Goal: Task Accomplishment & Management: Complete application form

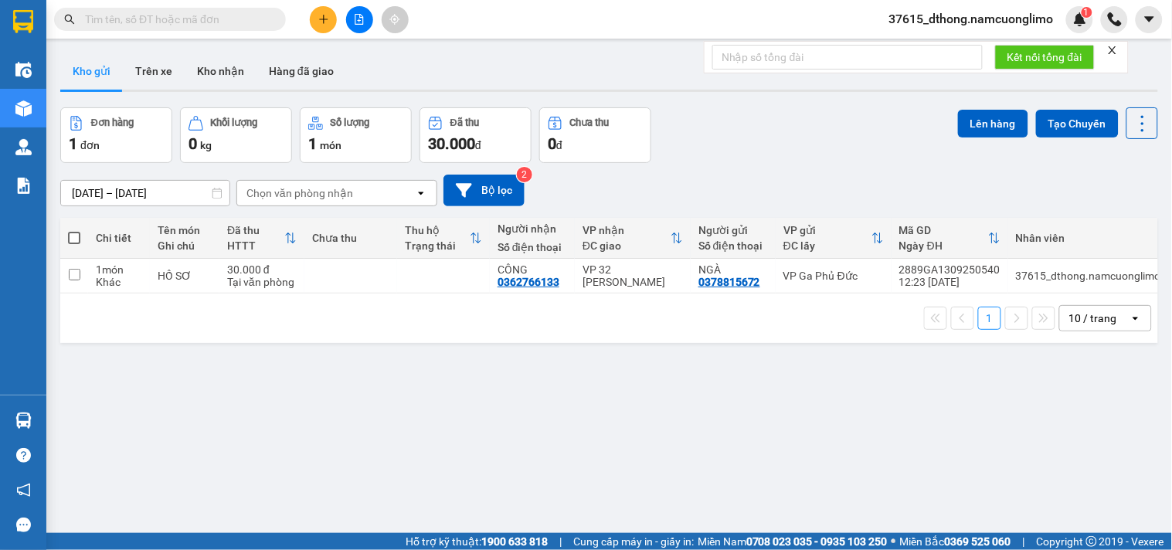
click at [73, 236] on span at bounding box center [74, 238] width 12 height 12
click at [74, 230] on input "checkbox" at bounding box center [74, 230] width 0 height 0
checkbox input "true"
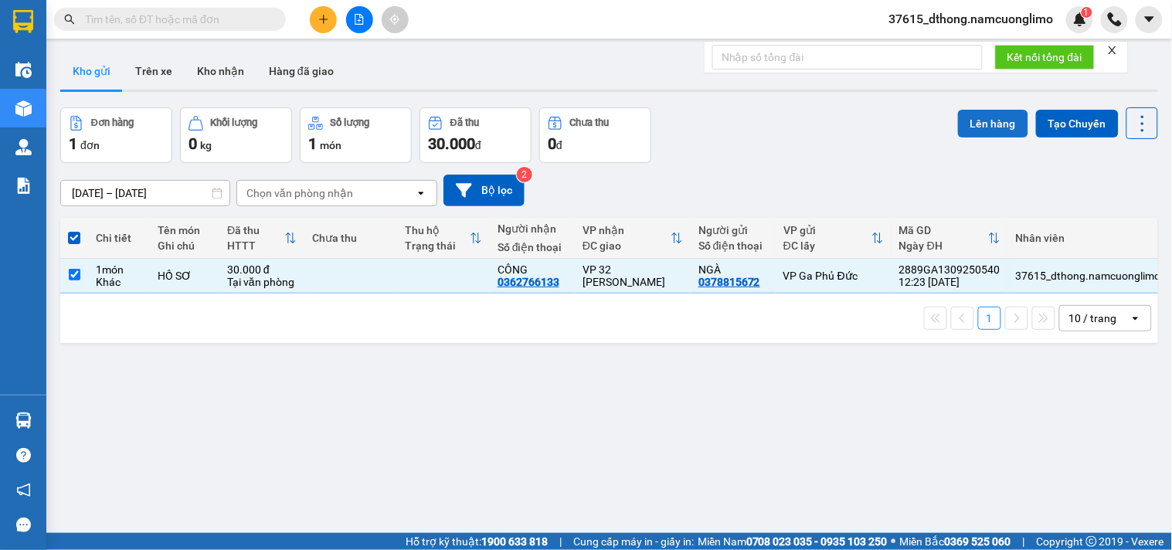
click at [972, 112] on button "Lên hàng" at bounding box center [993, 124] width 70 height 28
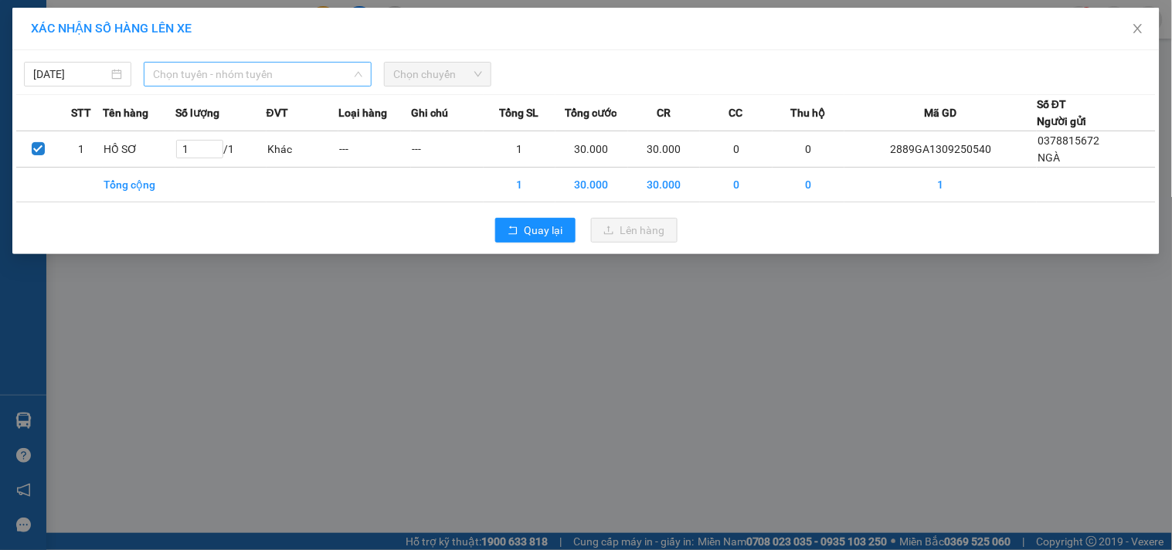
click at [193, 73] on span "Chọn tuyến - nhóm tuyến" at bounding box center [257, 74] width 209 height 23
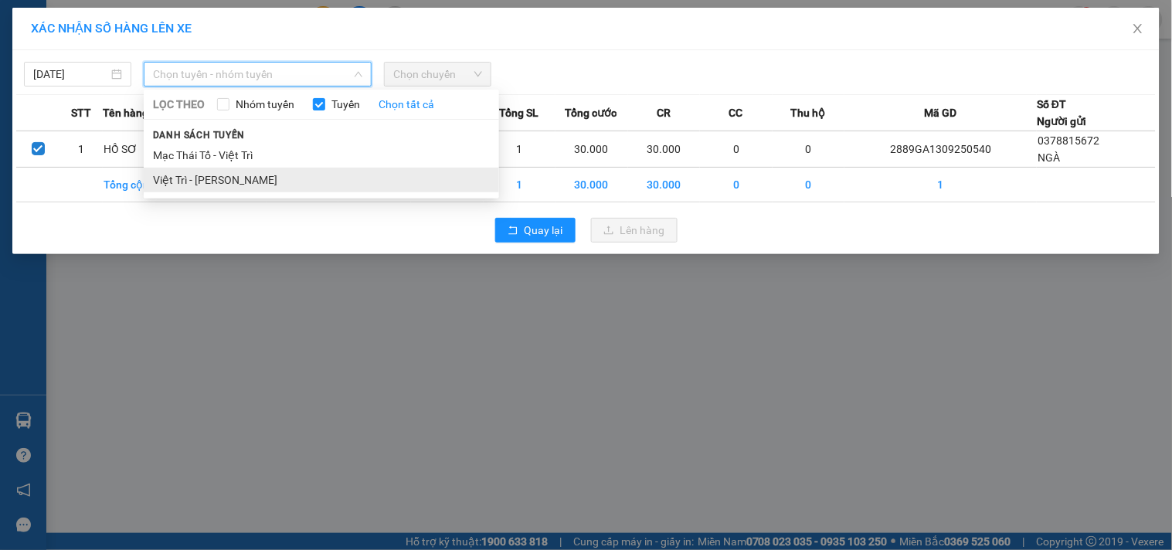
click at [163, 176] on li "Việt Trì - [PERSON_NAME]" at bounding box center [321, 180] width 355 height 25
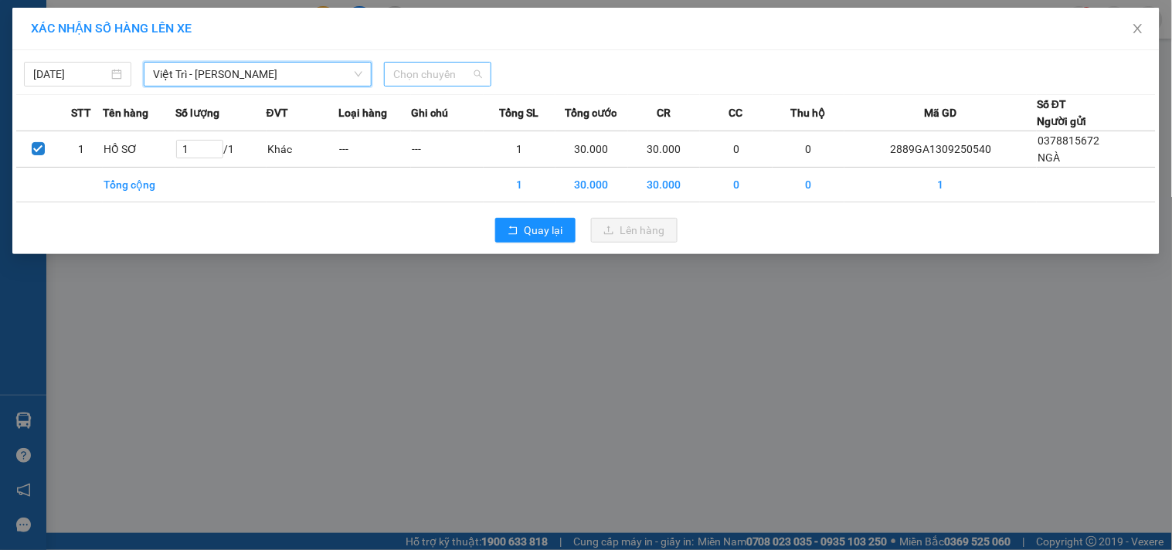
click at [426, 78] on span "Chọn chuyến" at bounding box center [437, 74] width 89 height 23
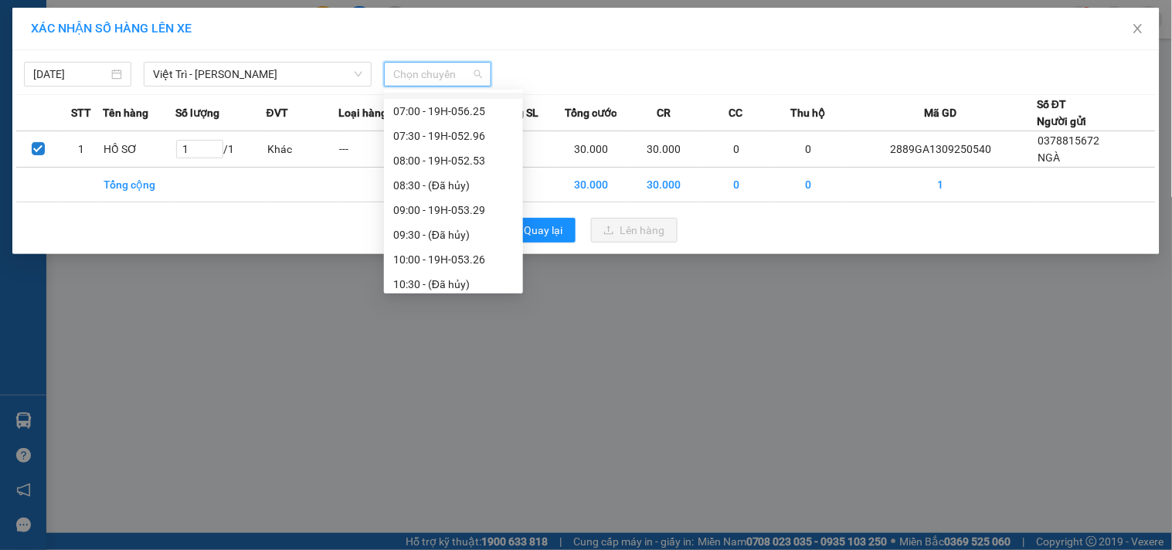
scroll to position [257, 0]
click at [462, 261] on div "13:00 - 19H-056.54" at bounding box center [453, 268] width 121 height 17
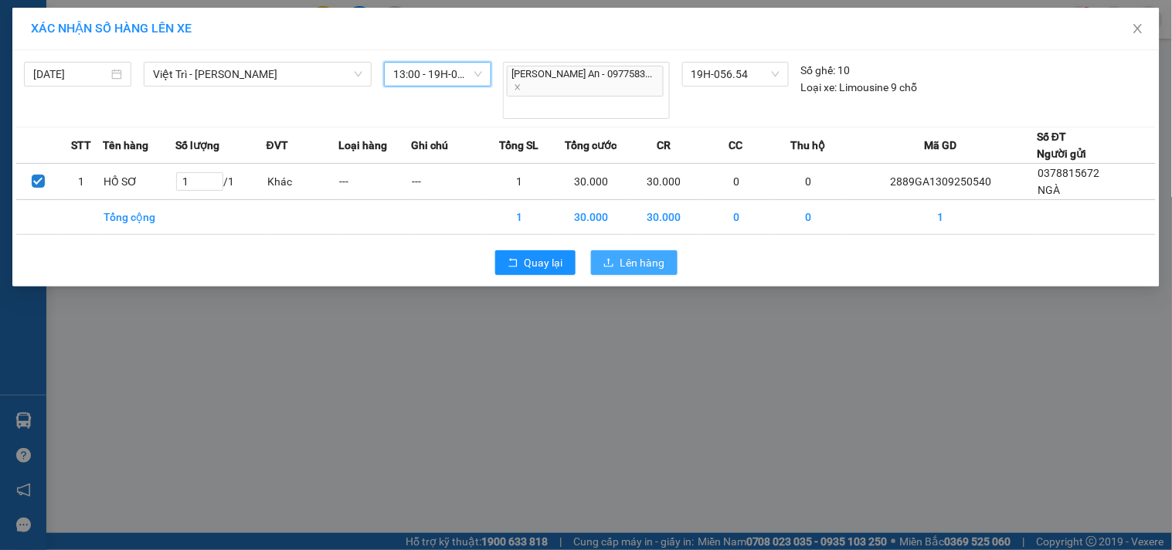
click at [637, 254] on span "Lên hàng" at bounding box center [642, 262] width 45 height 17
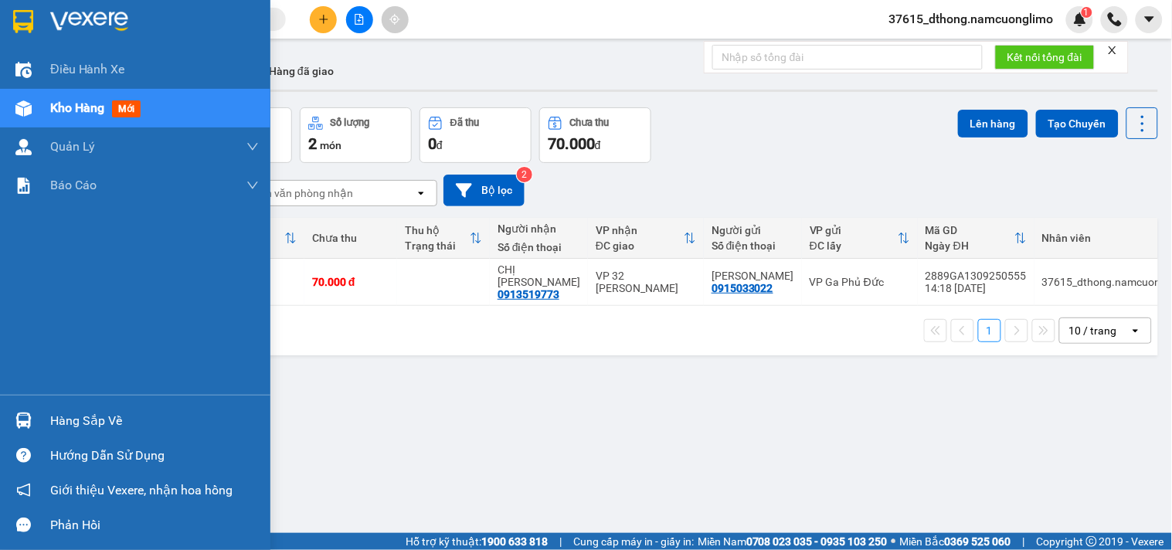
click at [28, 29] on img at bounding box center [23, 21] width 20 height 23
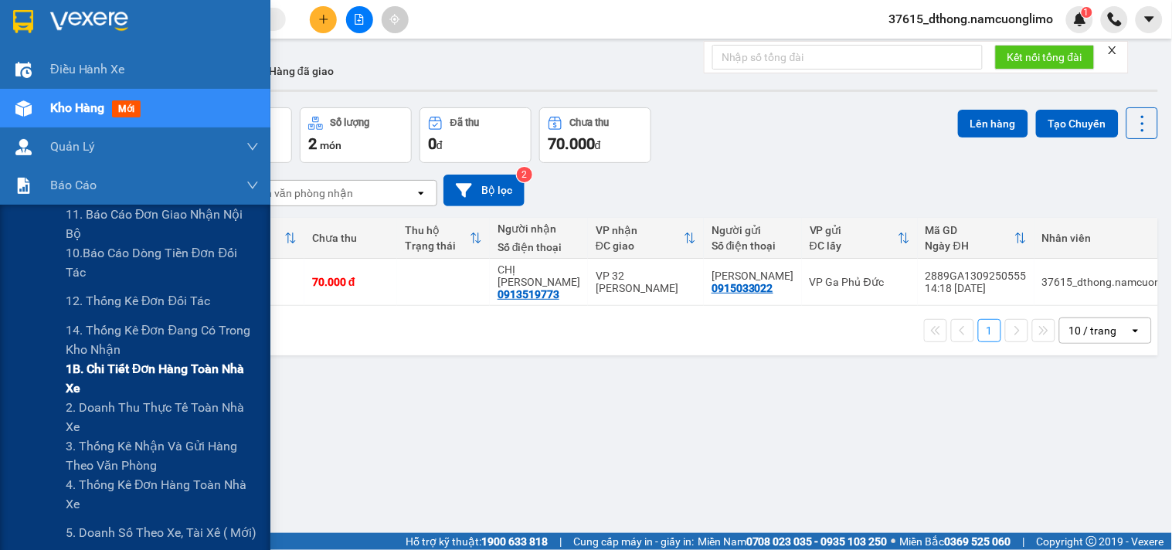
click at [100, 377] on span "1B. Chi tiết đơn hàng toàn nhà xe" at bounding box center [162, 378] width 193 height 39
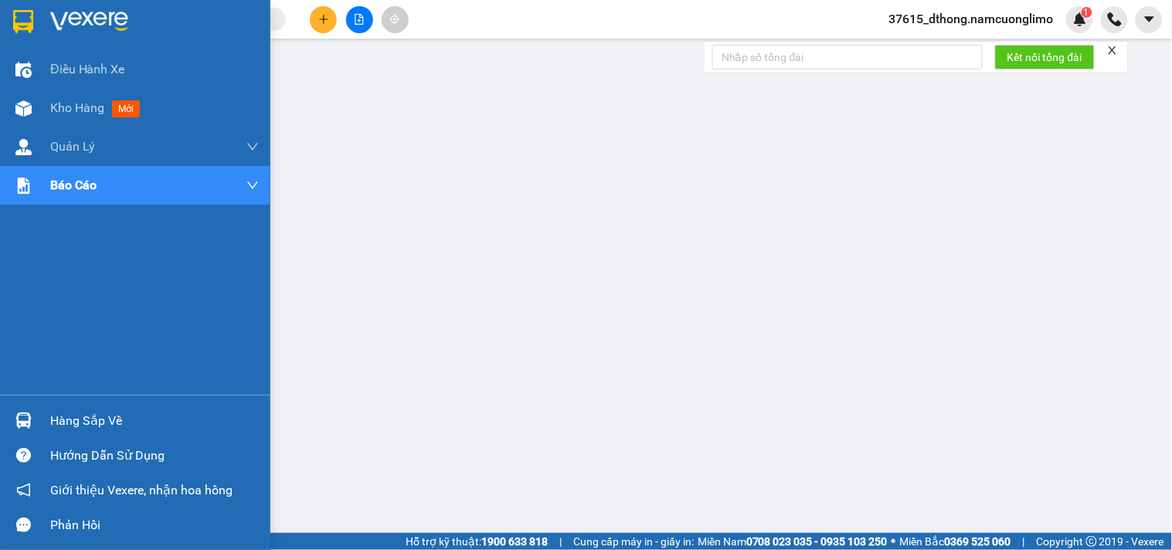
click at [16, 2] on div at bounding box center [135, 25] width 270 height 50
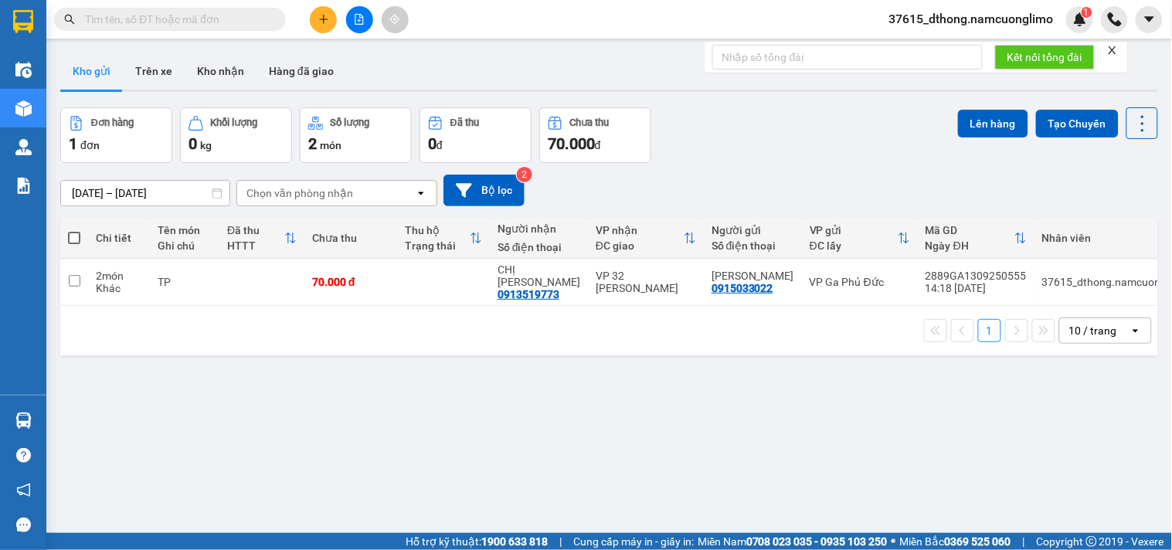
click at [82, 236] on th at bounding box center [74, 238] width 28 height 41
click at [76, 236] on span at bounding box center [74, 238] width 12 height 12
click at [74, 230] on input "checkbox" at bounding box center [74, 230] width 0 height 0
checkbox input "true"
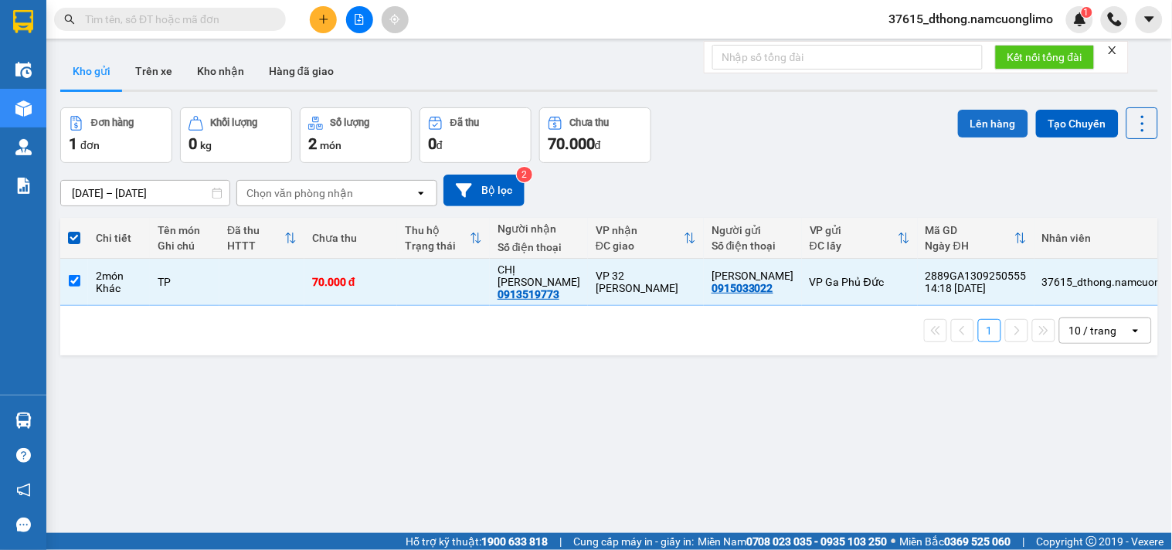
click at [989, 118] on button "Lên hàng" at bounding box center [993, 124] width 70 height 28
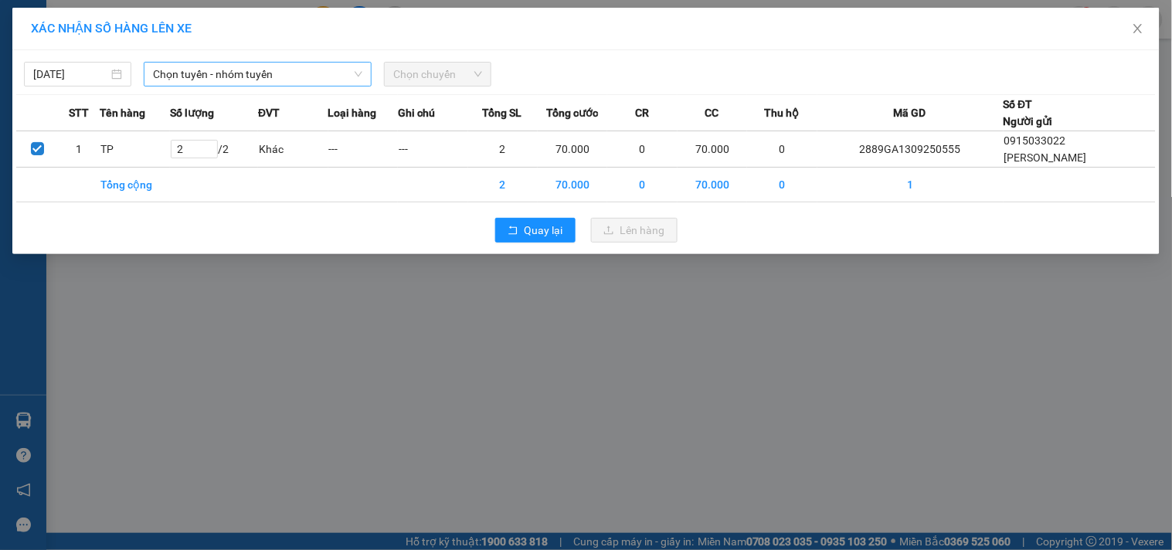
click at [210, 74] on span "Chọn tuyến - nhóm tuyến" at bounding box center [257, 74] width 209 height 23
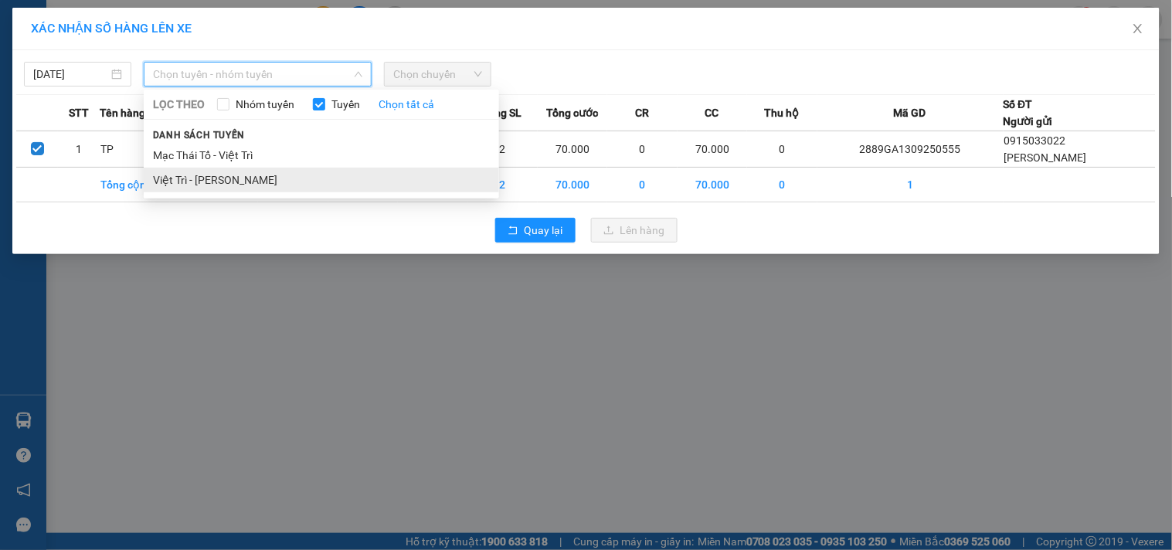
click at [198, 182] on li "Việt Trì - [PERSON_NAME]" at bounding box center [321, 180] width 355 height 25
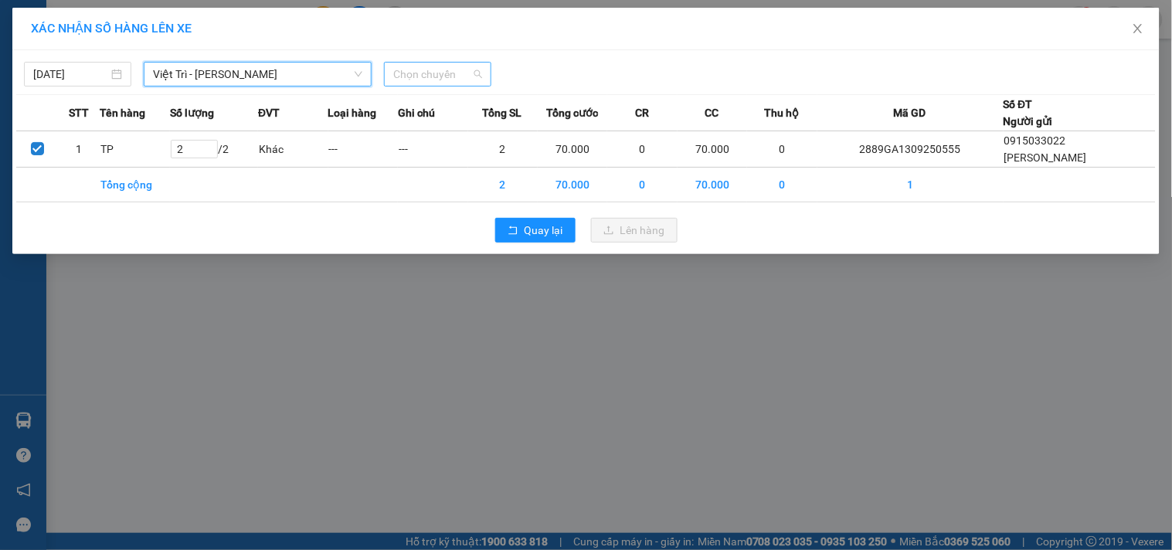
click at [450, 73] on span "Chọn chuyến" at bounding box center [437, 74] width 89 height 23
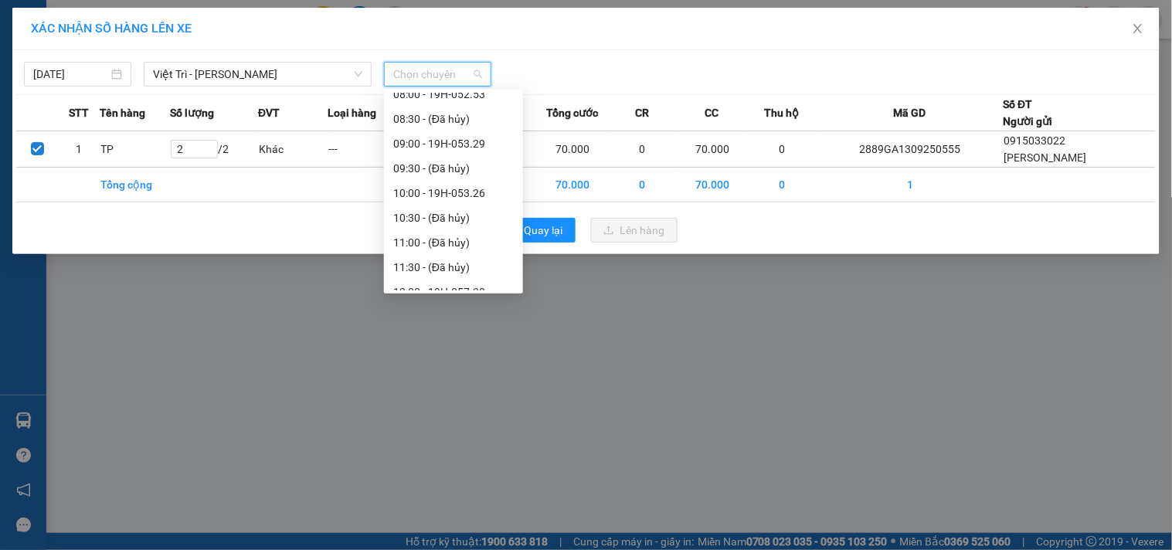
scroll to position [257, 0]
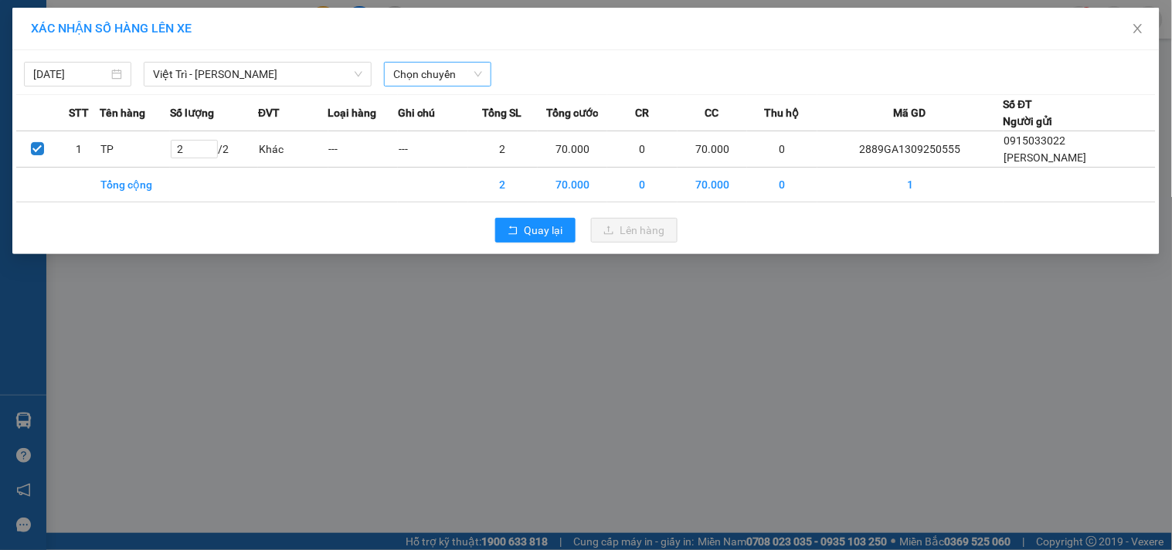
click at [431, 70] on span "Chọn chuyến" at bounding box center [437, 74] width 89 height 23
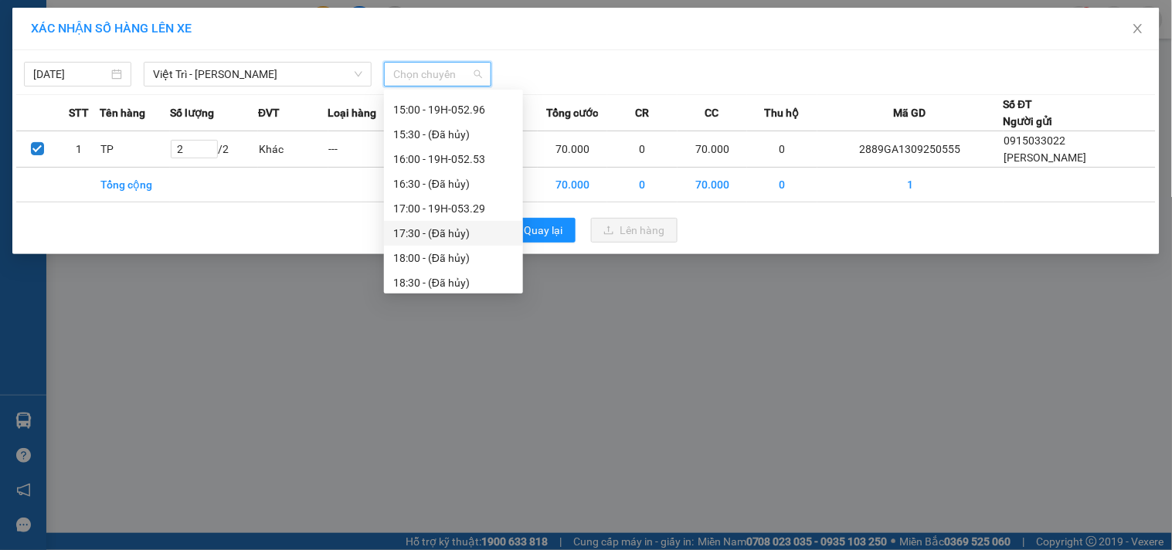
scroll to position [569, 0]
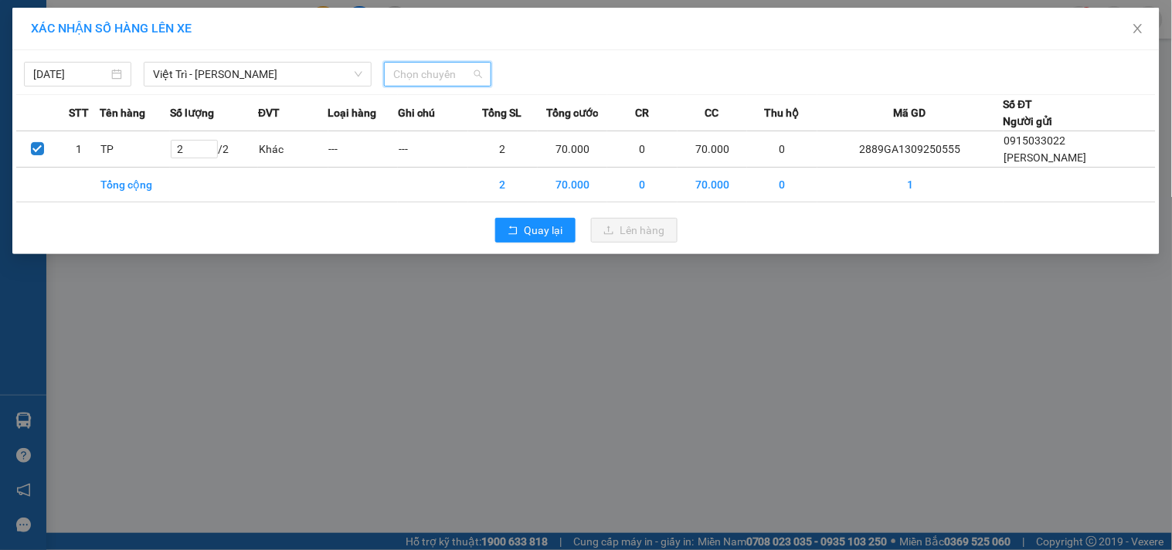
click at [426, 66] on span "Chọn chuyến" at bounding box center [437, 74] width 89 height 23
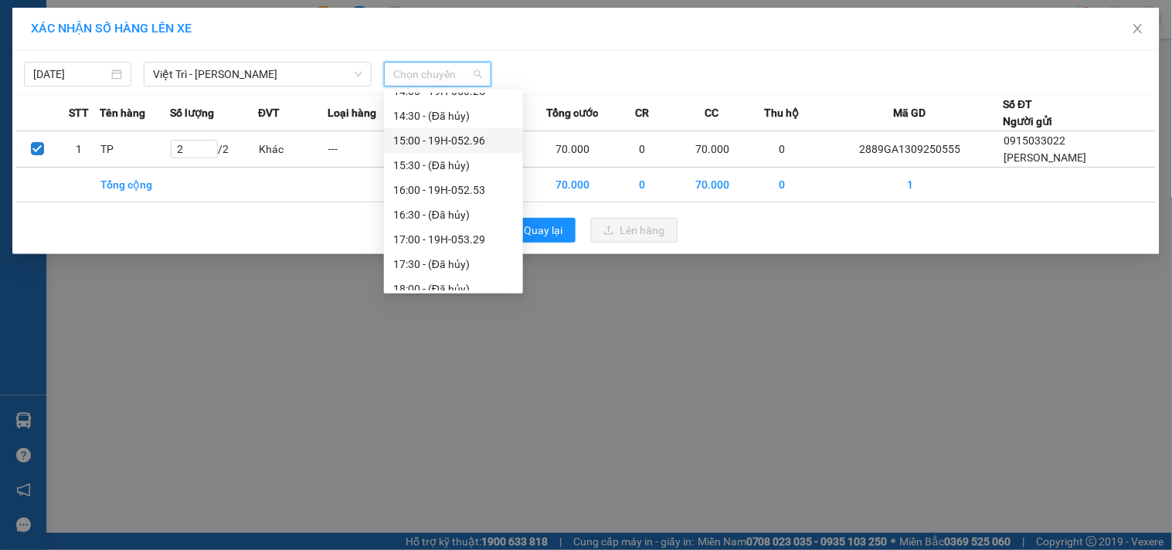
scroll to position [483, 0]
click at [458, 142] on div "15:00 - 19H-052.96" at bounding box center [453, 141] width 121 height 17
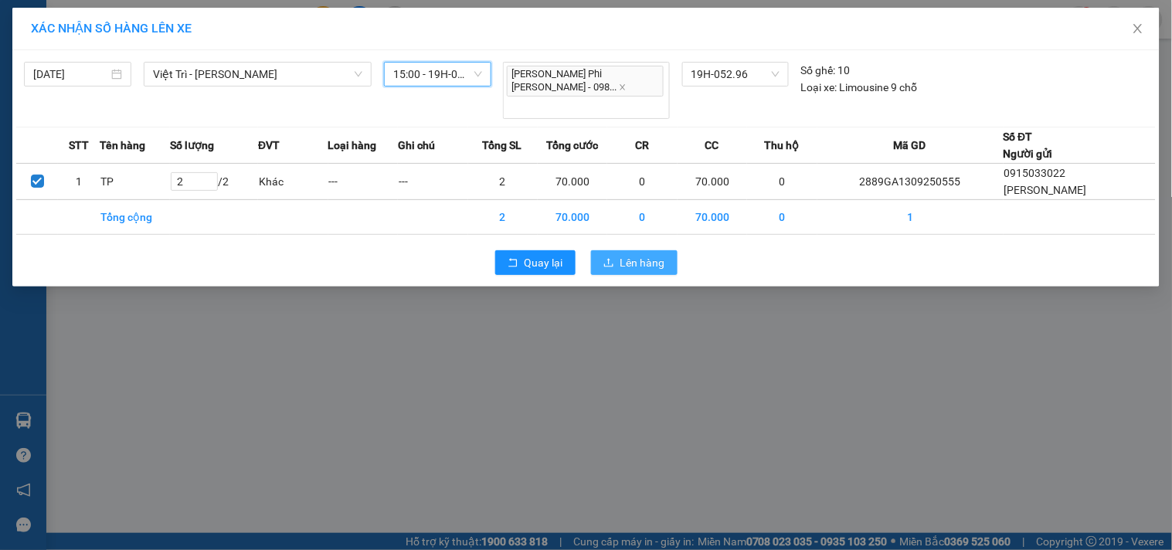
click at [634, 254] on span "Lên hàng" at bounding box center [642, 262] width 45 height 17
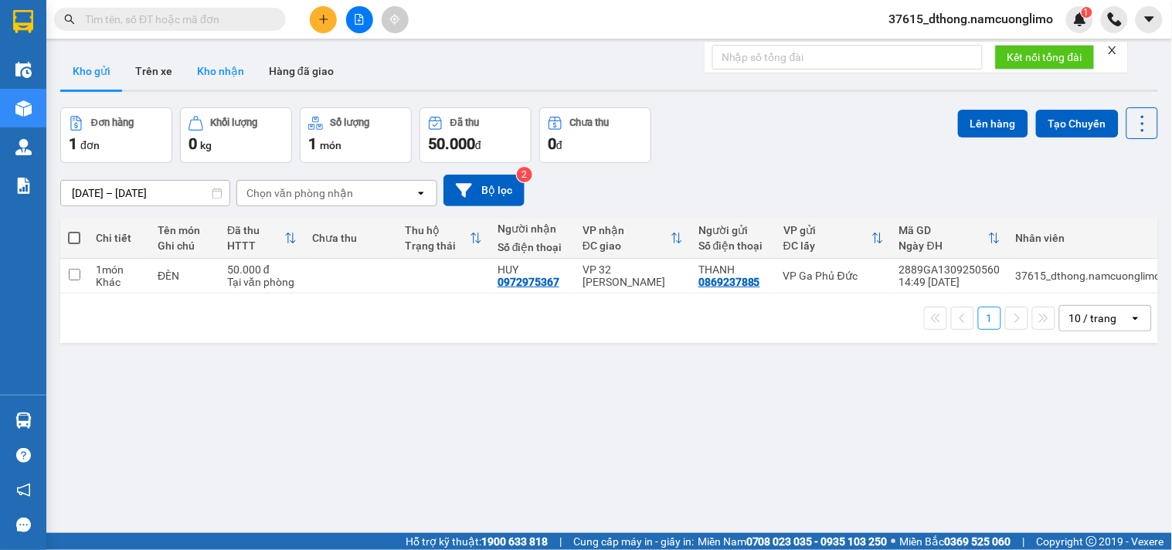
click at [223, 66] on button "Kho nhận" at bounding box center [221, 71] width 72 height 37
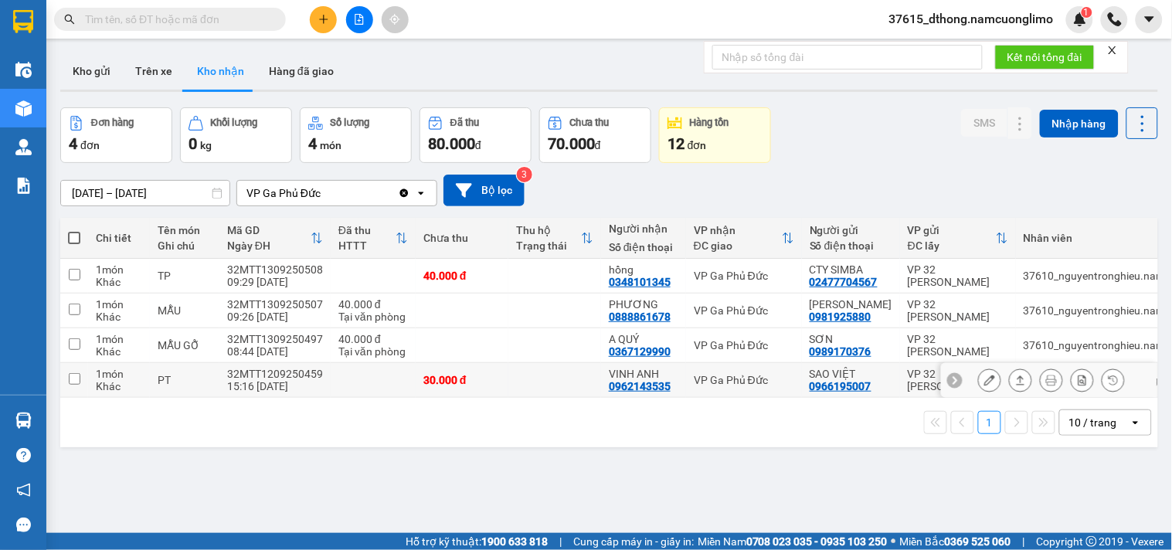
click at [984, 379] on icon at bounding box center [989, 380] width 11 height 11
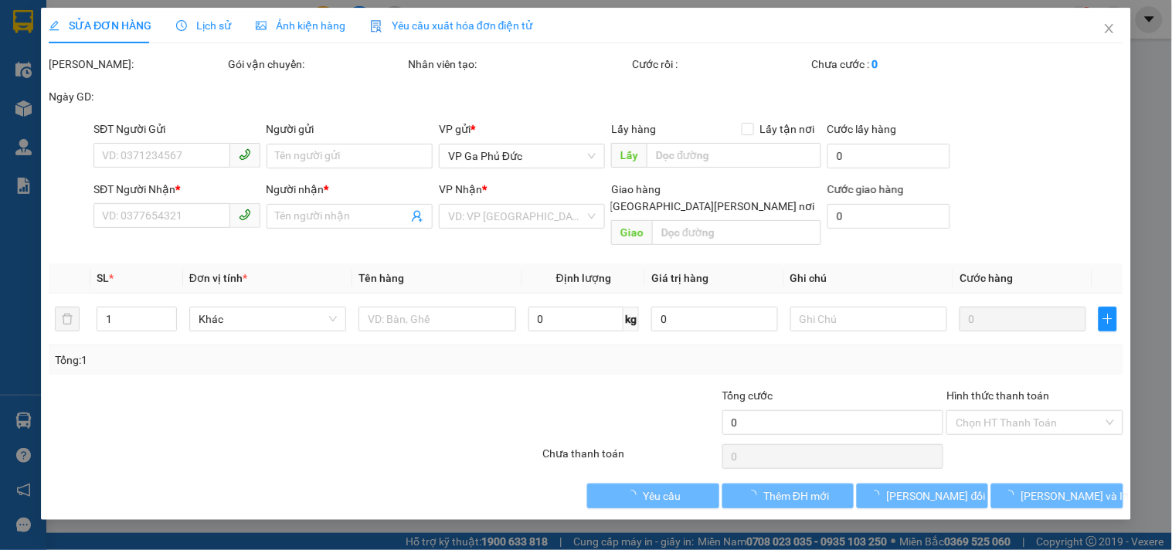
type input "0966195007"
type input "SAO VIỆT"
type input "0962143535"
type input "VINH ANH"
type input "30.000"
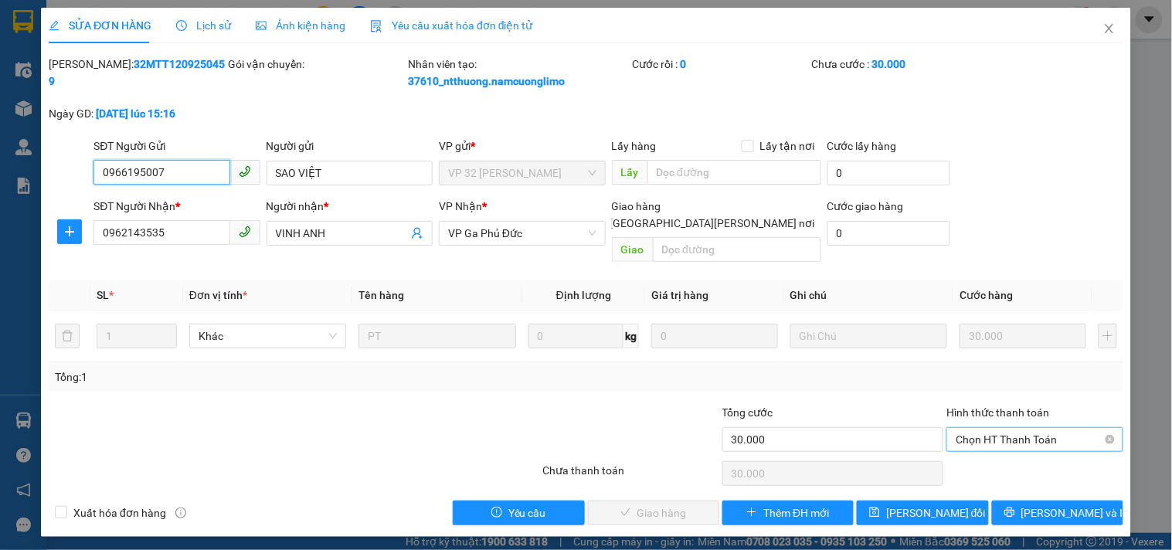
click at [1000, 428] on span "Chọn HT Thanh Toán" at bounding box center [1035, 439] width 158 height 23
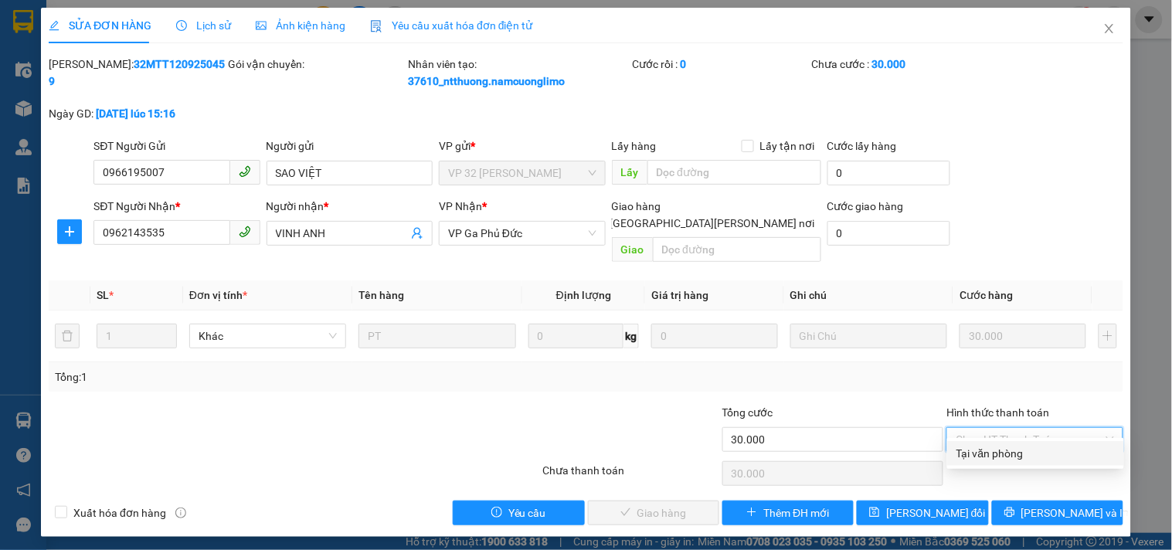
drag, startPoint x: 991, startPoint y: 453, endPoint x: 938, endPoint y: 475, distance: 57.1
click at [991, 454] on div "Tại văn phòng" at bounding box center [1036, 453] width 158 height 17
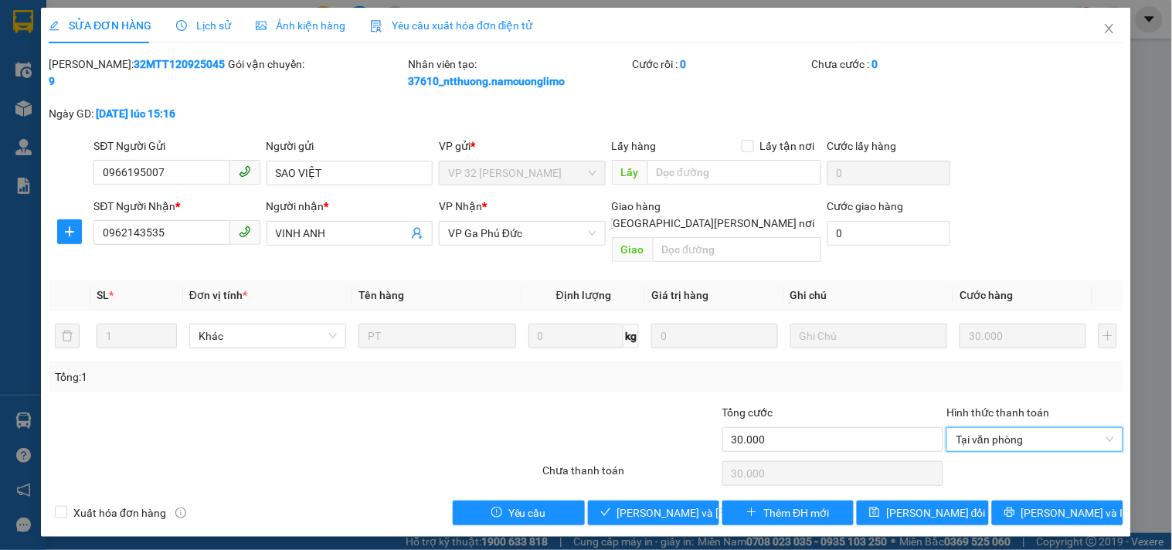
type input "0"
click at [662, 505] on span "[PERSON_NAME] và [PERSON_NAME] hàng" at bounding box center [721, 513] width 209 height 17
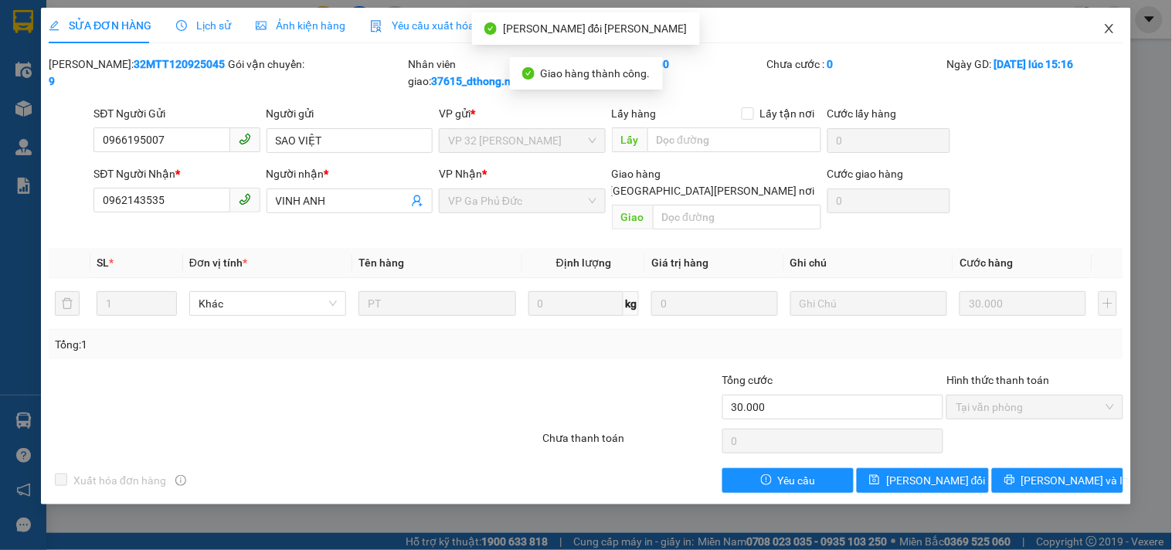
click at [1108, 29] on icon "close" at bounding box center [1109, 28] width 12 height 12
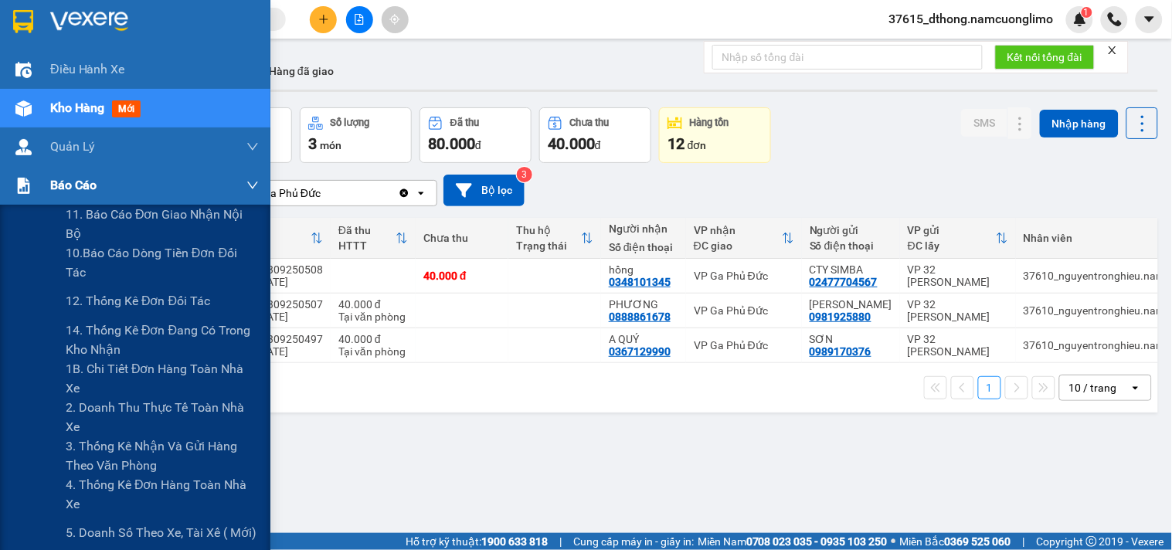
click at [39, 179] on div "Báo cáo" at bounding box center [135, 185] width 270 height 39
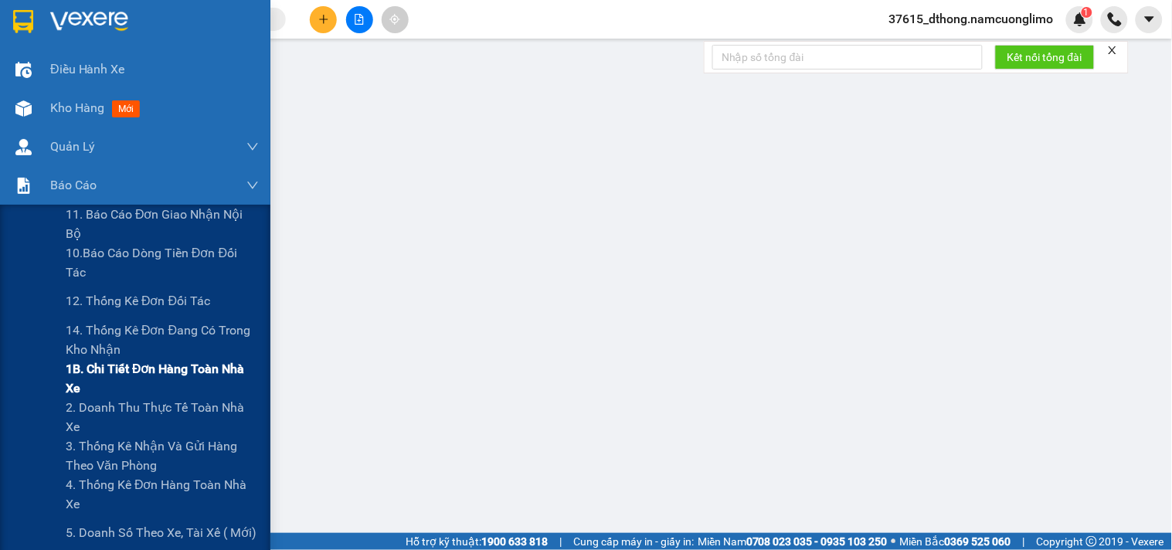
click at [83, 379] on span "1B. Chi tiết đơn hàng toàn nhà xe" at bounding box center [162, 378] width 193 height 39
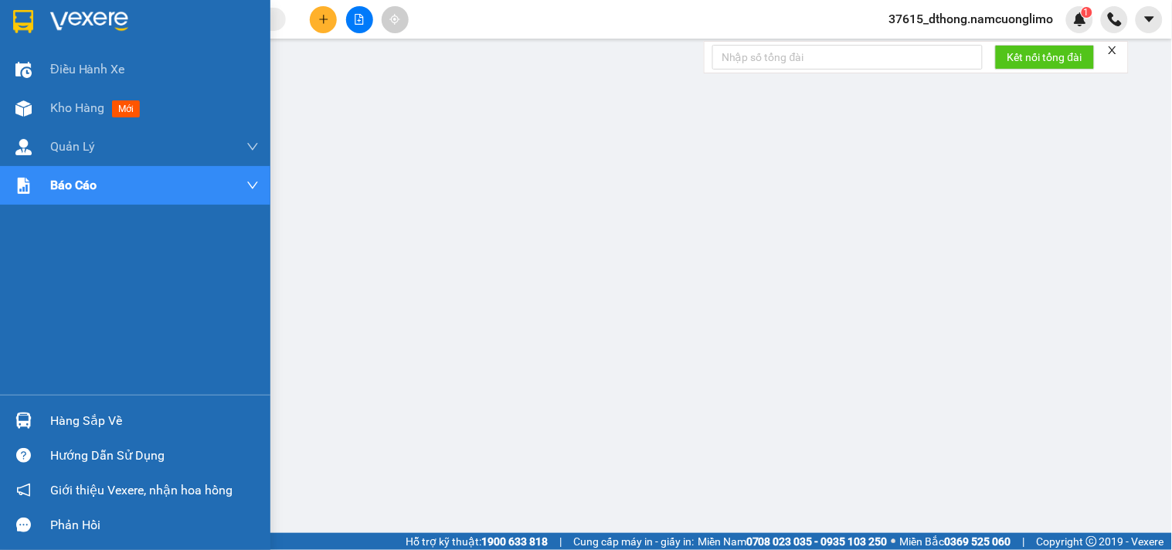
click at [18, 15] on img at bounding box center [23, 21] width 20 height 23
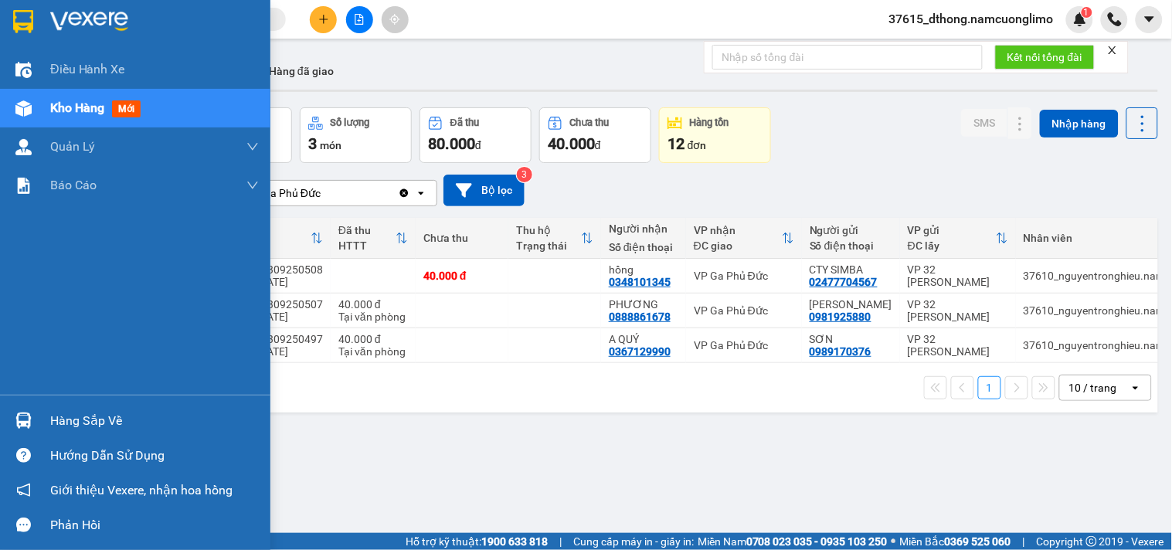
click at [23, 429] on div at bounding box center [23, 420] width 27 height 27
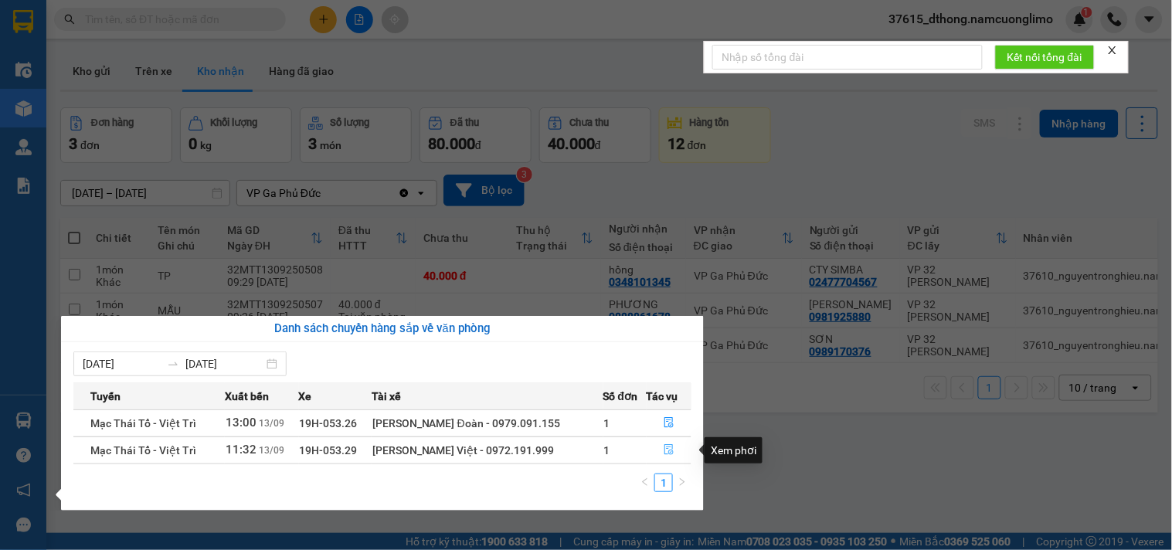
click at [668, 459] on button "button" at bounding box center [669, 450] width 44 height 25
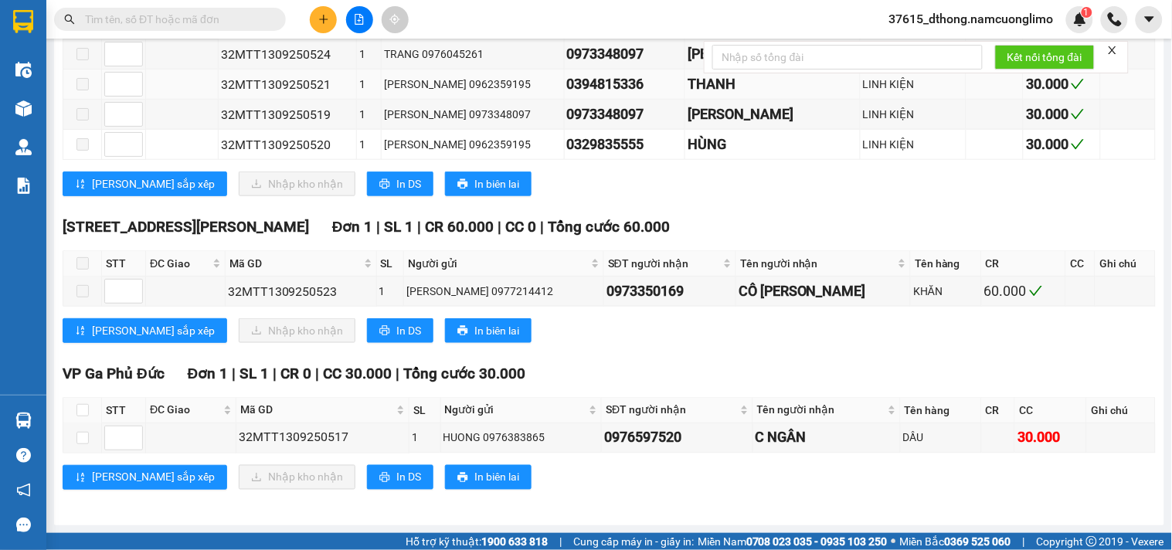
scroll to position [372, 0]
click at [79, 413] on input "checkbox" at bounding box center [82, 410] width 12 height 12
checkbox input "true"
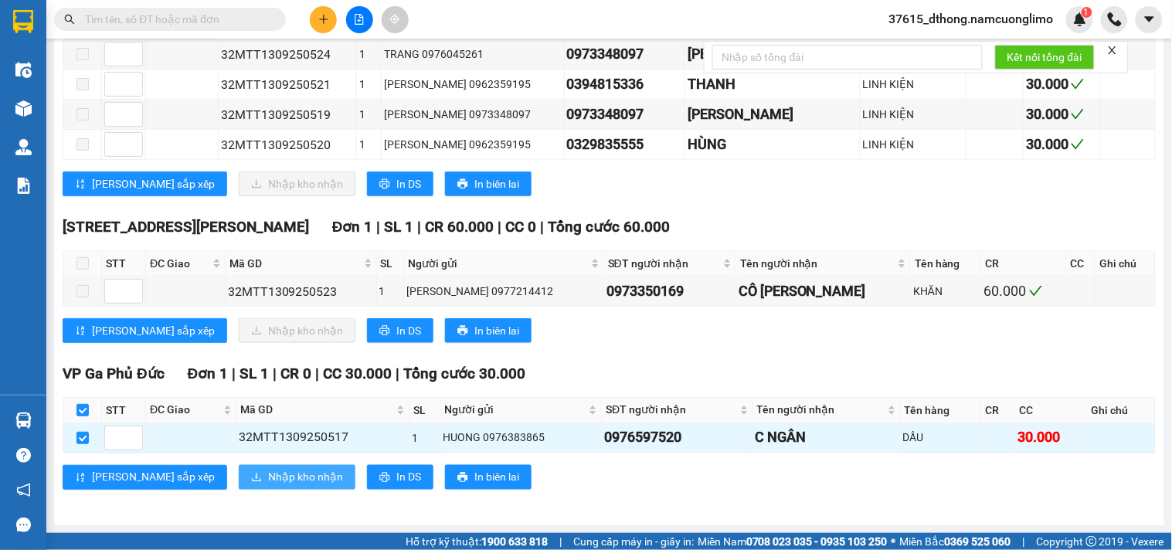
click at [268, 475] on span "Nhập kho nhận" at bounding box center [305, 477] width 75 height 17
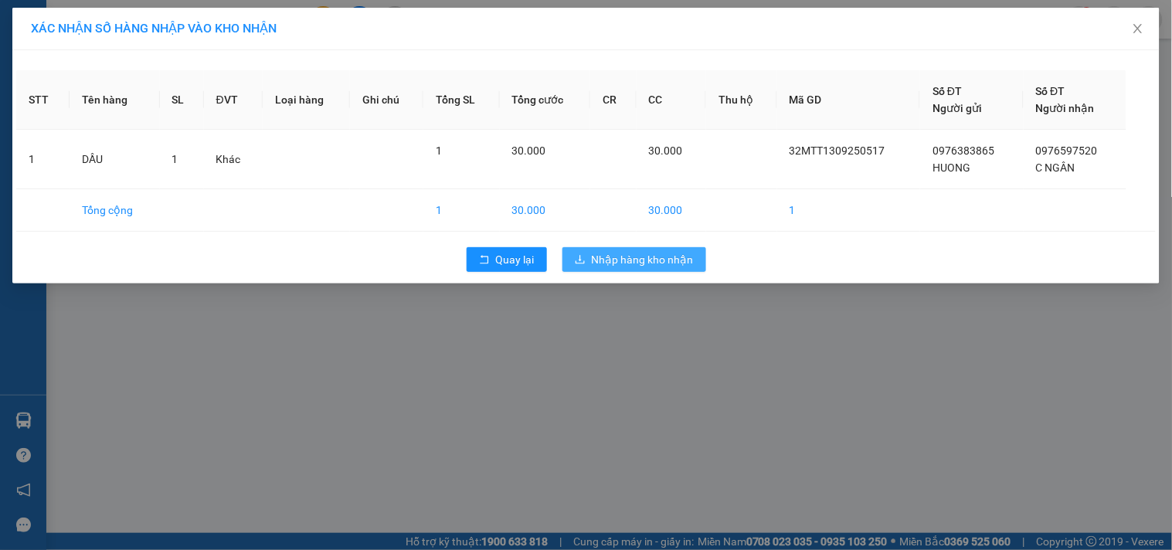
click at [631, 259] on span "Nhập hàng kho nhận" at bounding box center [643, 259] width 102 height 17
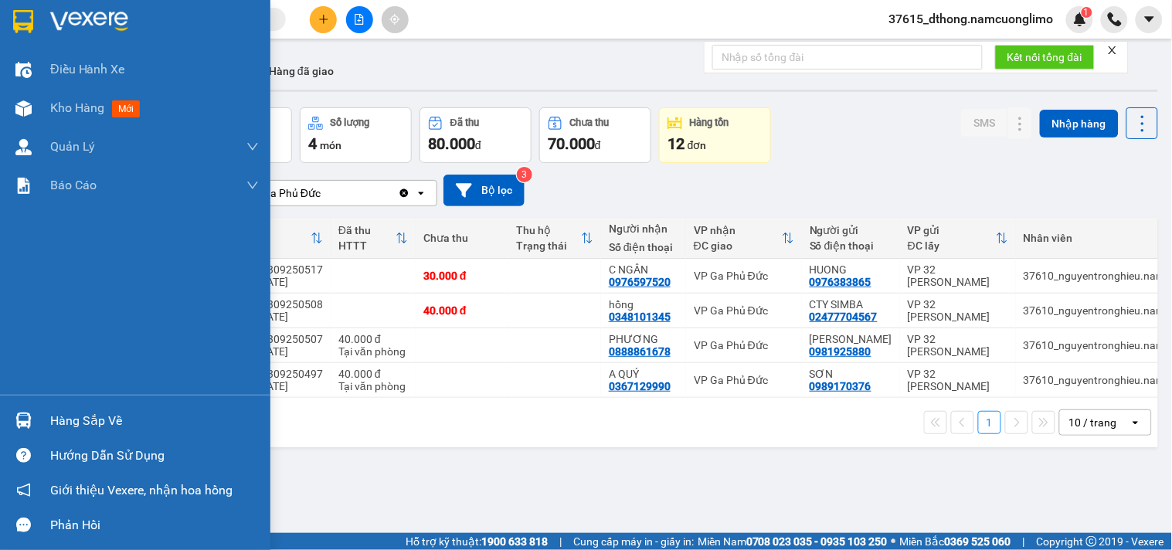
click at [19, 420] on img at bounding box center [23, 421] width 16 height 16
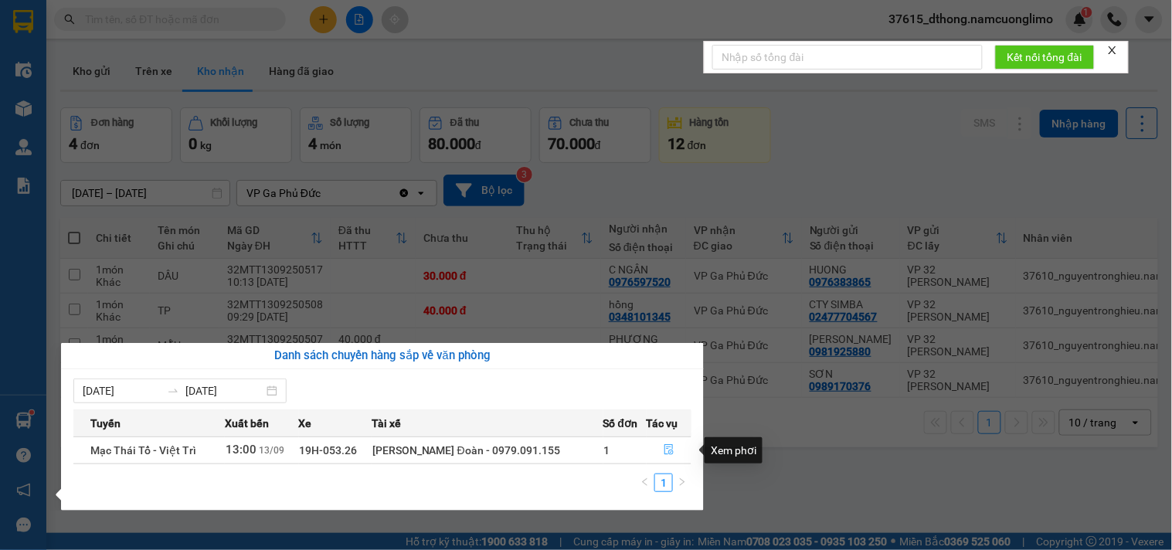
click at [664, 449] on icon "file-done" at bounding box center [669, 449] width 11 height 11
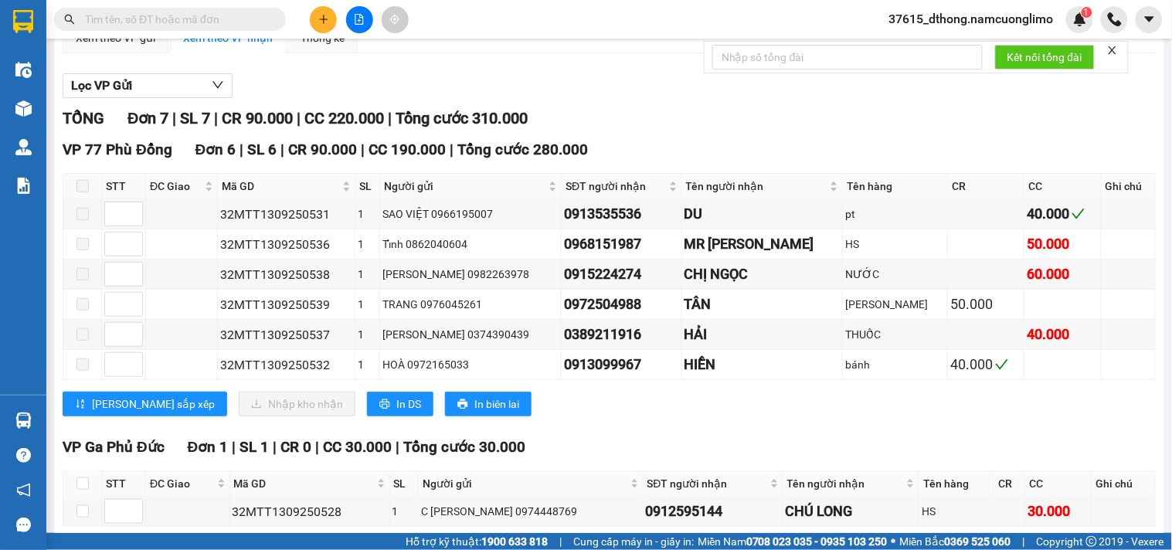
scroll to position [226, 0]
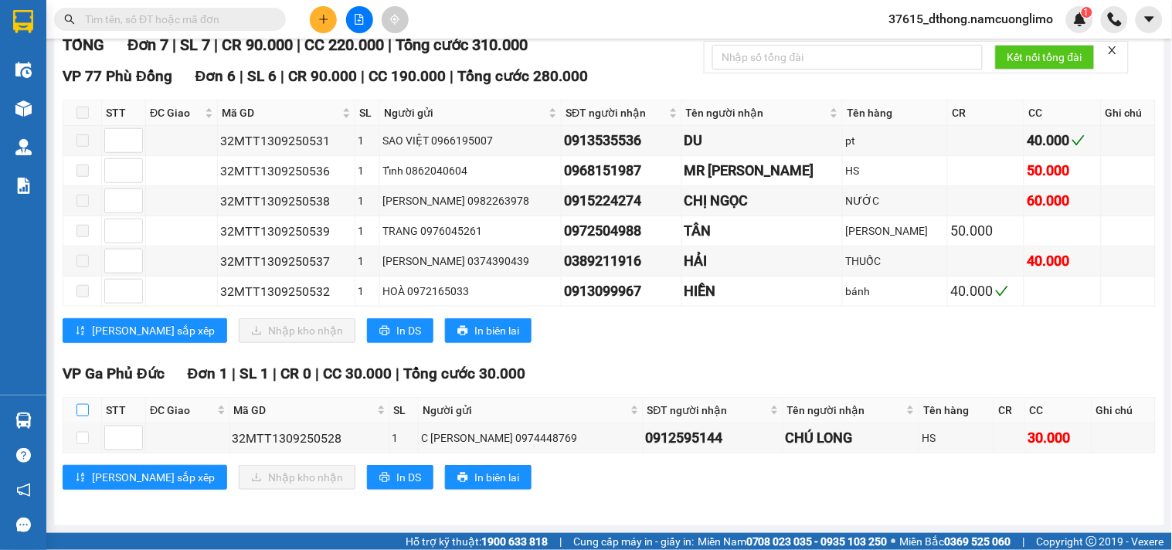
click at [80, 406] on input "checkbox" at bounding box center [82, 410] width 12 height 12
checkbox input "true"
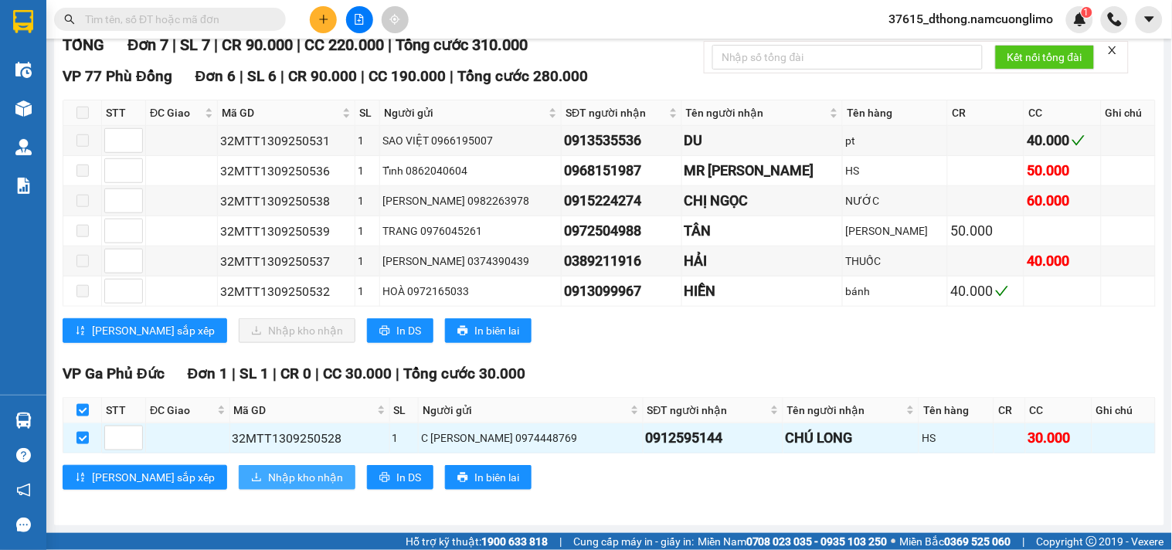
click at [268, 477] on span "Nhập kho nhận" at bounding box center [305, 477] width 75 height 17
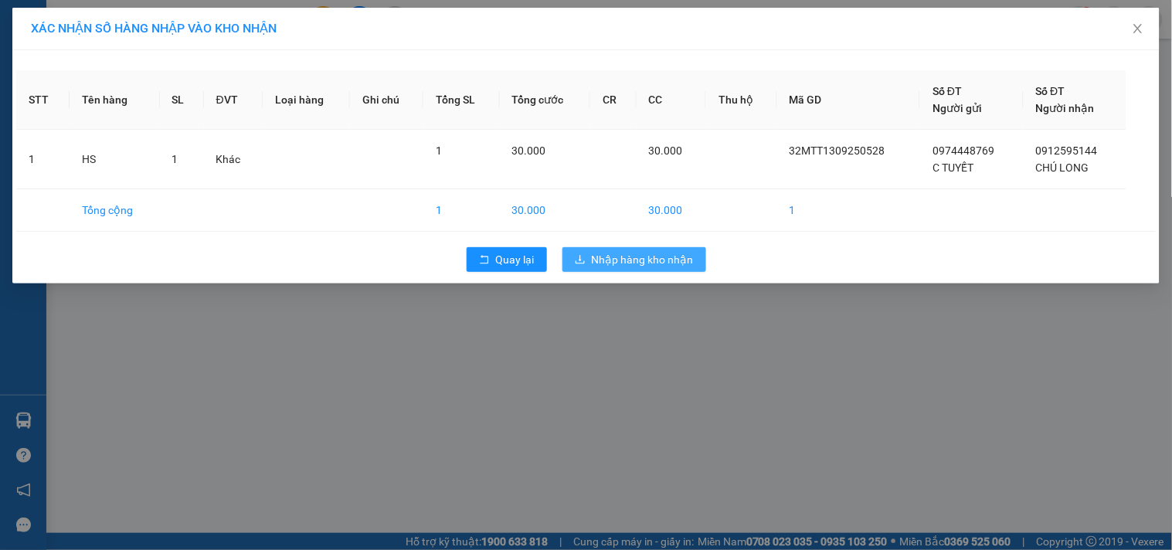
click at [639, 260] on span "Nhập hàng kho nhận" at bounding box center [643, 259] width 102 height 17
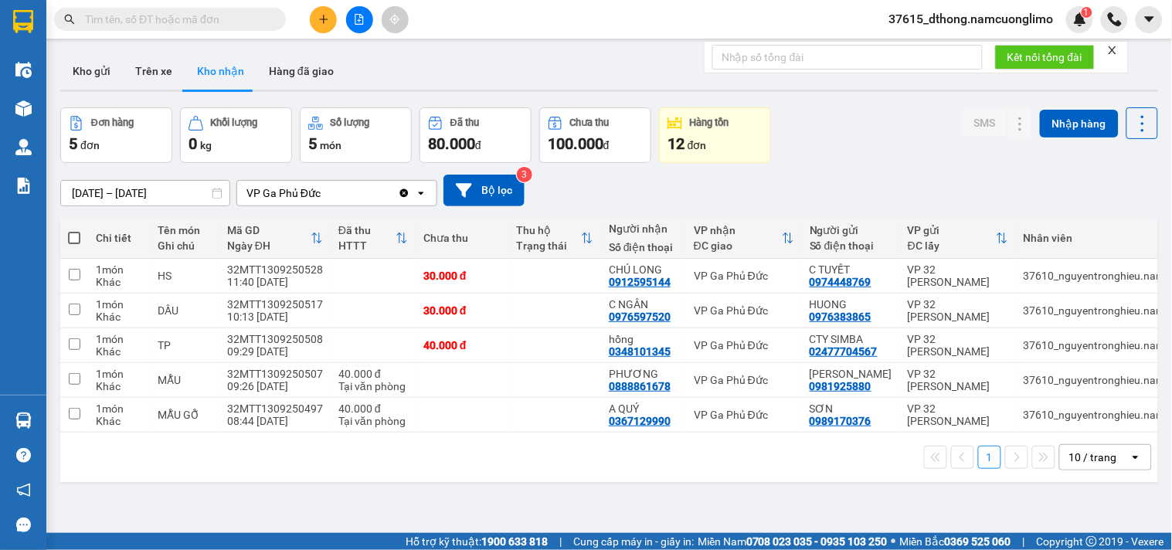
paste input "0942456432"
type input "0942456432"
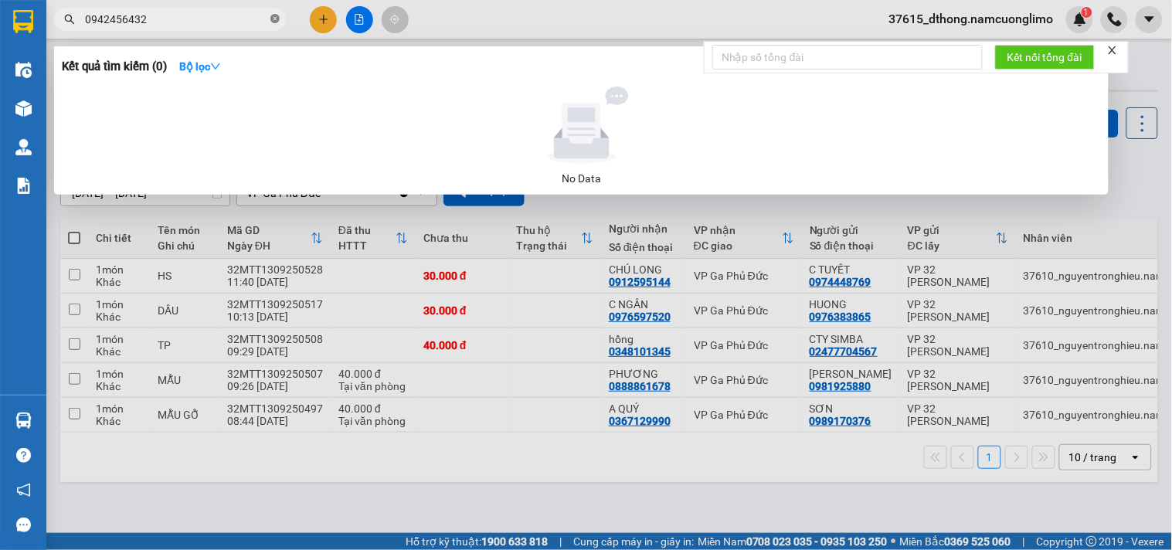
click at [275, 25] on span at bounding box center [274, 19] width 9 height 15
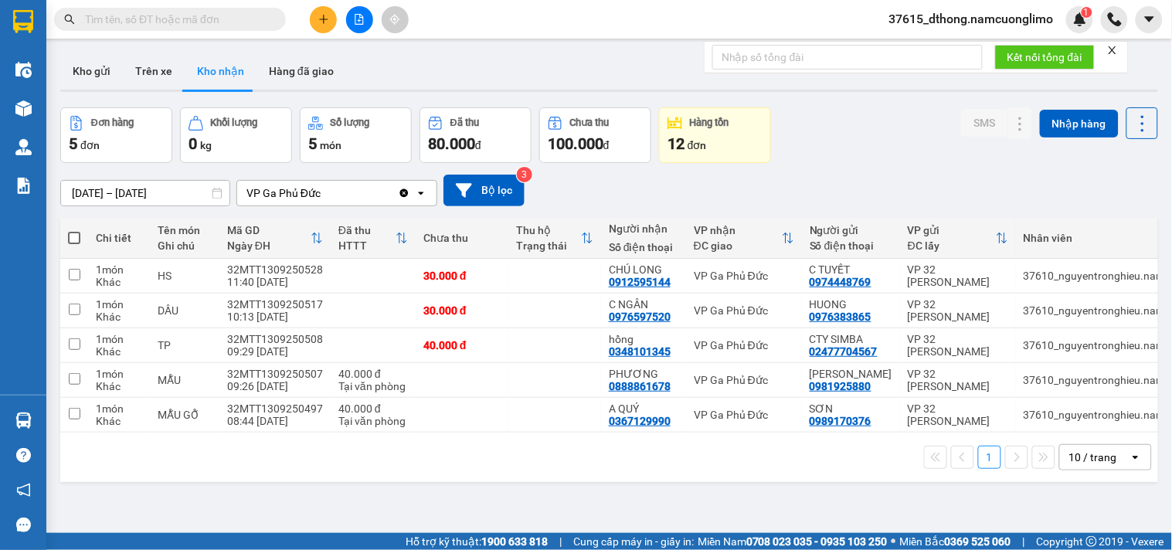
paste input "0964899992"
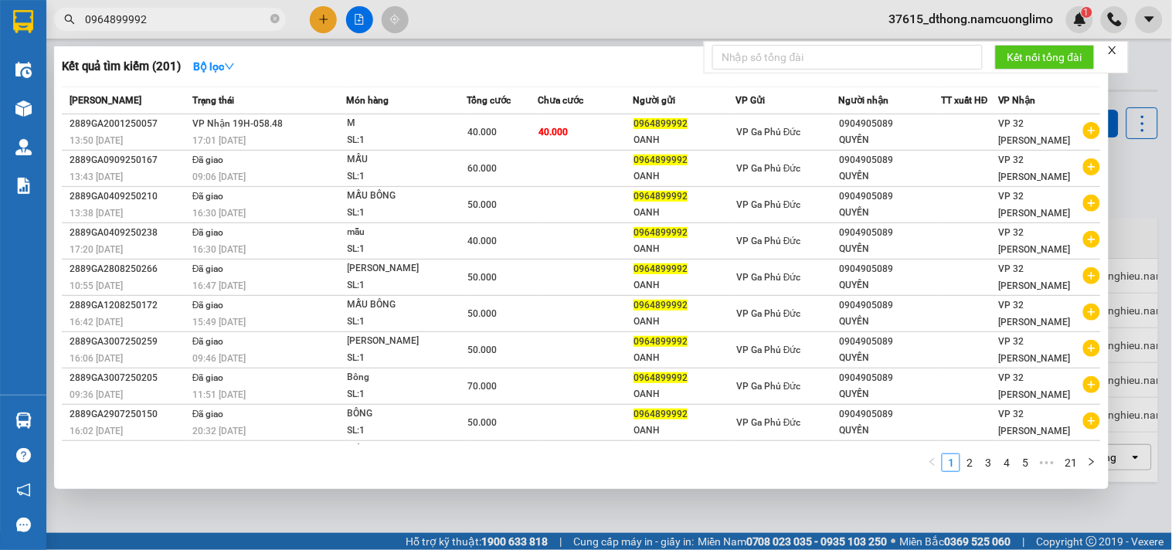
click at [172, 19] on input "0964899992" at bounding box center [176, 19] width 182 height 17
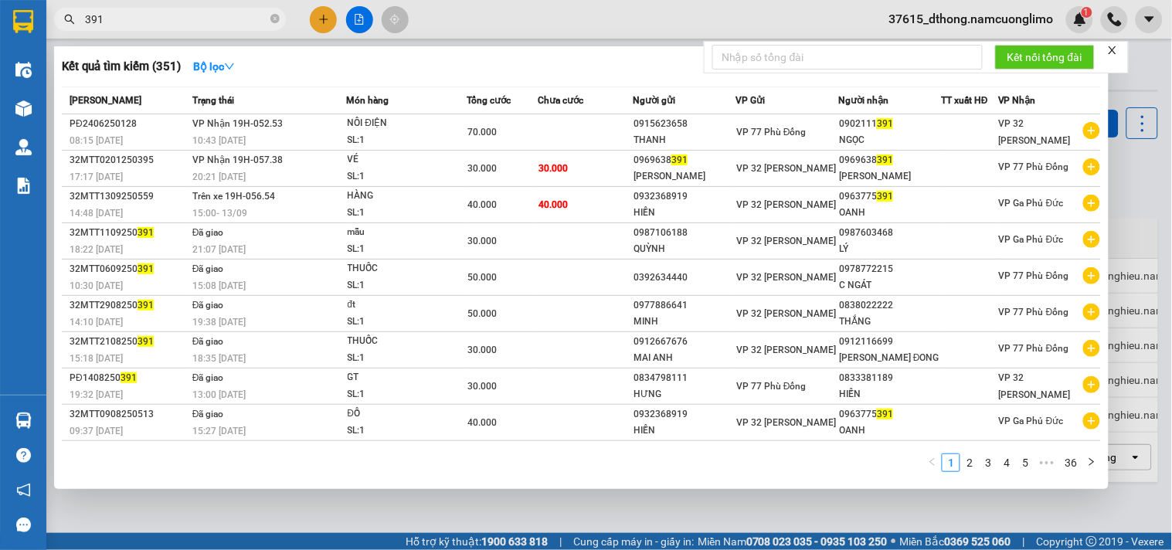
click at [165, 26] on input "391" at bounding box center [176, 19] width 182 height 17
click at [161, 21] on input "391" at bounding box center [176, 19] width 182 height 17
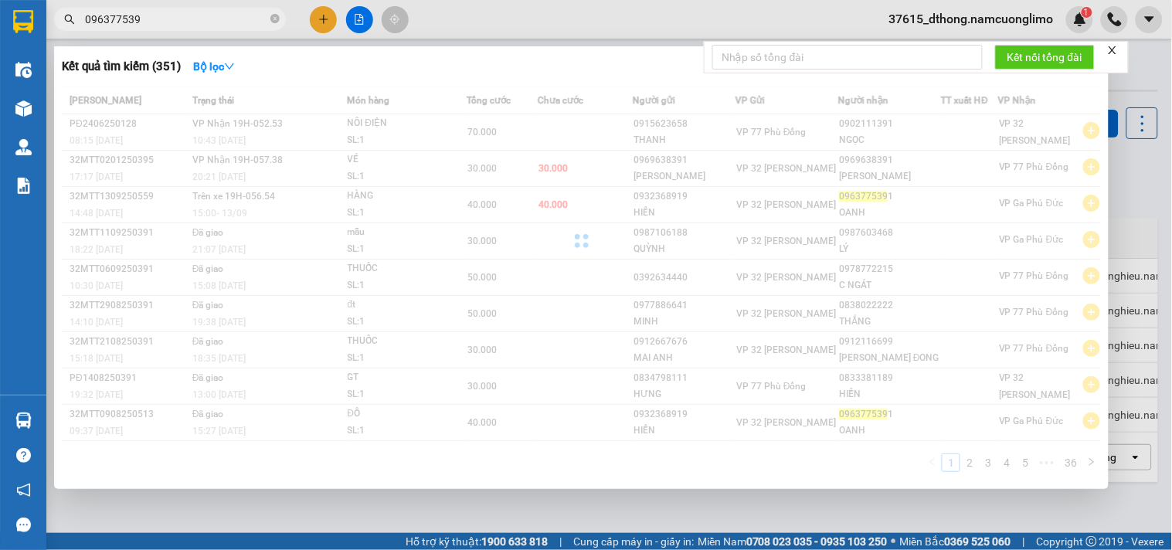
type input "0963775391"
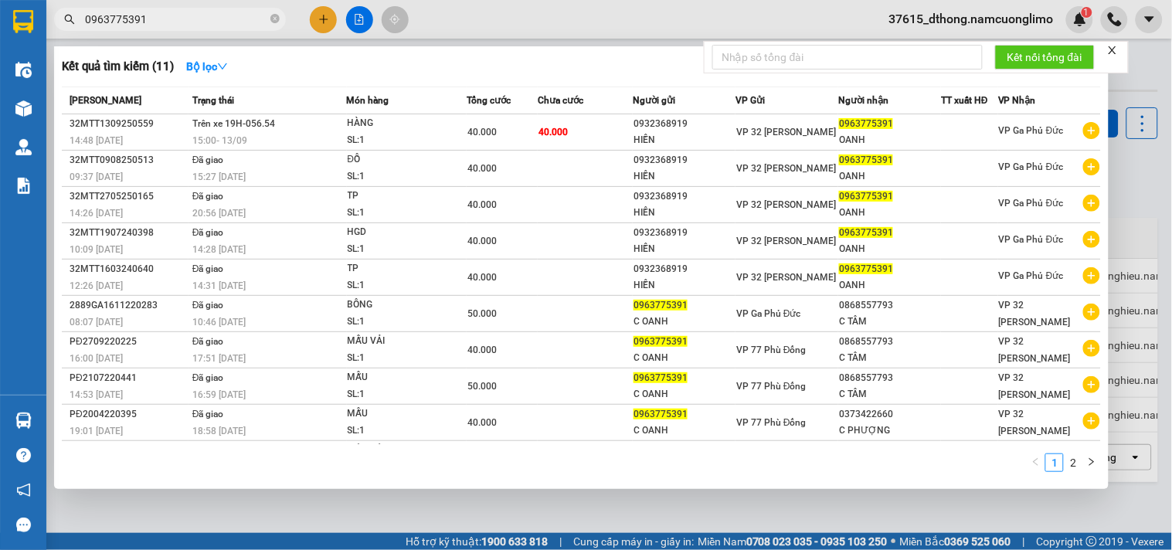
drag, startPoint x: 271, startPoint y: 21, endPoint x: 279, endPoint y: 22, distance: 7.8
click at [272, 20] on icon "close-circle" at bounding box center [274, 18] width 9 height 9
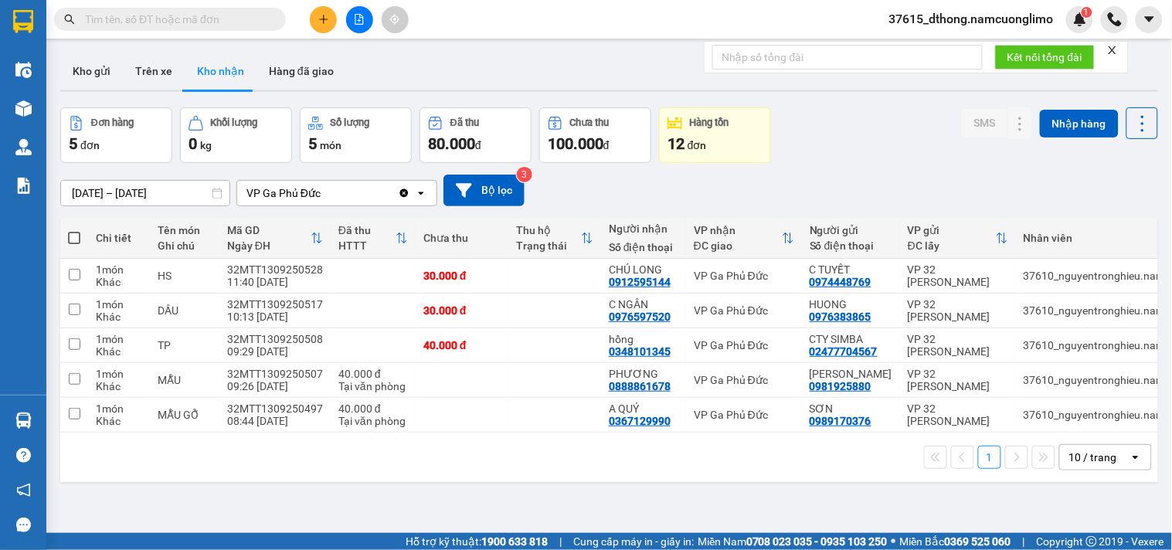
click at [26, 24] on img at bounding box center [23, 21] width 20 height 23
click at [80, 73] on button "Kho gửi" at bounding box center [91, 71] width 63 height 37
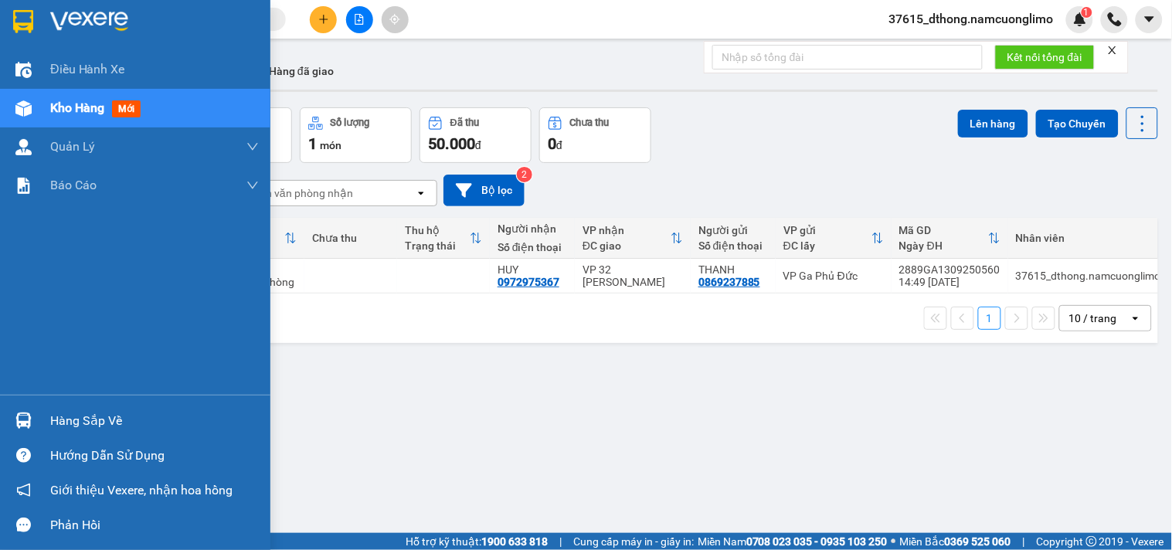
click at [20, 8] on div at bounding box center [23, 21] width 27 height 27
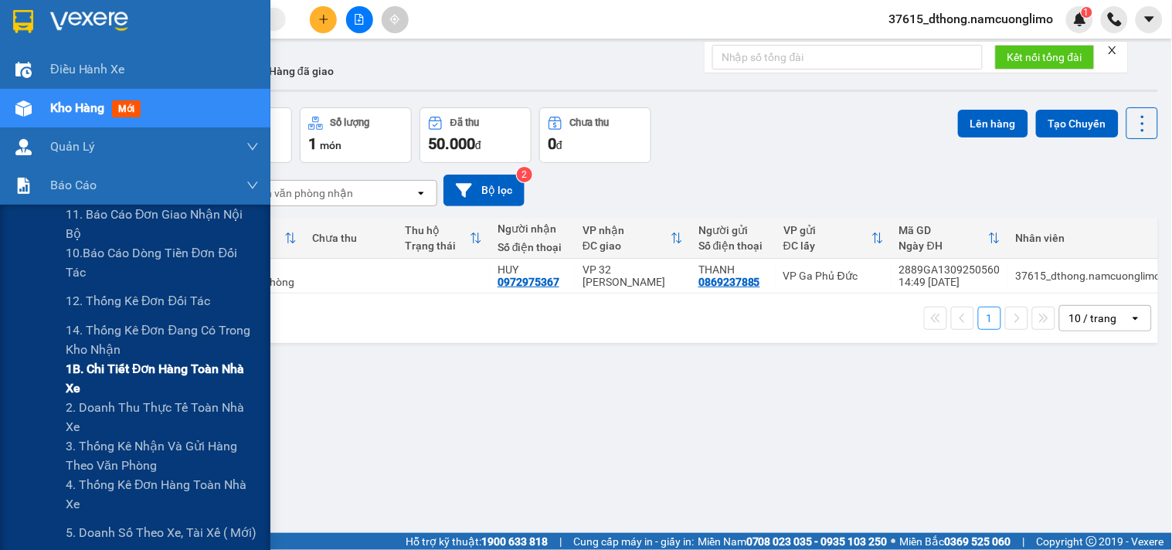
click at [78, 379] on span "1B. Chi tiết đơn hàng toàn nhà xe" at bounding box center [162, 378] width 193 height 39
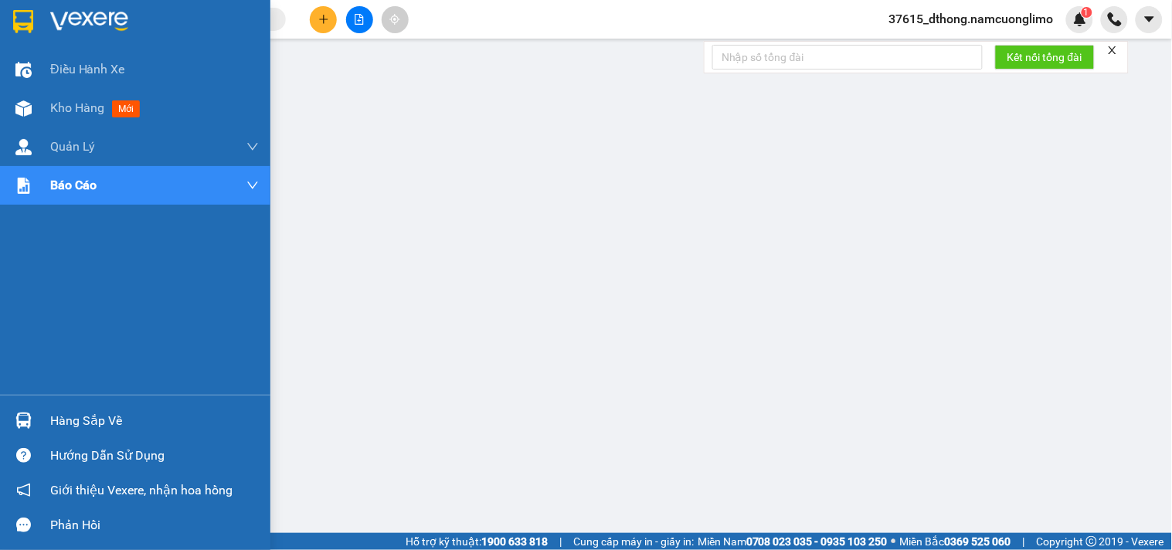
click at [25, 22] on img at bounding box center [23, 21] width 20 height 23
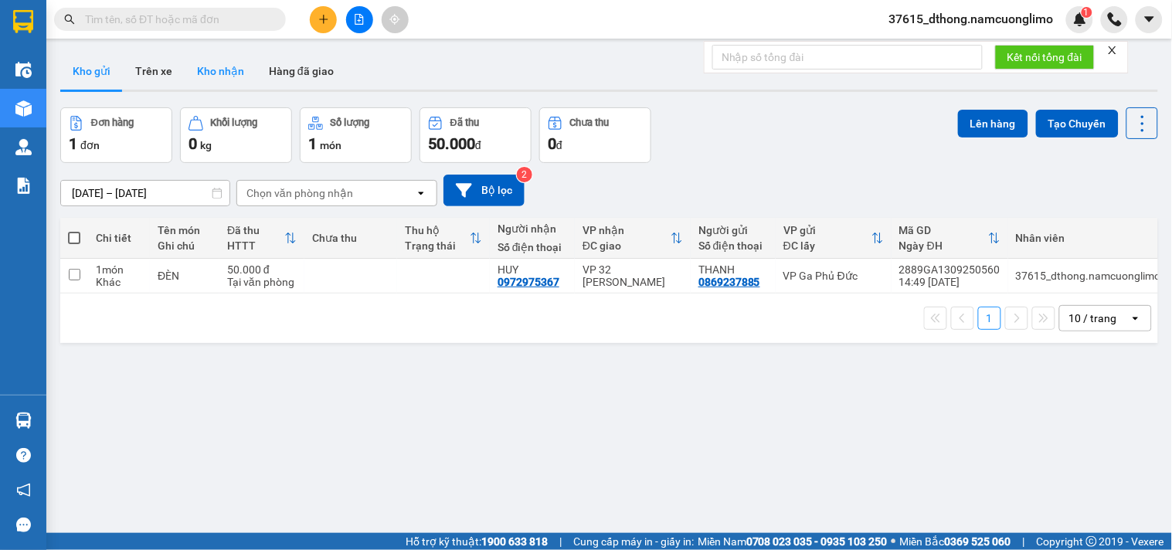
click at [223, 77] on button "Kho nhận" at bounding box center [221, 71] width 72 height 37
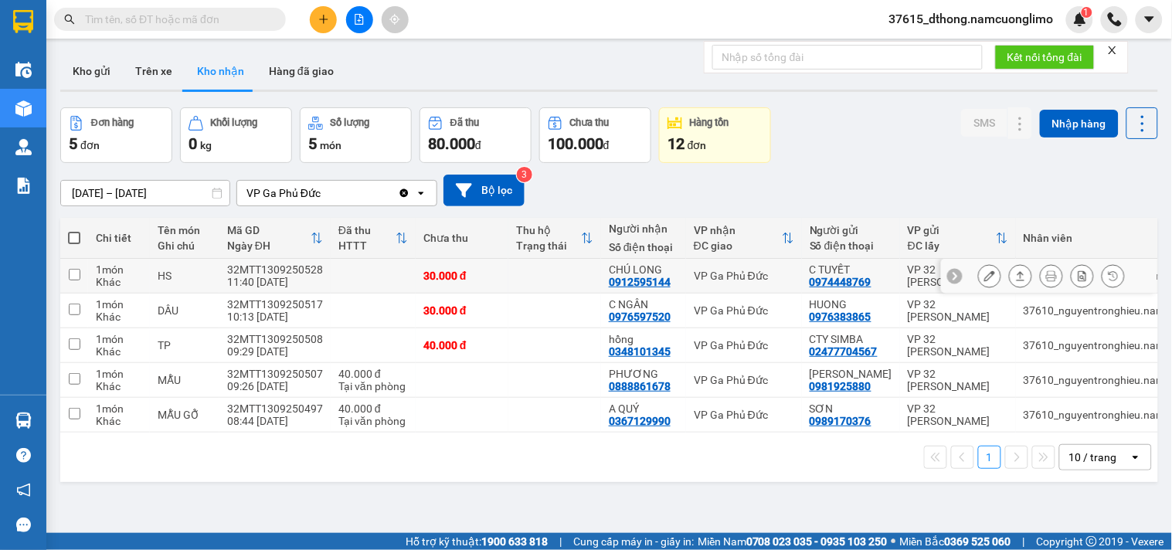
click at [984, 278] on icon at bounding box center [989, 275] width 11 height 11
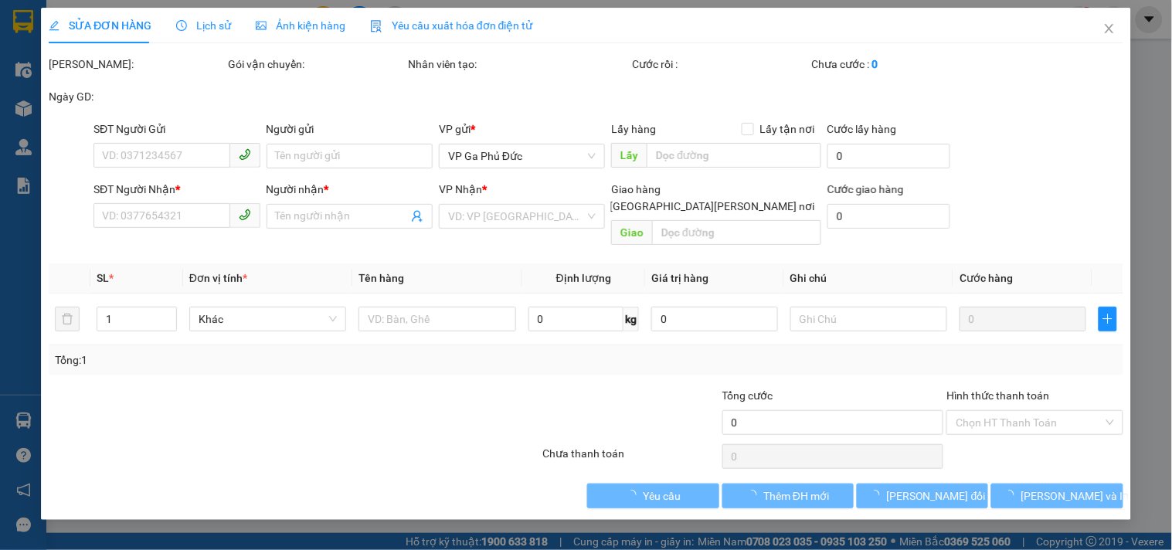
type input "0974448769"
type input "C TUYẾT"
type input "0912595144"
type input "CHÚ LONG"
type input "30.000"
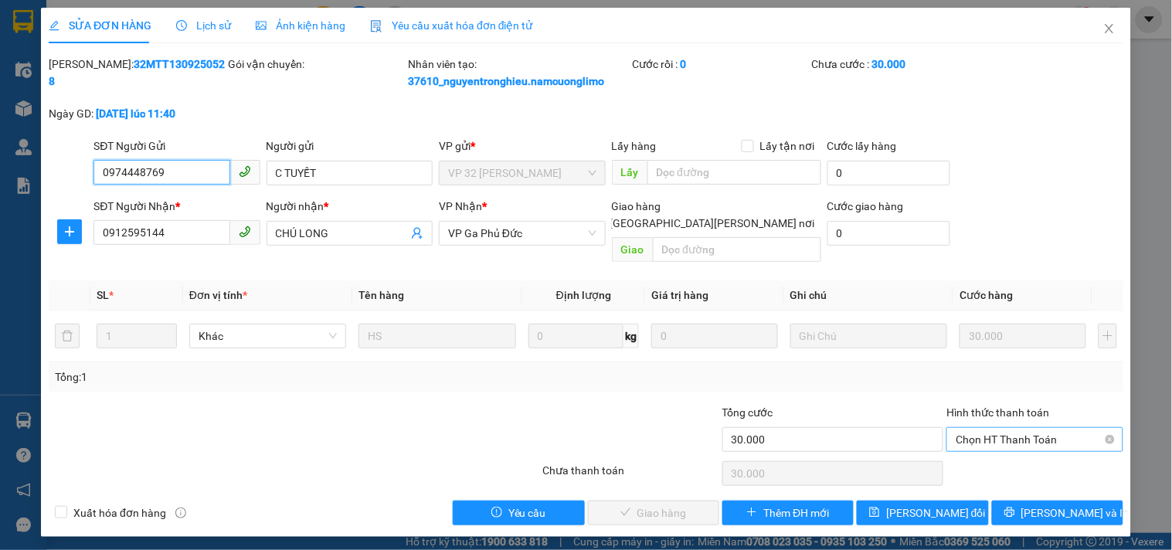
drag, startPoint x: 977, startPoint y: 426, endPoint x: 985, endPoint y: 433, distance: 10.4
click at [978, 428] on span "Chọn HT Thanh Toán" at bounding box center [1035, 439] width 158 height 23
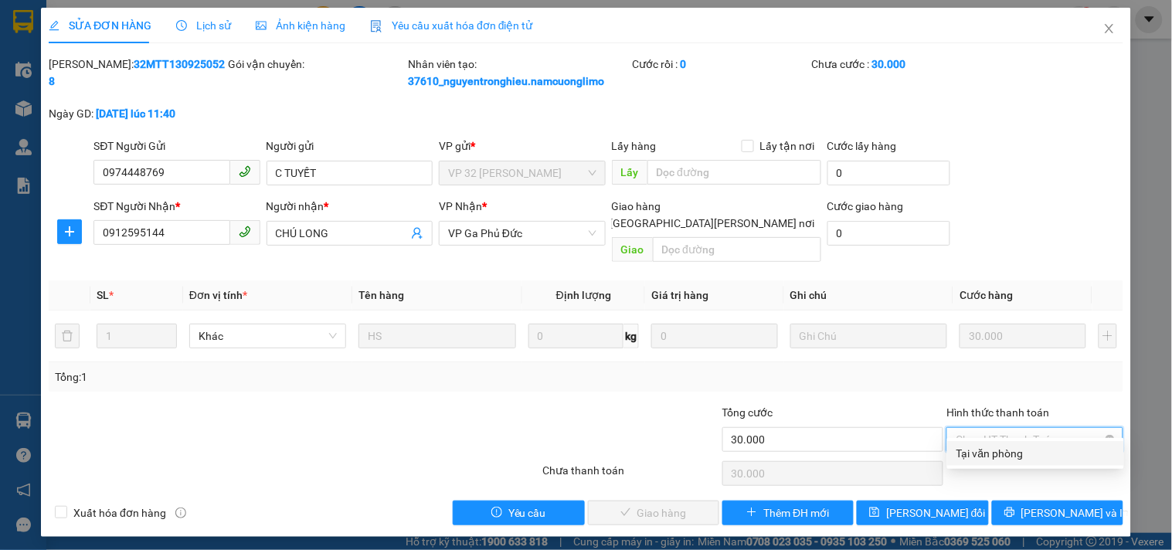
click at [989, 451] on div "Tại văn phòng" at bounding box center [1036, 453] width 158 height 17
type input "0"
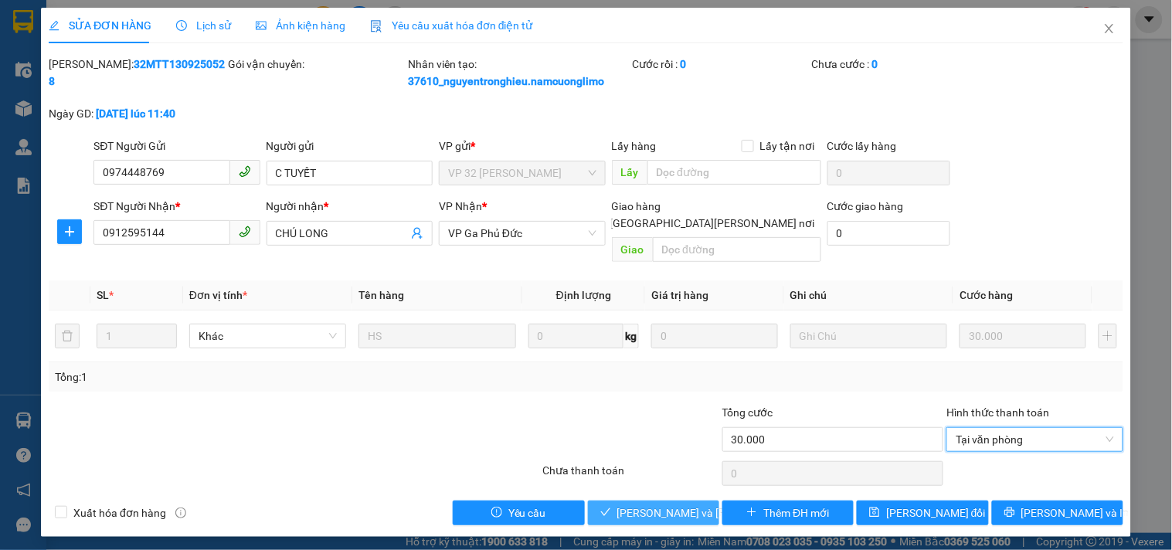
click at [646, 505] on span "[PERSON_NAME] và [PERSON_NAME] hàng" at bounding box center [721, 513] width 209 height 17
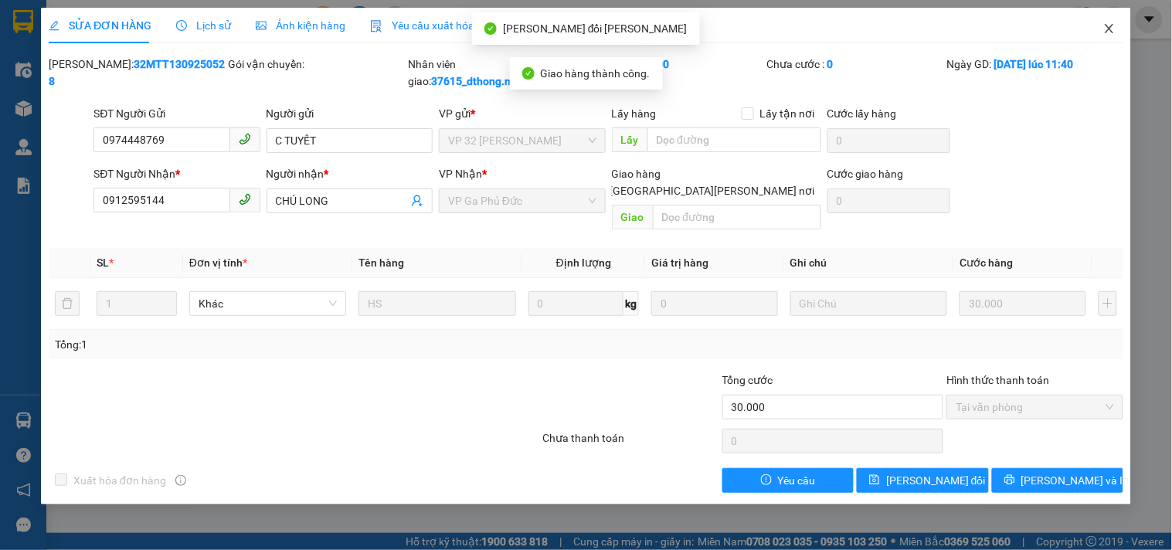
click at [1113, 27] on icon "close" at bounding box center [1109, 28] width 8 height 9
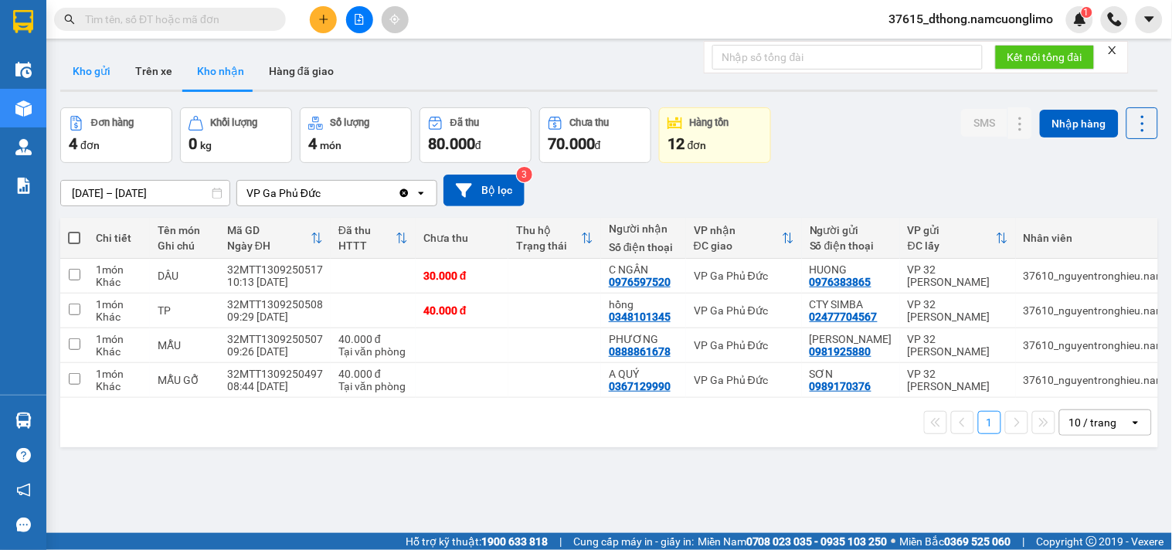
click at [96, 64] on button "Kho gửi" at bounding box center [91, 71] width 63 height 37
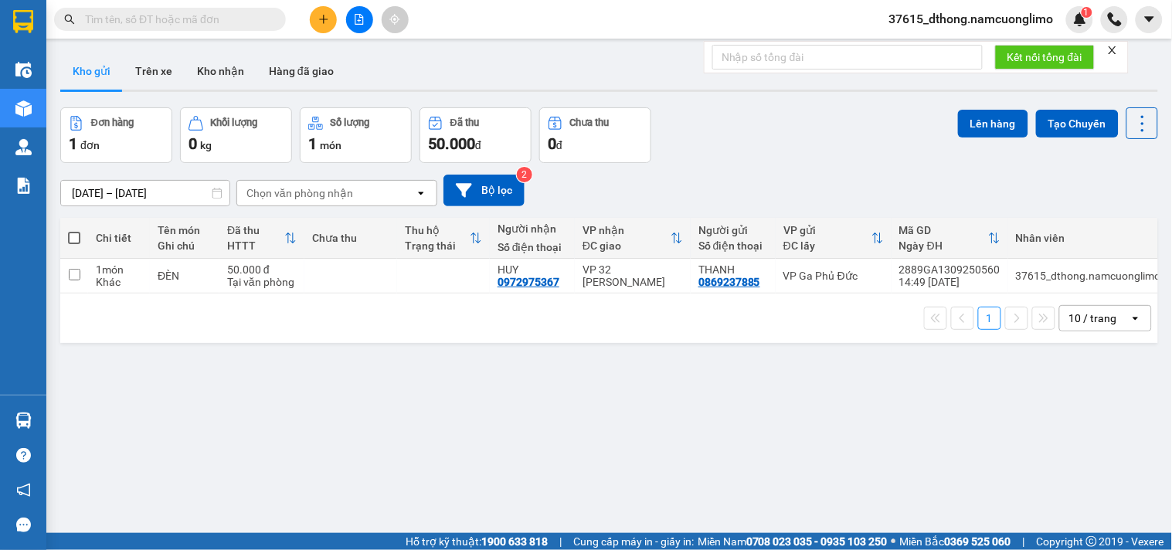
click at [78, 237] on span at bounding box center [74, 238] width 12 height 12
click at [74, 230] on input "checkbox" at bounding box center [74, 230] width 0 height 0
checkbox input "true"
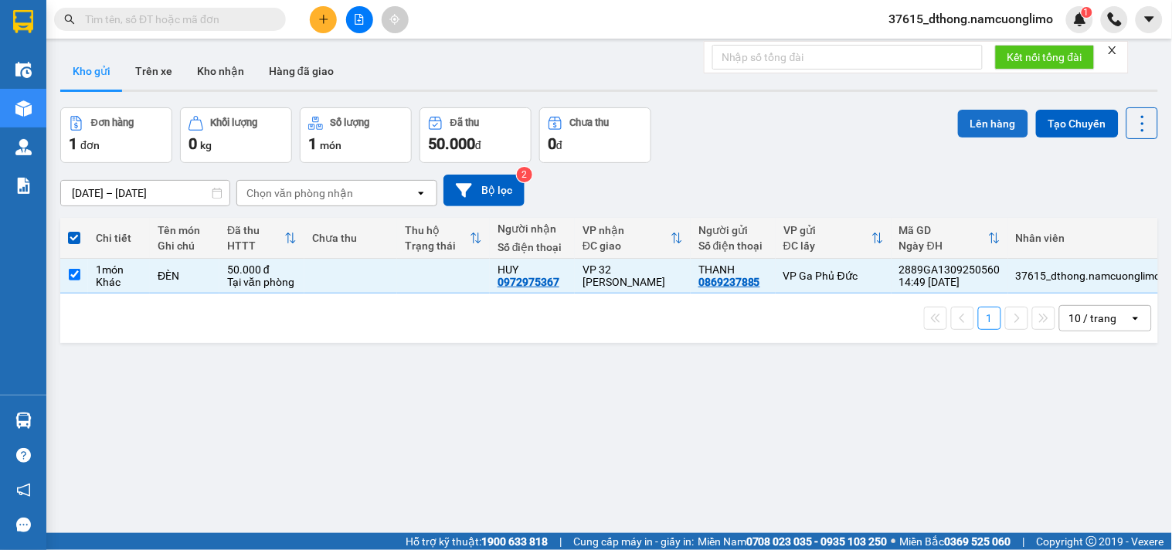
click at [982, 124] on button "Lên hàng" at bounding box center [993, 124] width 70 height 28
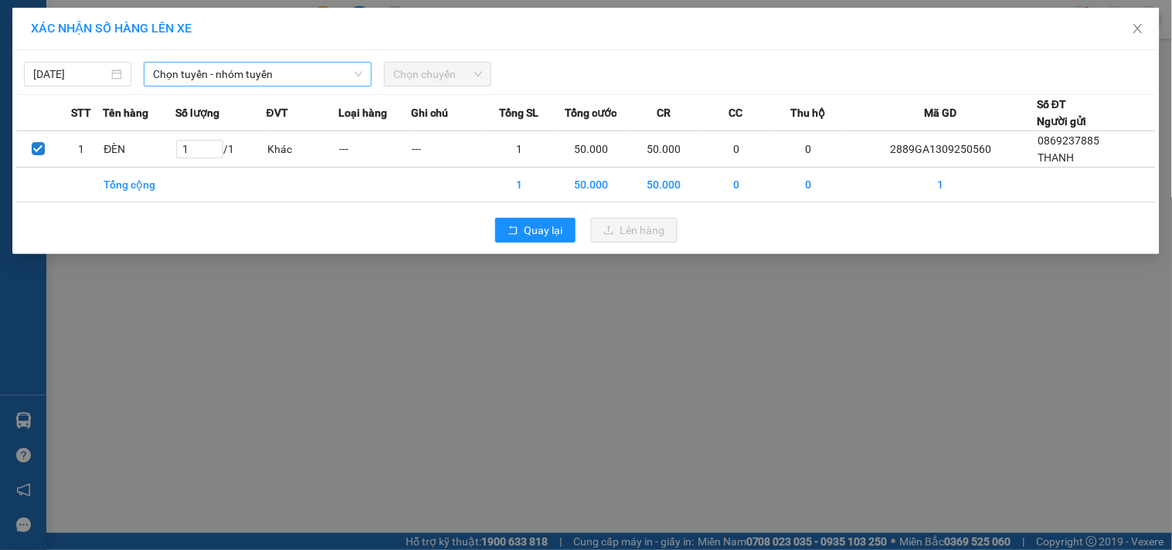
click at [251, 72] on span "Chọn tuyến - nhóm tuyến" at bounding box center [257, 74] width 209 height 23
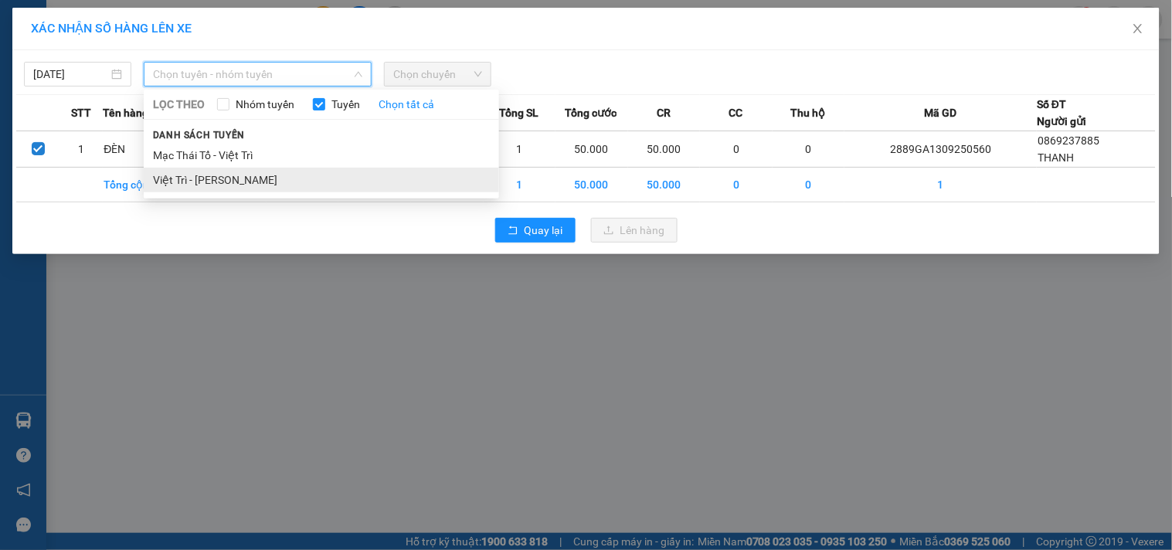
click at [220, 182] on li "Việt Trì - [PERSON_NAME]" at bounding box center [321, 180] width 355 height 25
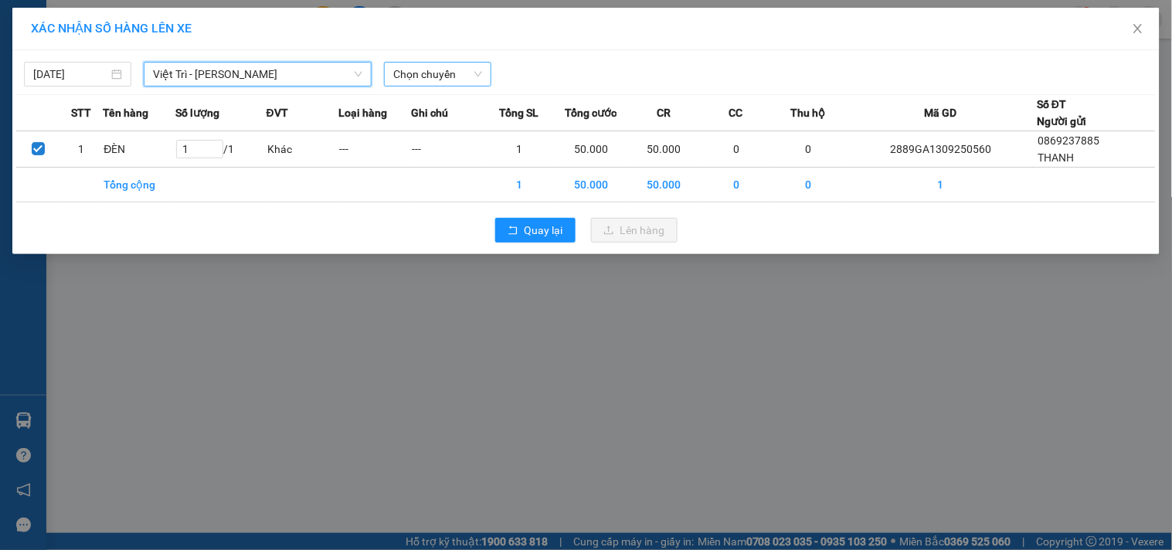
click at [441, 78] on span "Chọn chuyến" at bounding box center [437, 74] width 89 height 23
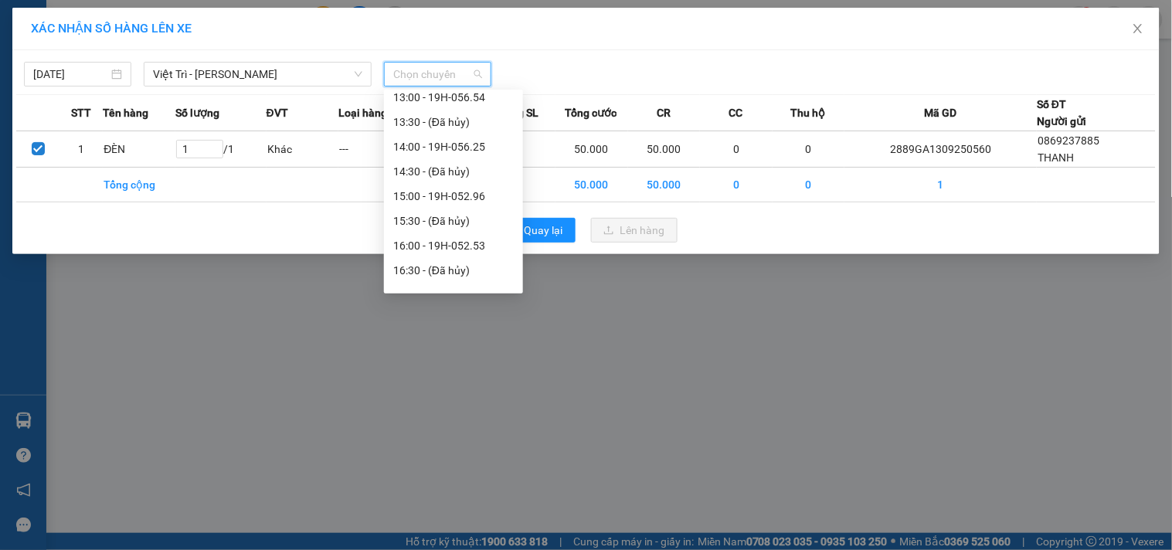
scroll to position [429, 0]
click at [460, 246] on div "16:00 - 19H-052.53" at bounding box center [453, 244] width 121 height 17
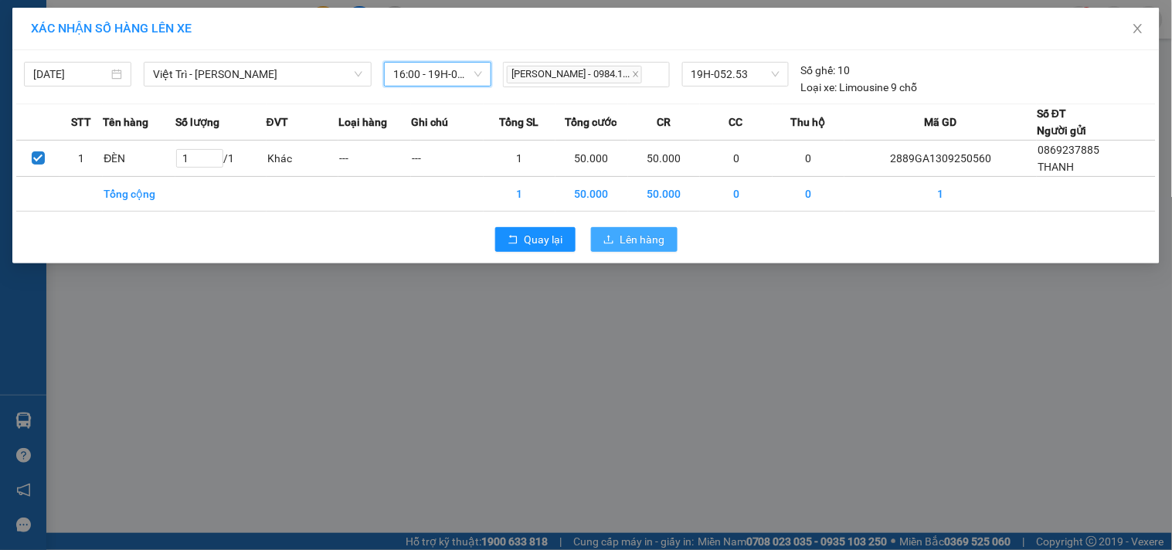
click at [644, 243] on span "Lên hàng" at bounding box center [642, 239] width 45 height 17
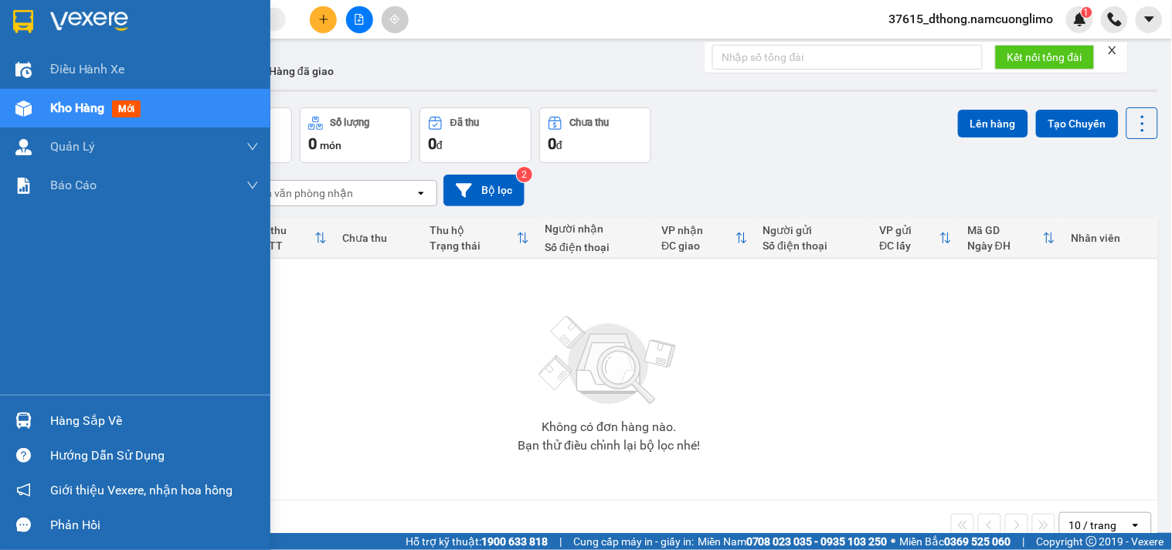
drag, startPoint x: 31, startPoint y: 411, endPoint x: 746, endPoint y: 522, distance: 723.9
click at [32, 411] on div at bounding box center [23, 420] width 27 height 27
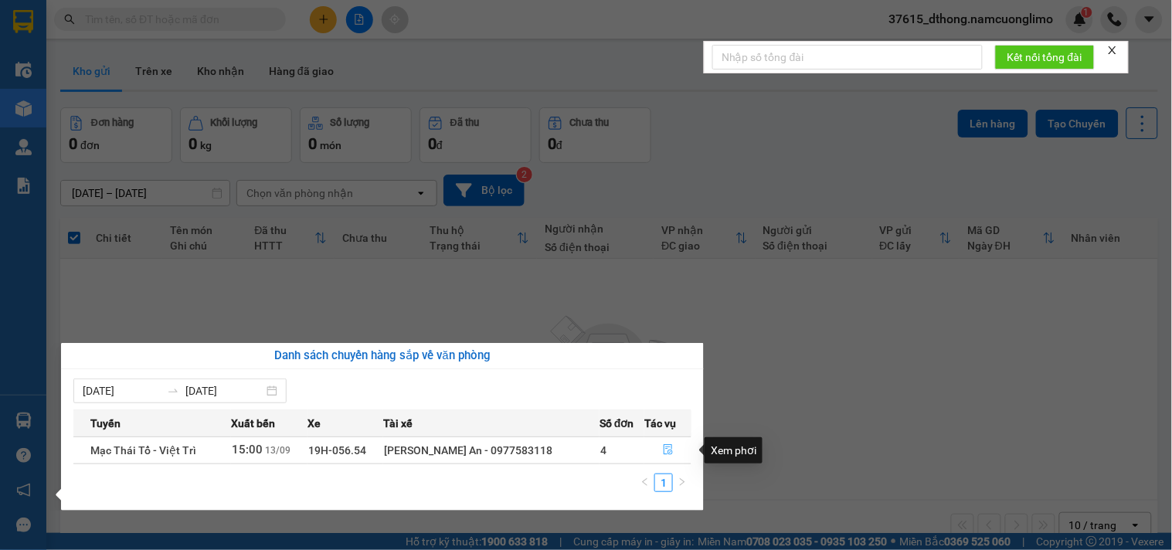
click at [663, 448] on icon "file-done" at bounding box center [668, 449] width 11 height 11
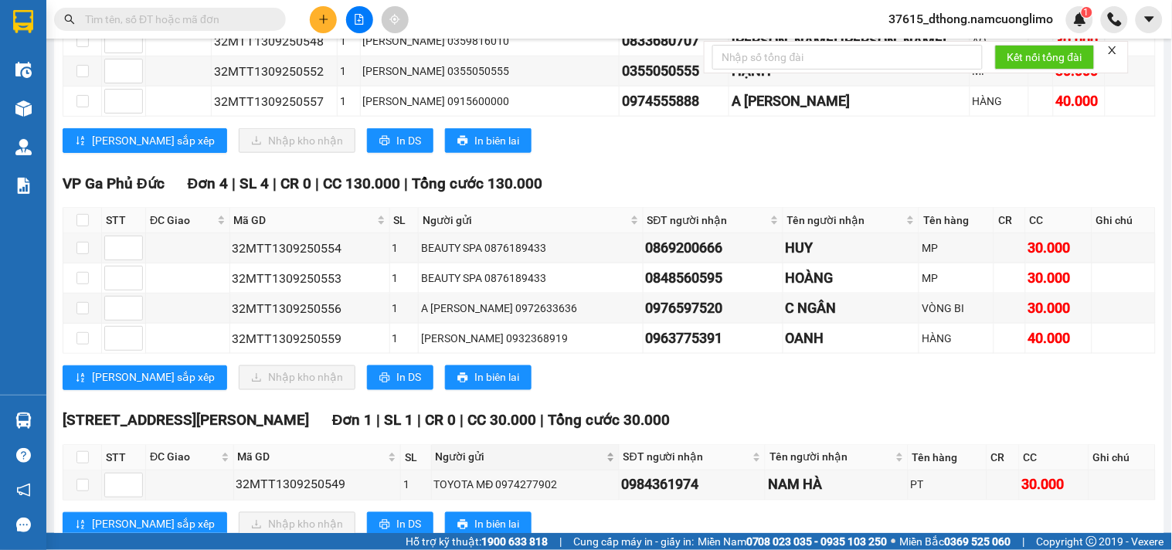
scroll to position [464, 0]
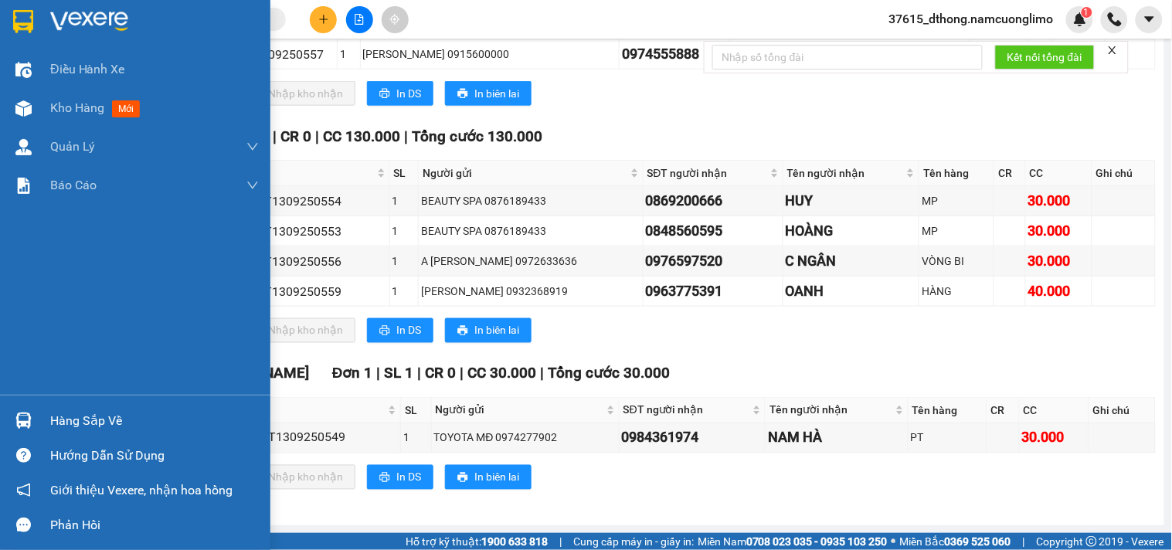
click at [26, 25] on img at bounding box center [23, 21] width 20 height 23
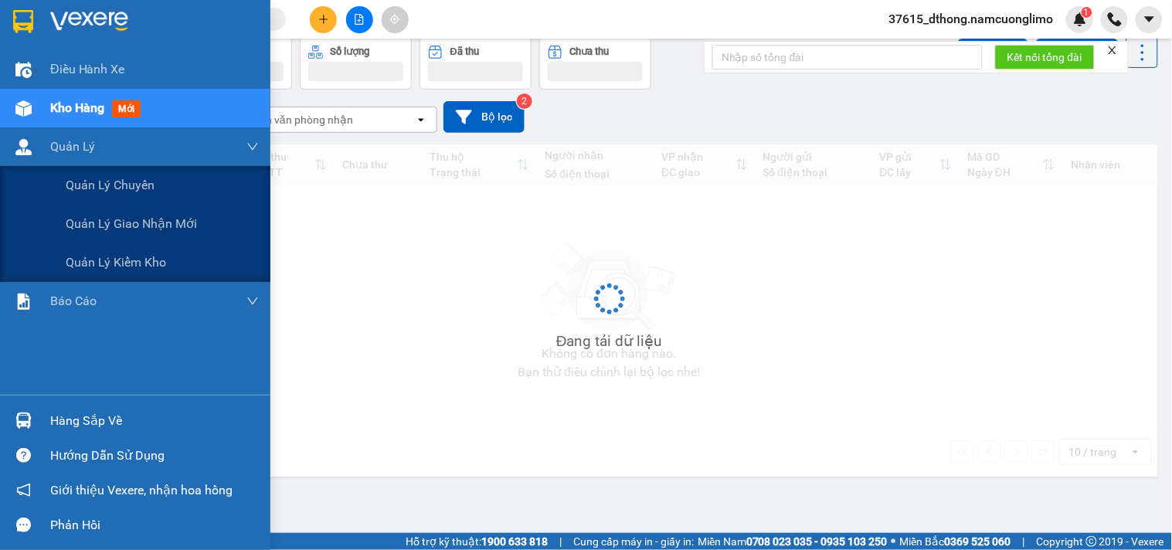
scroll to position [71, 0]
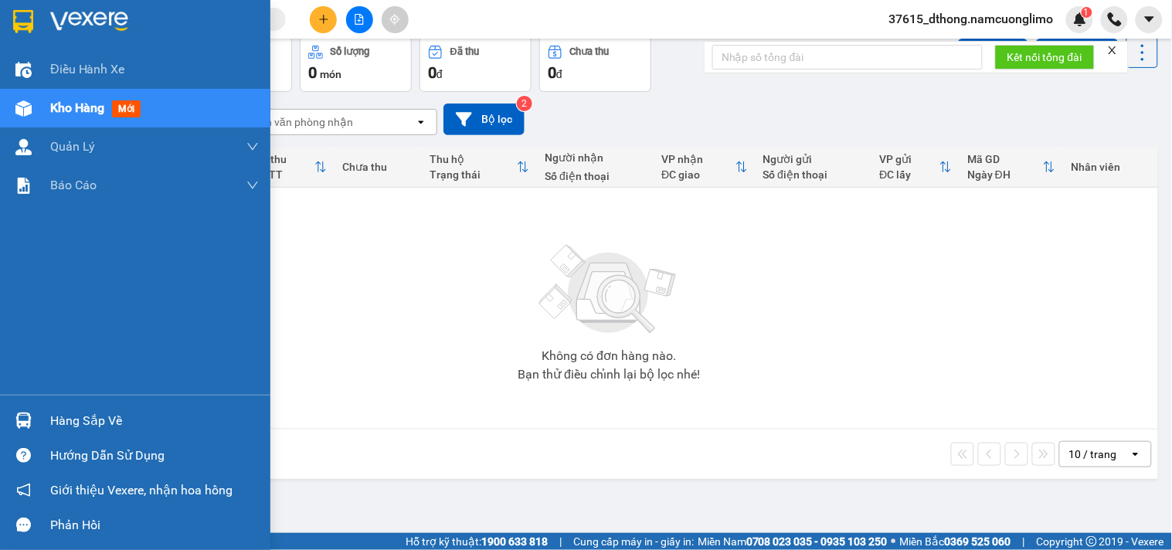
click at [35, 430] on div at bounding box center [23, 420] width 27 height 27
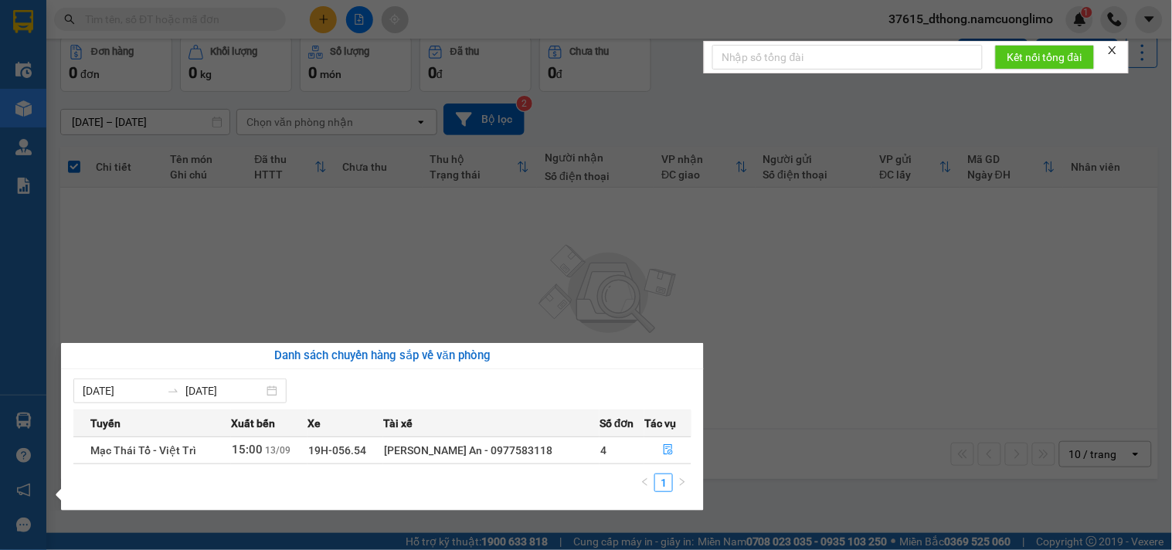
click at [381, 273] on section "Kết quả [PERSON_NAME] ( 11 ) Bộ lọc Mã ĐH Trạng thái Món hàng [PERSON_NAME] [PE…" at bounding box center [586, 275] width 1172 height 550
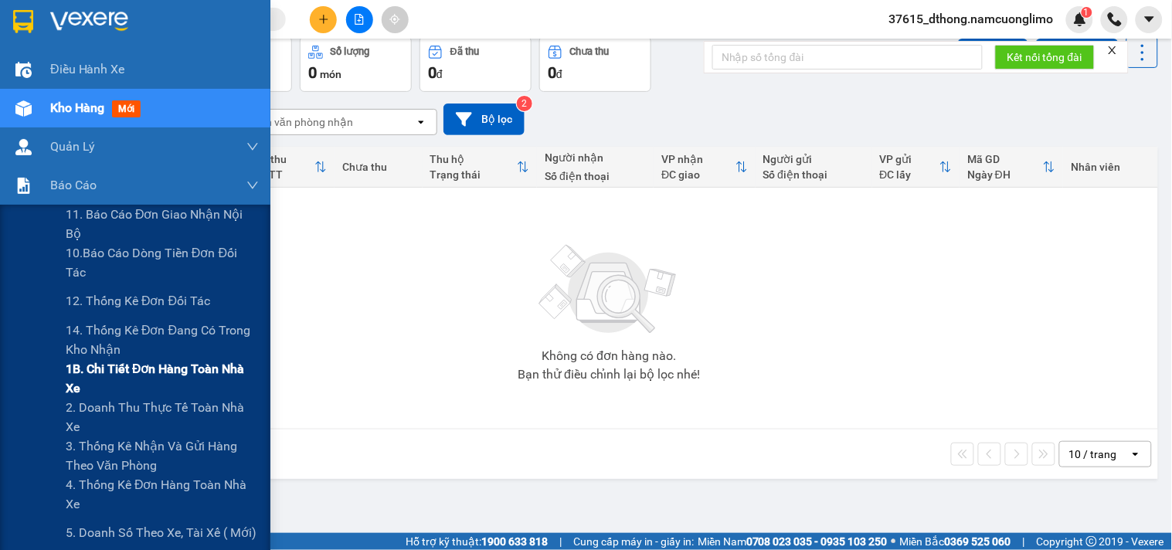
click at [114, 386] on span "1B. Chi tiết đơn hàng toàn nhà xe" at bounding box center [162, 378] width 193 height 39
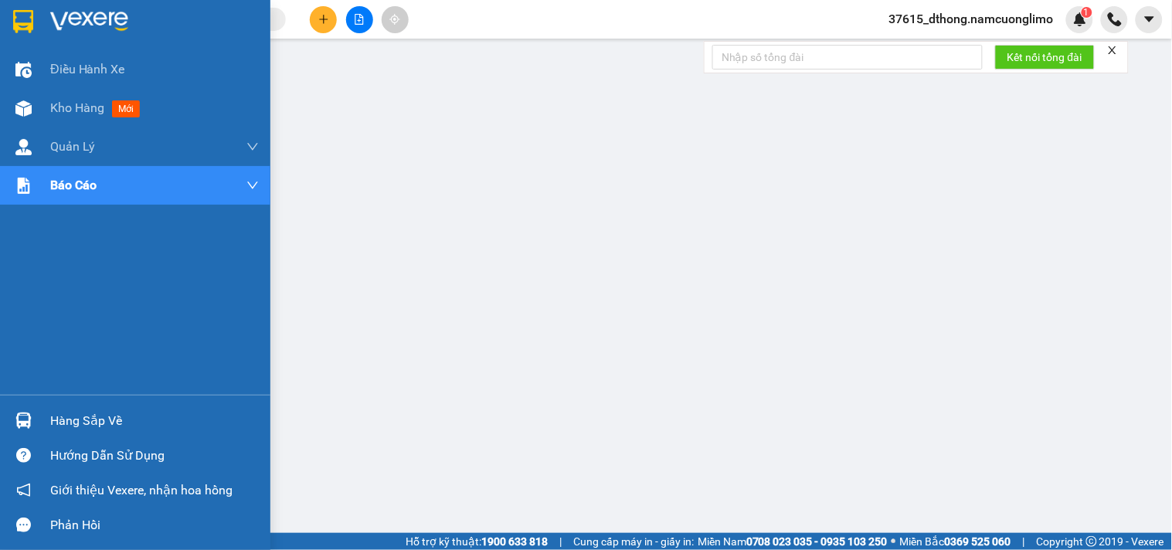
click at [37, 17] on div at bounding box center [135, 25] width 270 height 50
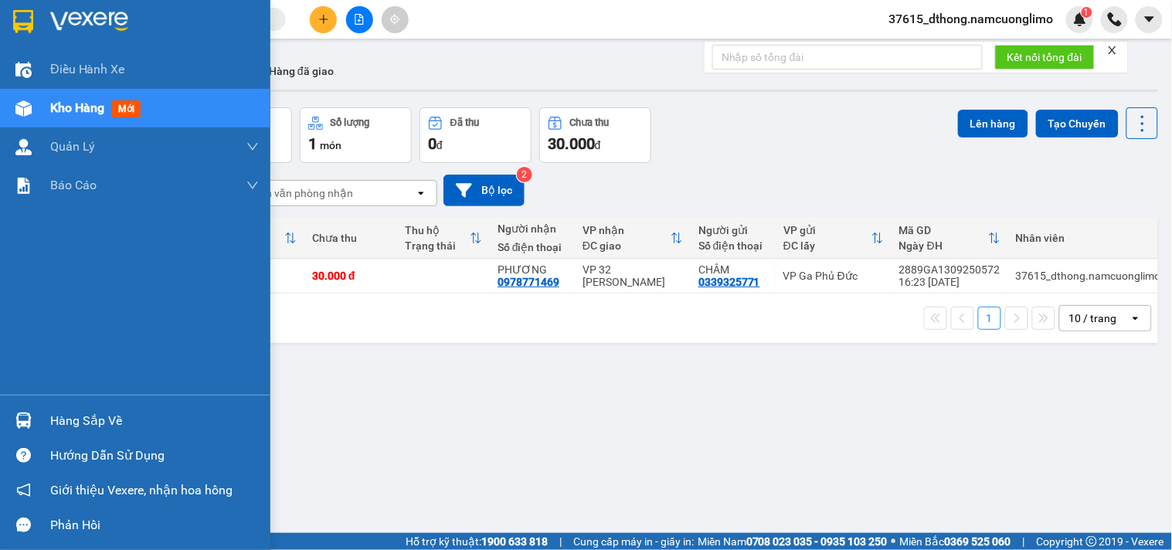
click at [36, 19] on div at bounding box center [135, 25] width 270 height 50
click at [25, 19] on img at bounding box center [23, 21] width 20 height 23
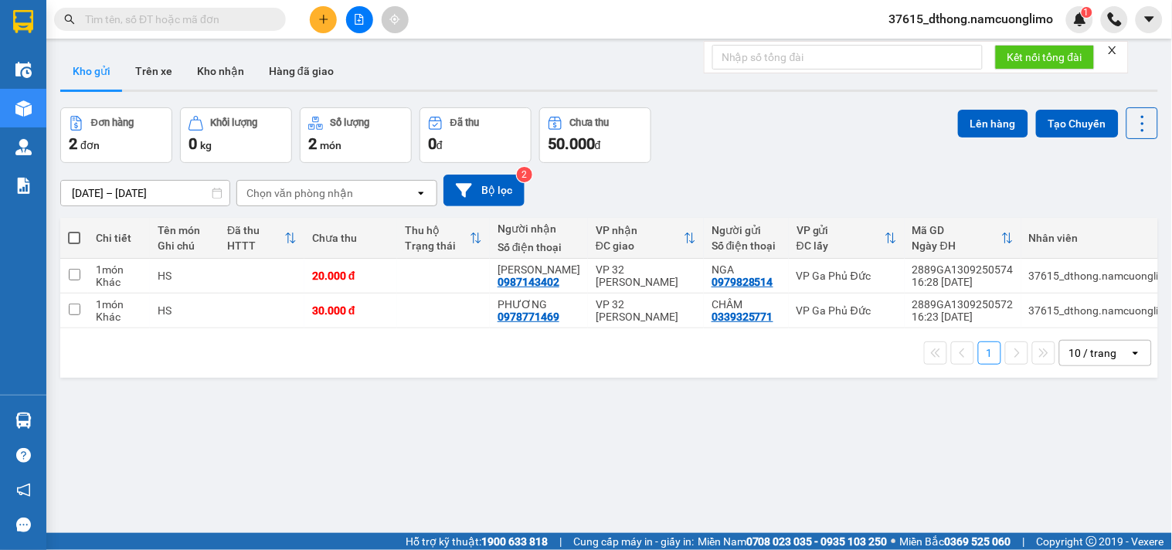
click at [80, 237] on th at bounding box center [74, 238] width 28 height 41
click at [70, 235] on span at bounding box center [74, 238] width 12 height 12
click at [74, 230] on input "checkbox" at bounding box center [74, 230] width 0 height 0
checkbox input "true"
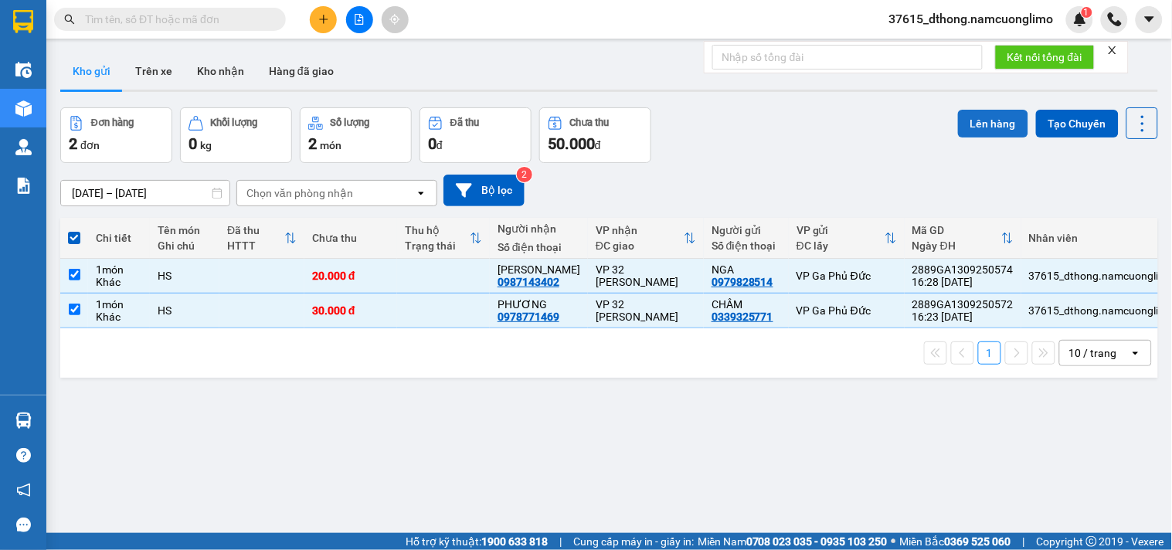
click at [976, 124] on button "Lên hàng" at bounding box center [993, 124] width 70 height 28
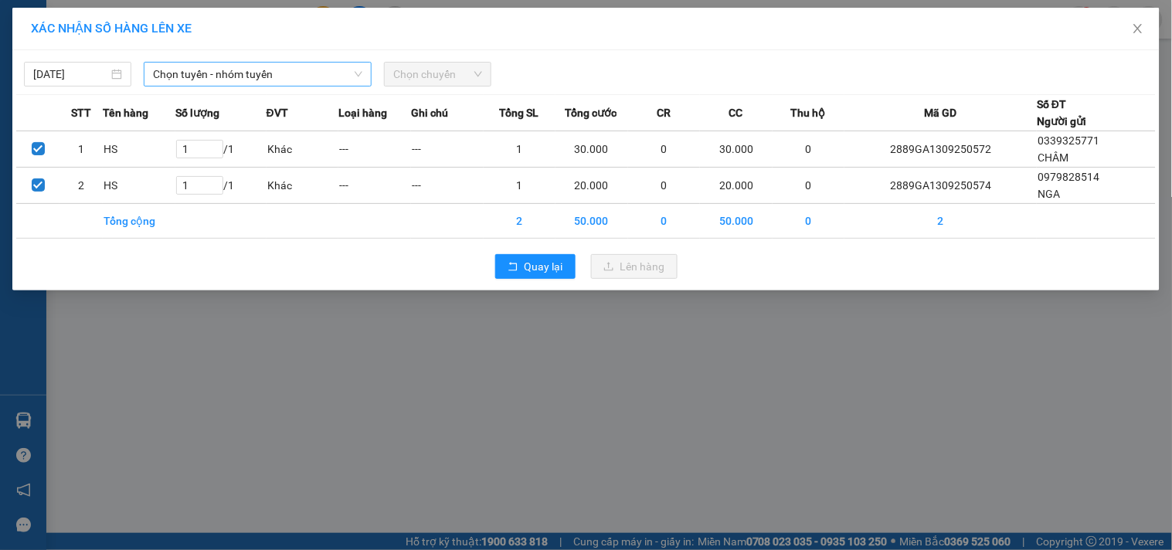
click at [232, 75] on span "Chọn tuyến - nhóm tuyến" at bounding box center [257, 74] width 209 height 23
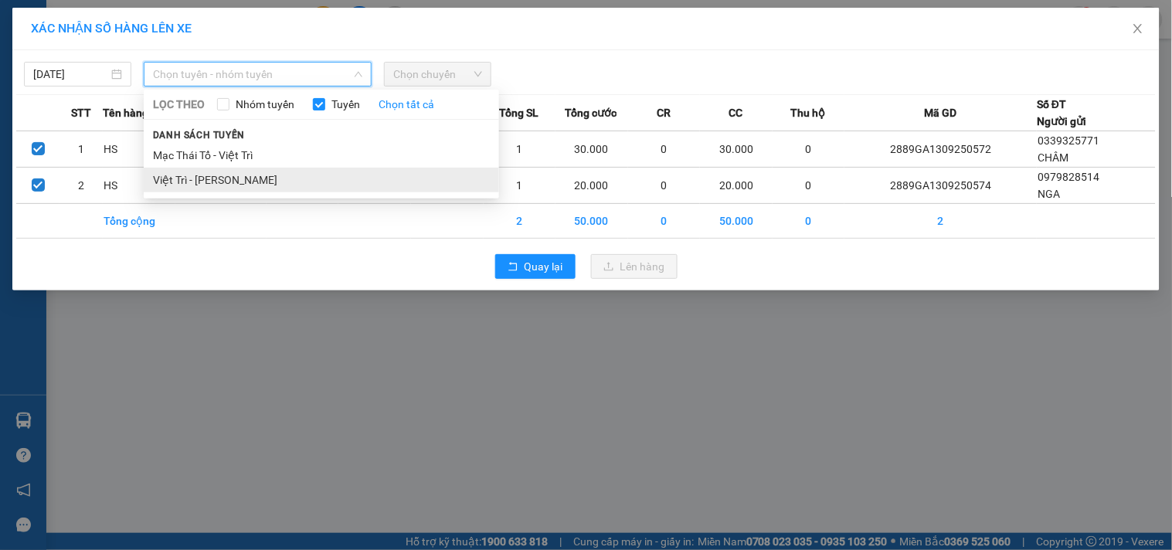
click at [224, 178] on li "Việt Trì - [PERSON_NAME]" at bounding box center [321, 180] width 355 height 25
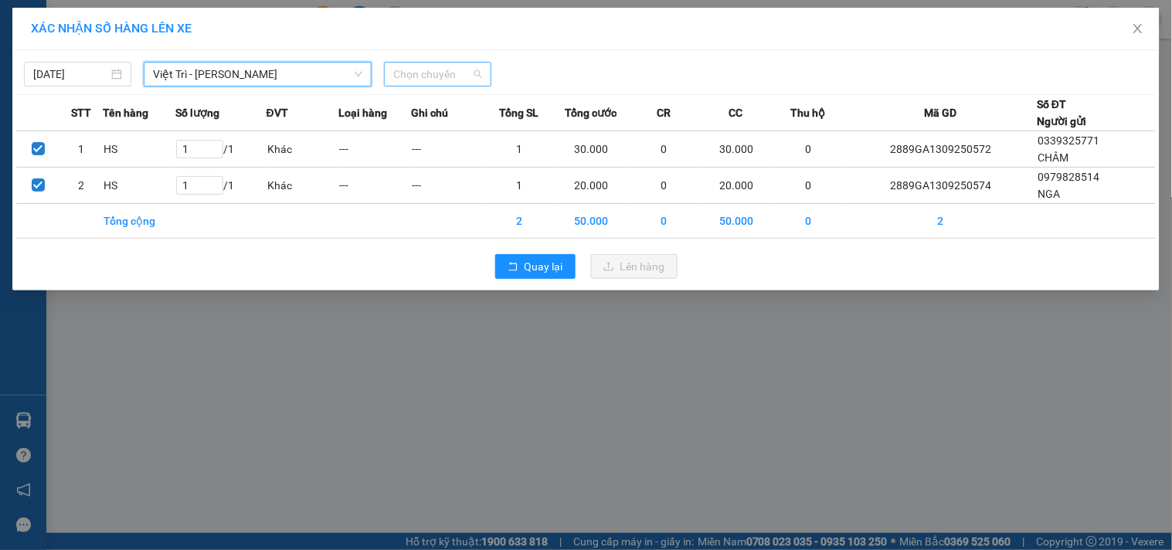
click at [442, 77] on span "Chọn chuyến" at bounding box center [437, 74] width 89 height 23
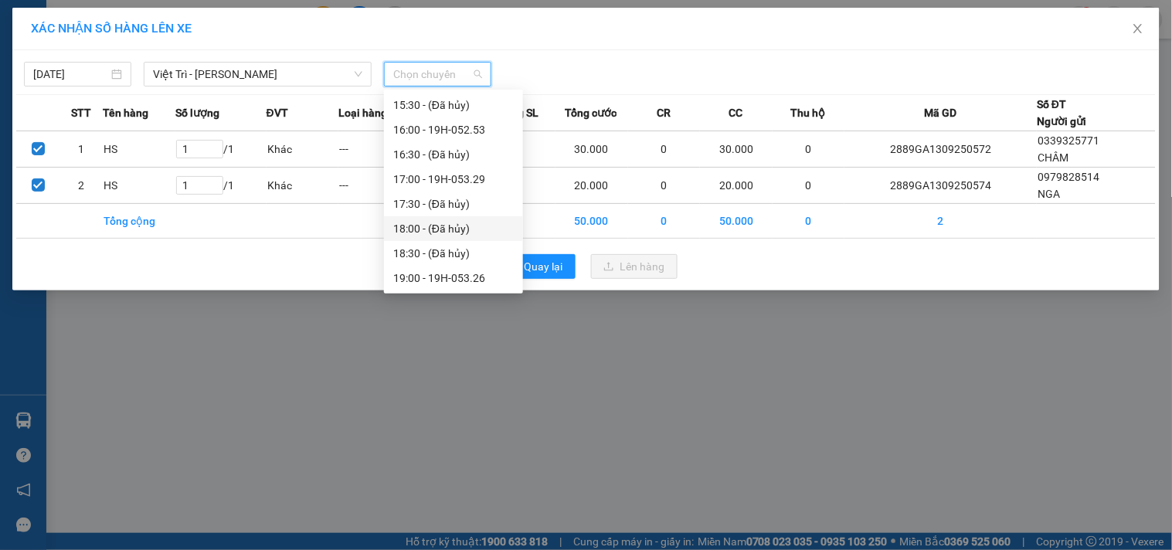
scroll to position [569, 0]
click at [467, 150] on div "17:00 - 19H-053.29" at bounding box center [453, 154] width 121 height 17
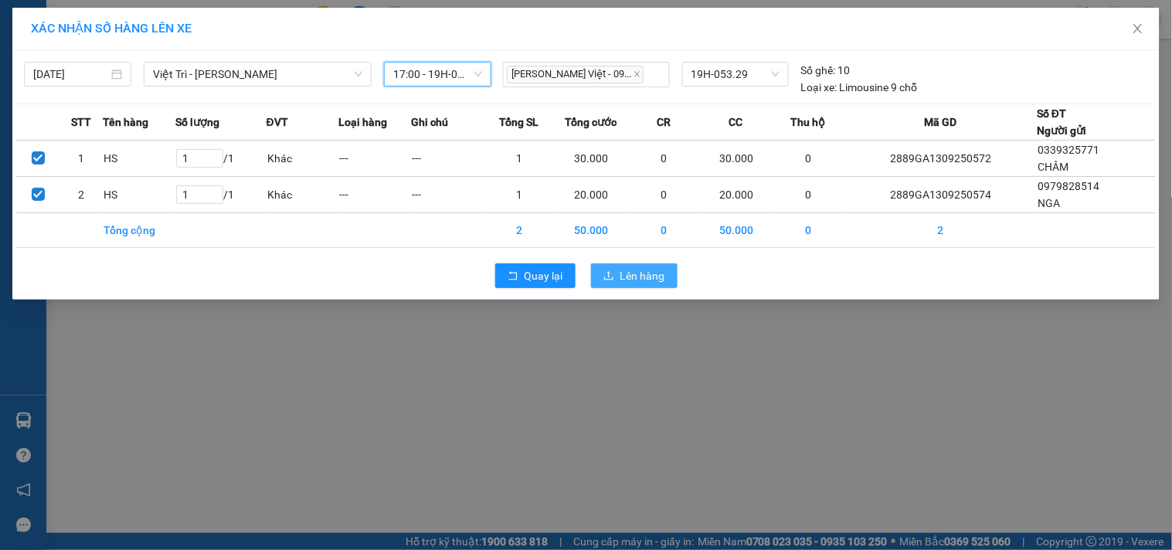
click at [630, 273] on span "Lên hàng" at bounding box center [642, 275] width 45 height 17
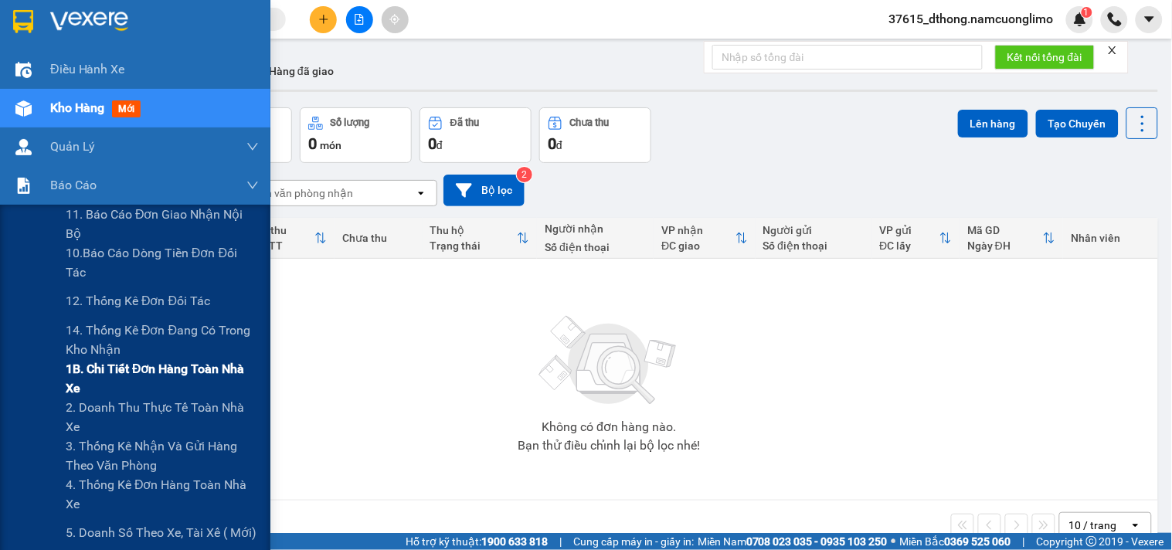
click at [107, 376] on span "1B. Chi tiết đơn hàng toàn nhà xe" at bounding box center [162, 378] width 193 height 39
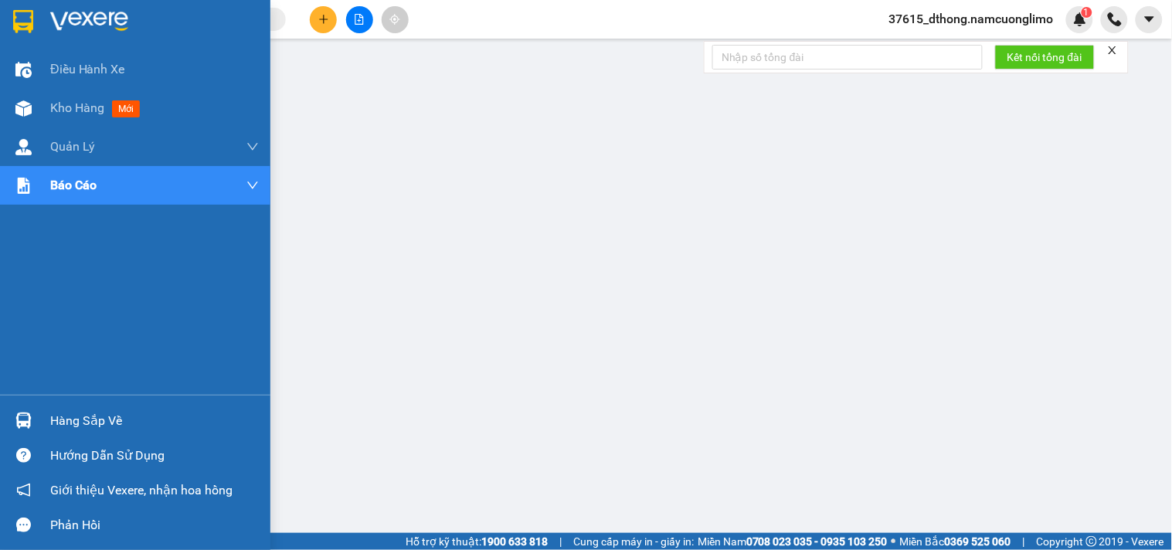
click at [24, 23] on img at bounding box center [23, 21] width 20 height 23
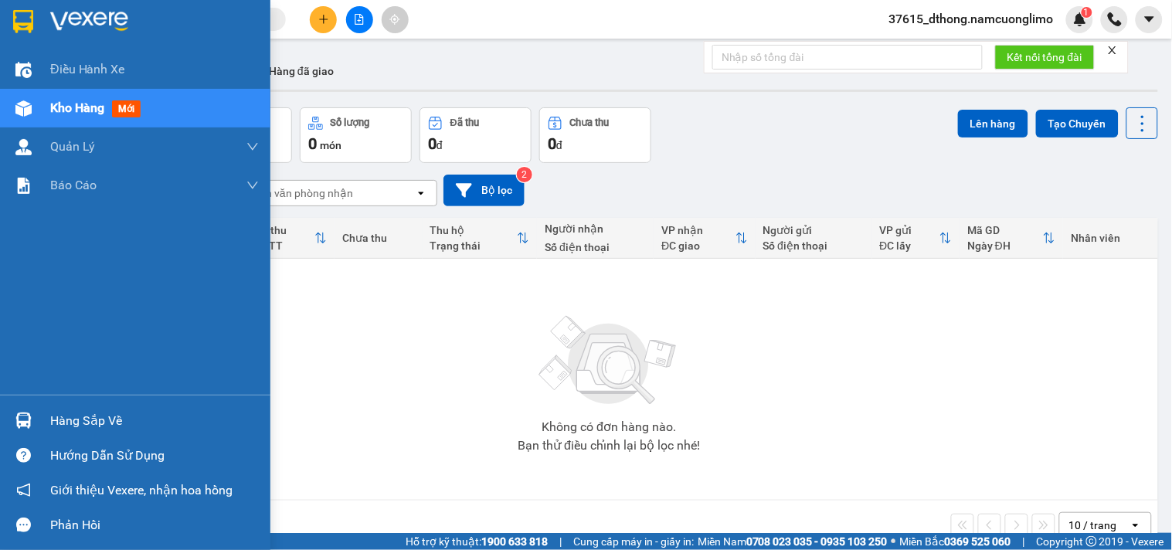
click at [27, 410] on div at bounding box center [23, 420] width 27 height 27
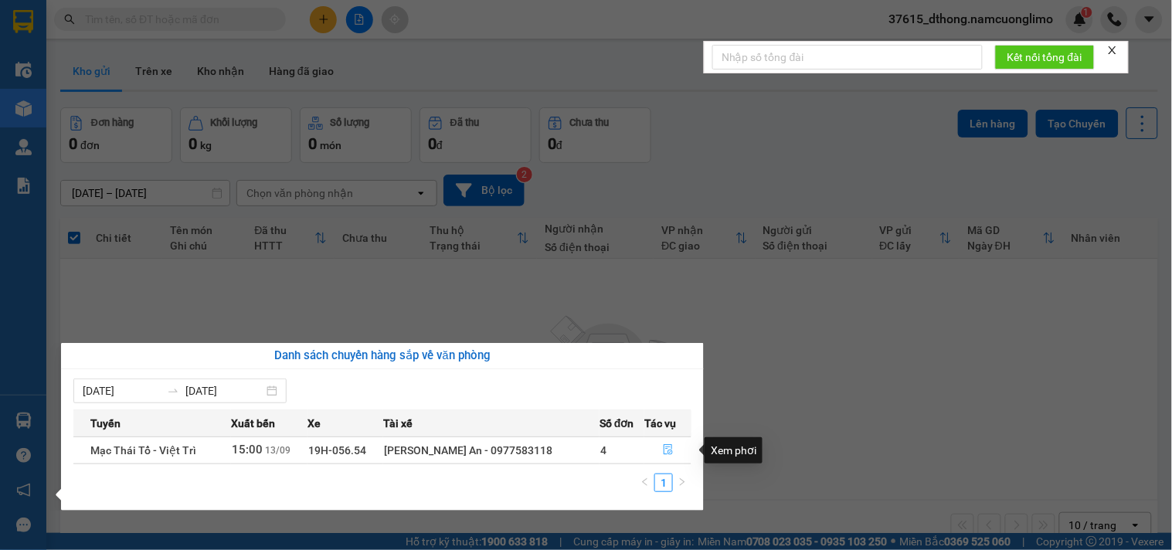
click at [668, 449] on icon "file-done" at bounding box center [668, 449] width 9 height 11
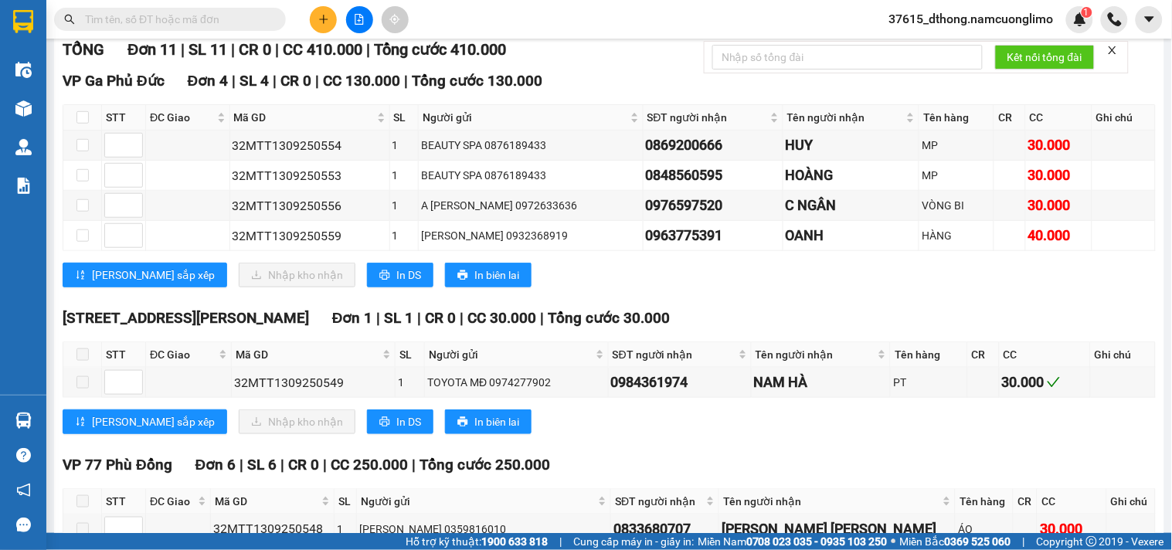
scroll to position [120, 0]
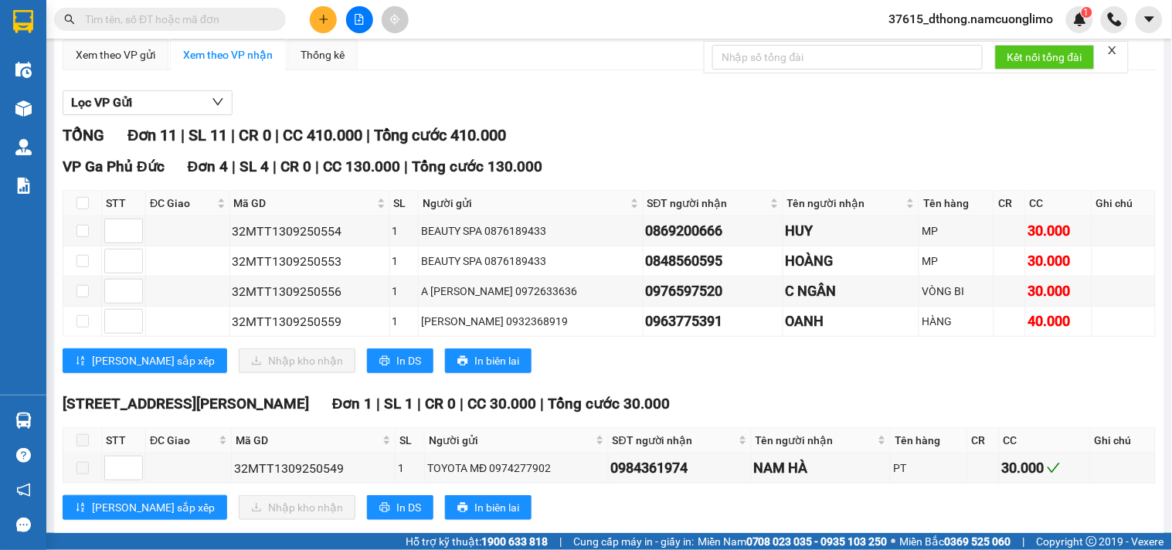
click at [74, 211] on th at bounding box center [82, 203] width 39 height 25
click at [90, 216] on th at bounding box center [82, 203] width 39 height 25
click at [80, 209] on input "checkbox" at bounding box center [82, 203] width 12 height 12
checkbox input "true"
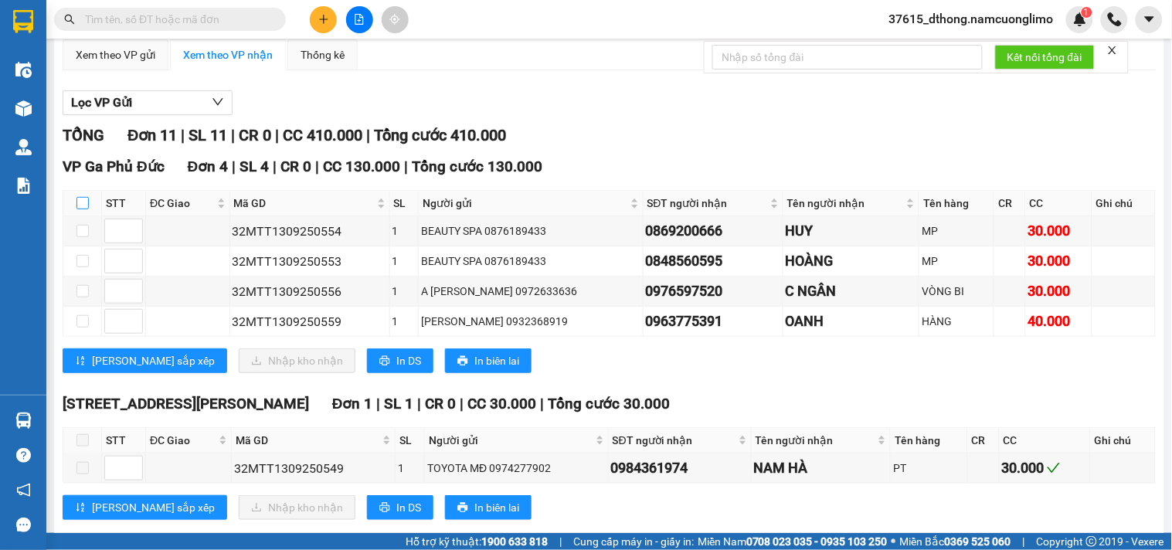
checkbox input "true"
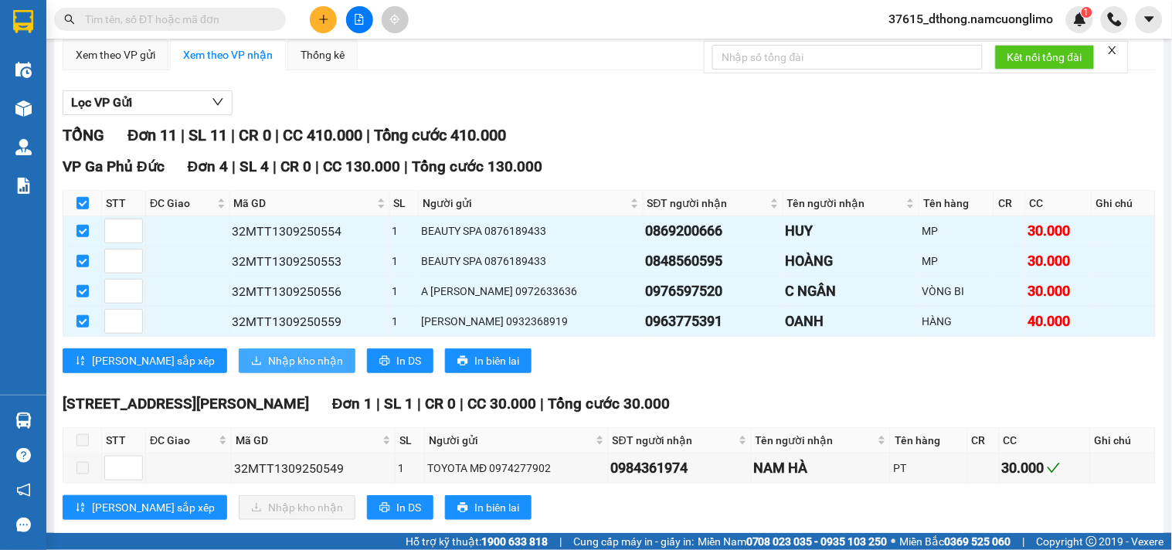
click at [239, 365] on button "Nhập kho nhận" at bounding box center [297, 360] width 117 height 25
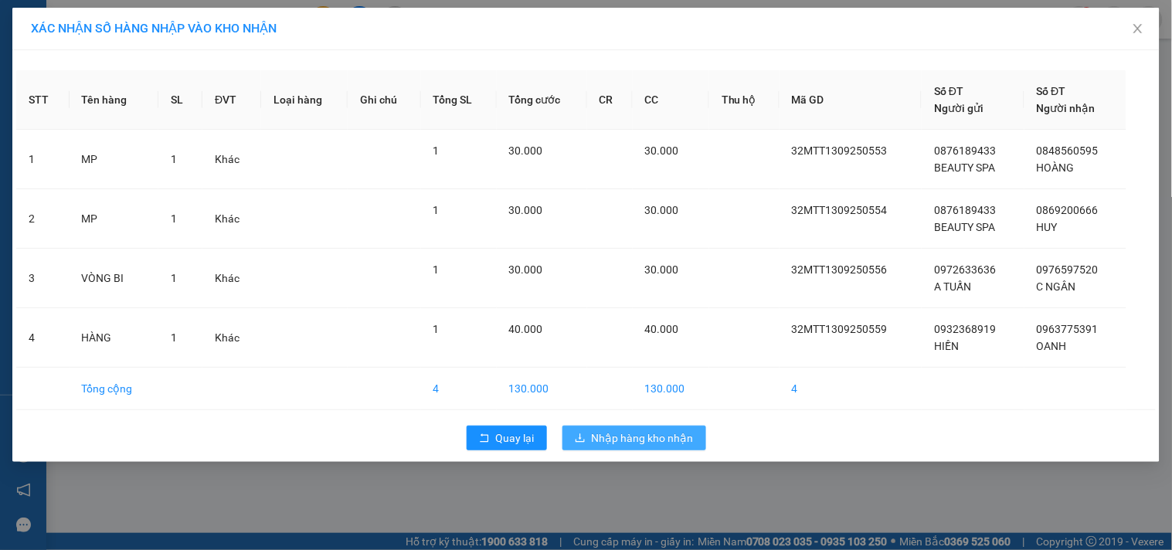
click at [628, 440] on span "Nhập hàng kho nhận" at bounding box center [643, 438] width 102 height 17
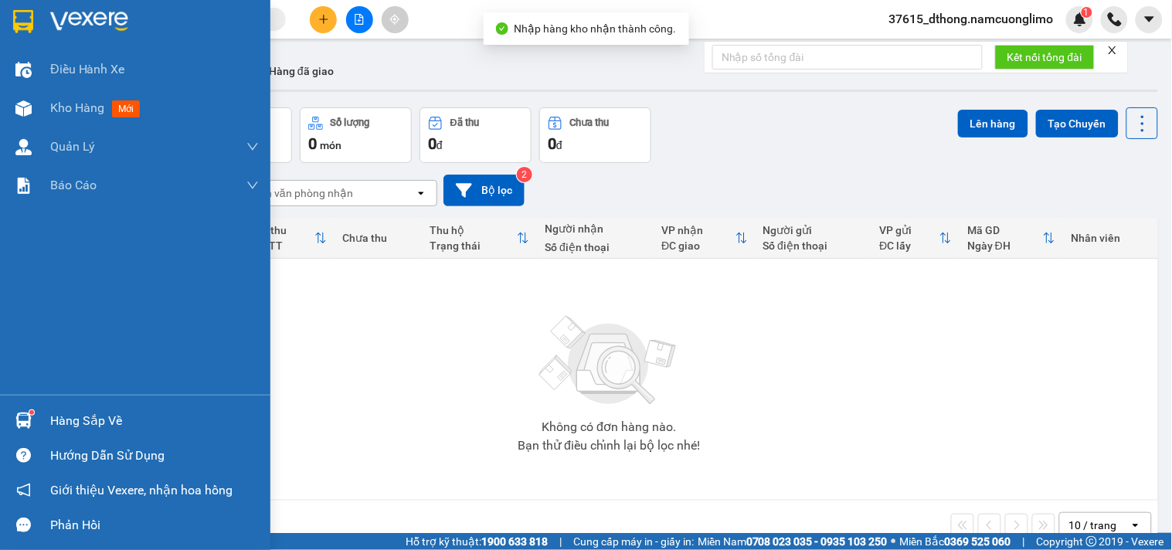
click at [22, 423] on img at bounding box center [23, 421] width 16 height 16
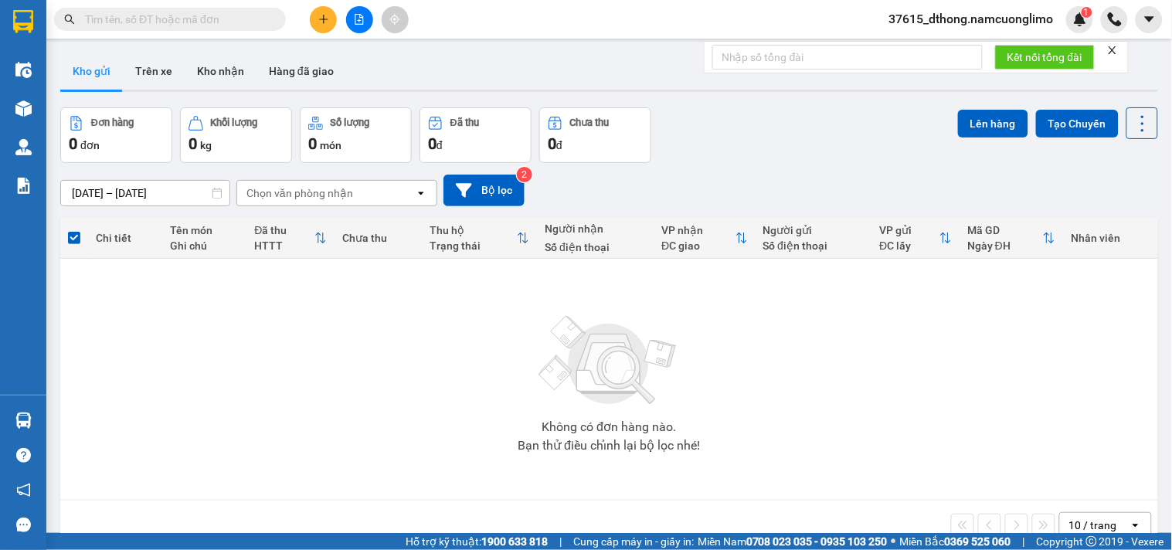
click at [750, 411] on section "Kết quả [PERSON_NAME] ( 11 ) Bộ lọc Mã ĐH Trạng thái Món hàng [PERSON_NAME] [PE…" at bounding box center [586, 275] width 1172 height 550
click at [219, 68] on button "Kho nhận" at bounding box center [221, 71] width 72 height 37
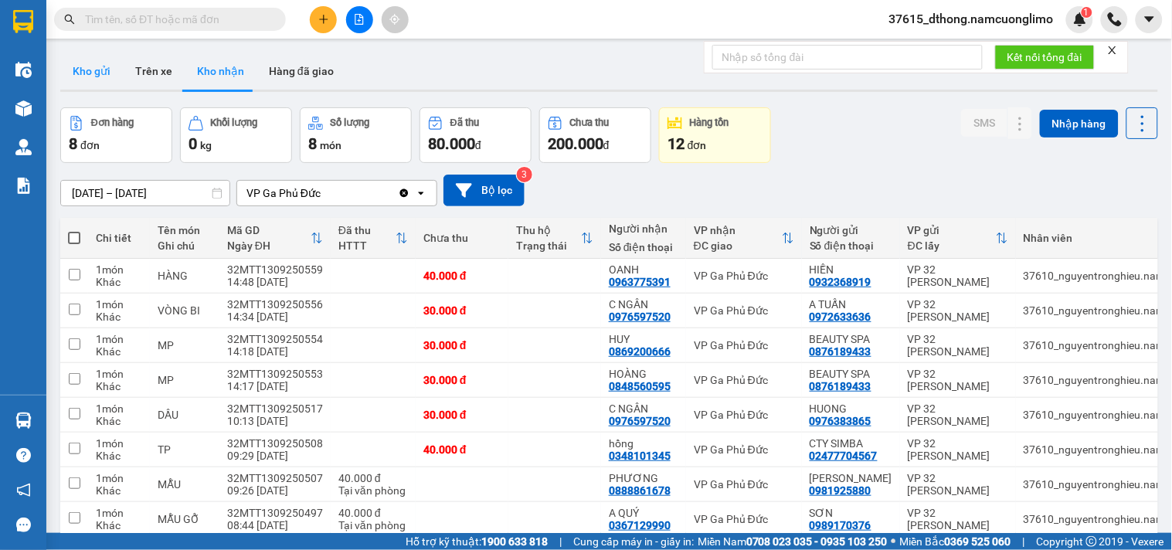
click at [80, 73] on button "Kho gửi" at bounding box center [91, 71] width 63 height 37
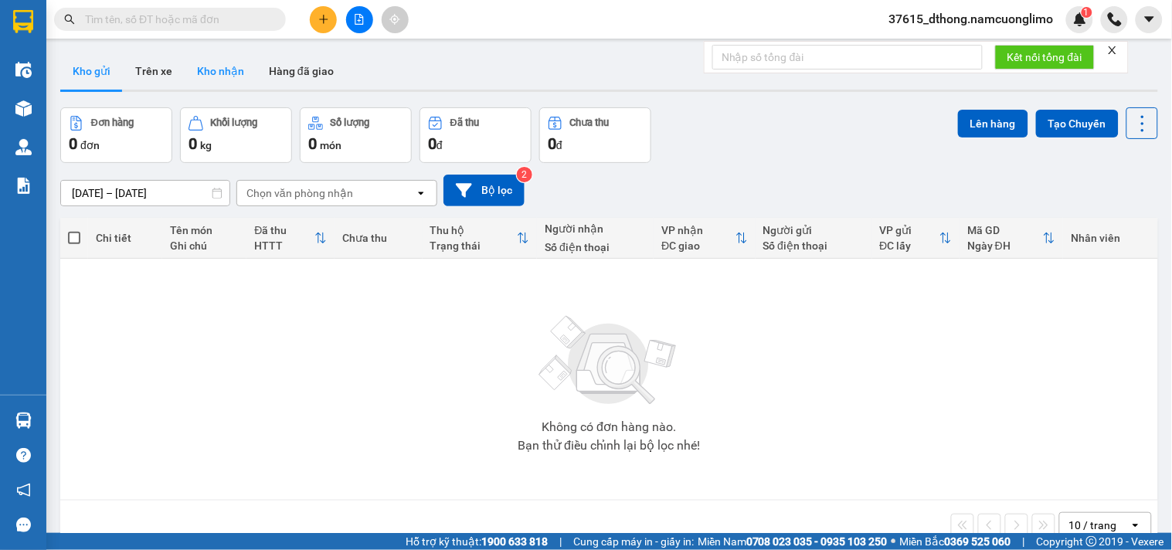
click at [212, 71] on button "Kho nhận" at bounding box center [221, 71] width 72 height 37
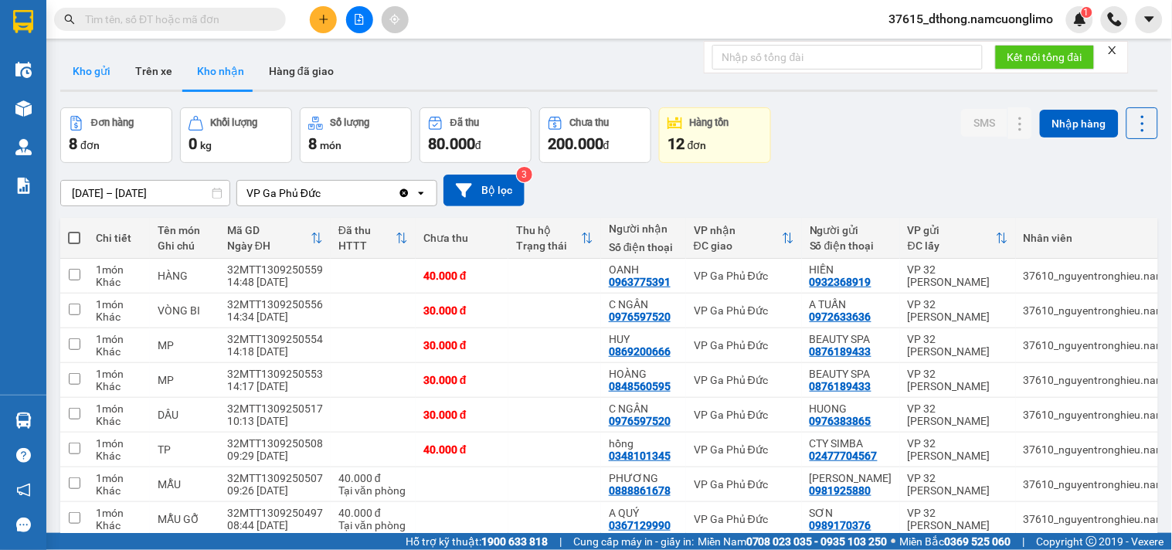
click at [80, 63] on button "Kho gửi" at bounding box center [91, 71] width 63 height 37
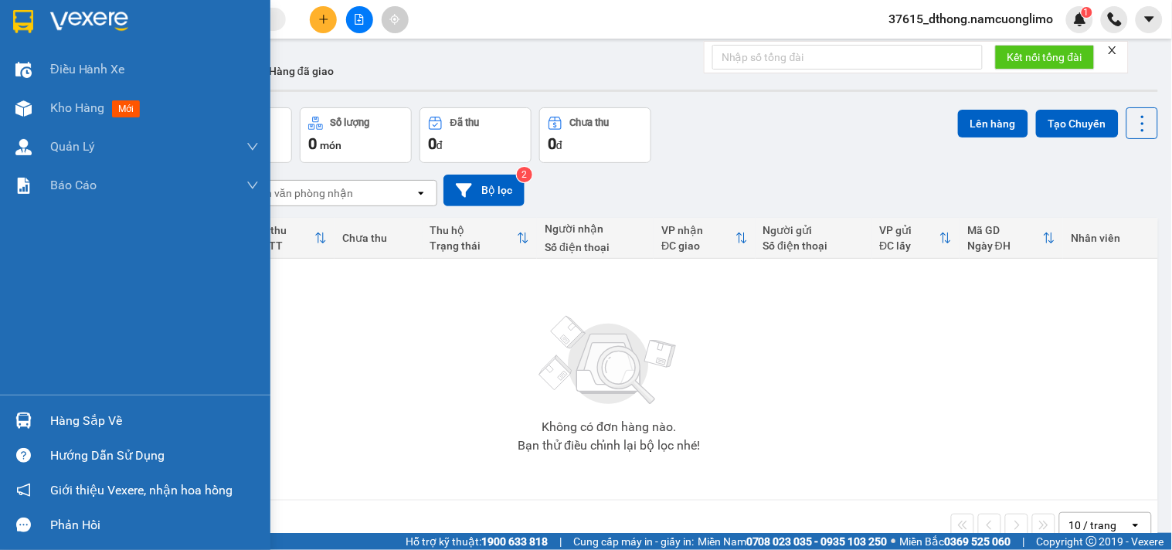
click at [23, 23] on img at bounding box center [23, 21] width 20 height 23
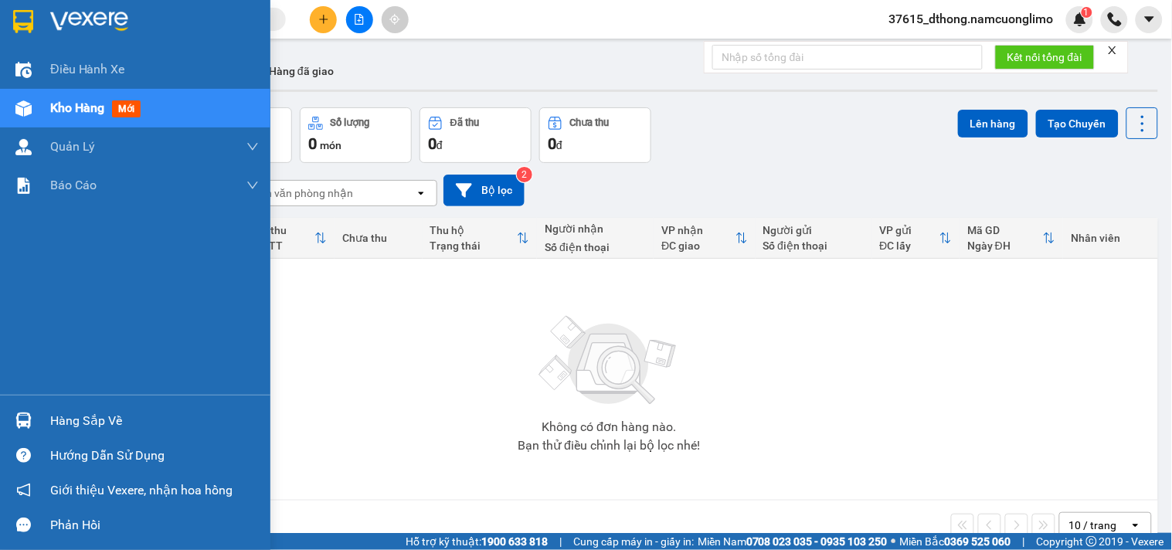
click at [32, 423] on div at bounding box center [23, 420] width 27 height 27
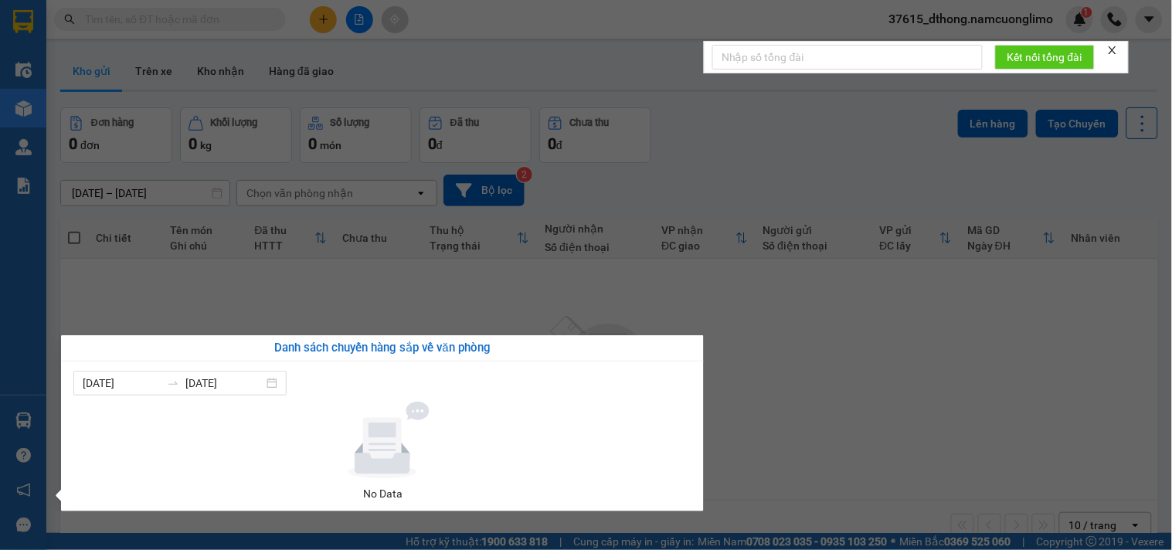
click at [937, 418] on section "Kết quả [PERSON_NAME] ( 11 ) Bộ lọc Mã ĐH Trạng thái Món hàng [PERSON_NAME] [PE…" at bounding box center [586, 275] width 1172 height 550
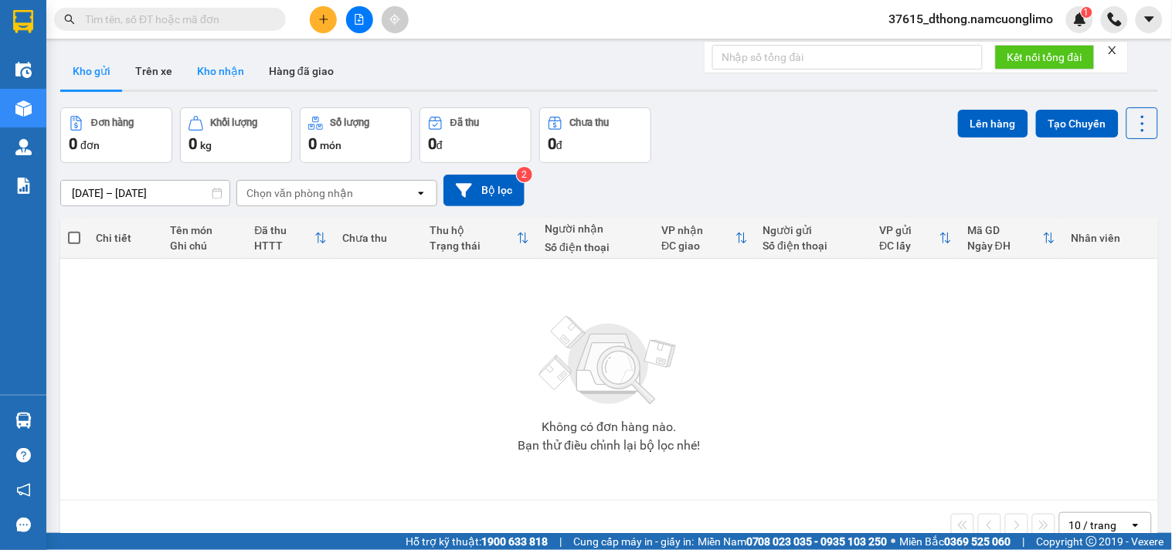
click at [219, 80] on button "Kho nhận" at bounding box center [221, 71] width 72 height 37
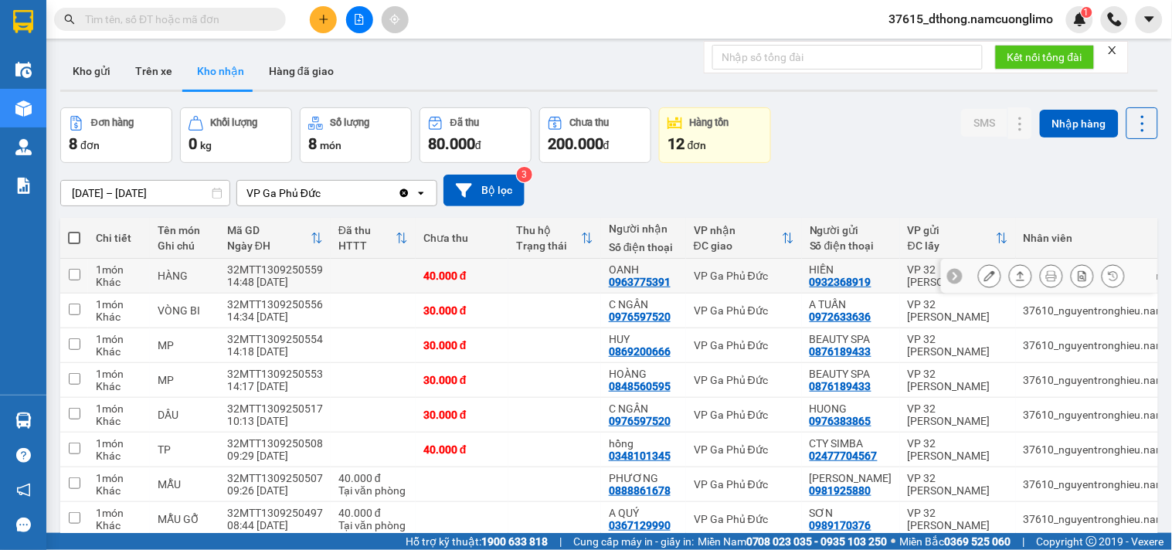
click at [986, 271] on button at bounding box center [990, 276] width 22 height 27
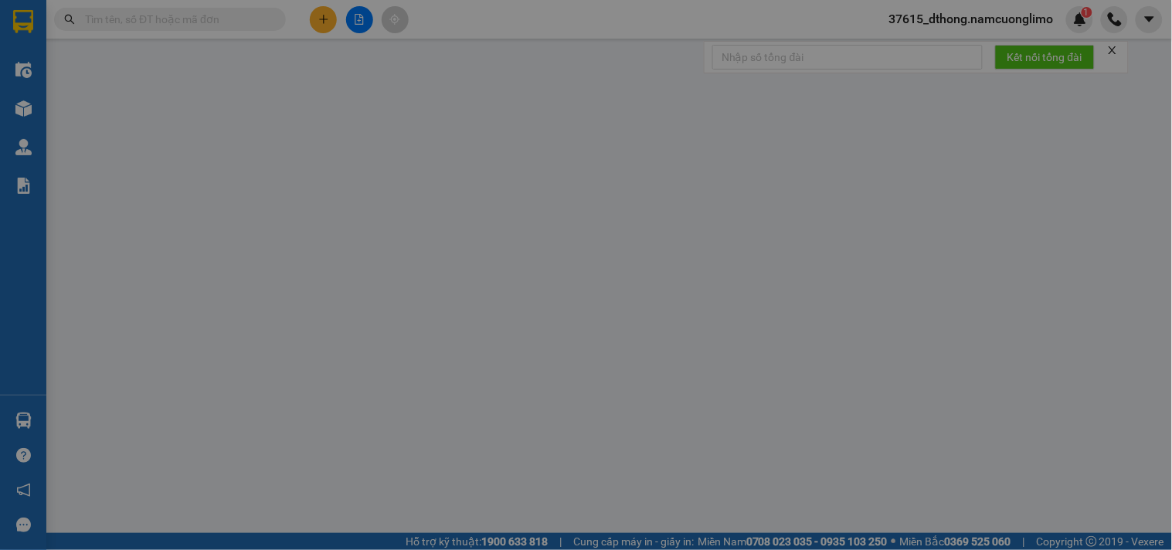
type input "0932368919"
type input "HIỀN"
type input "0963775391"
type input "OANH"
type input "40.000"
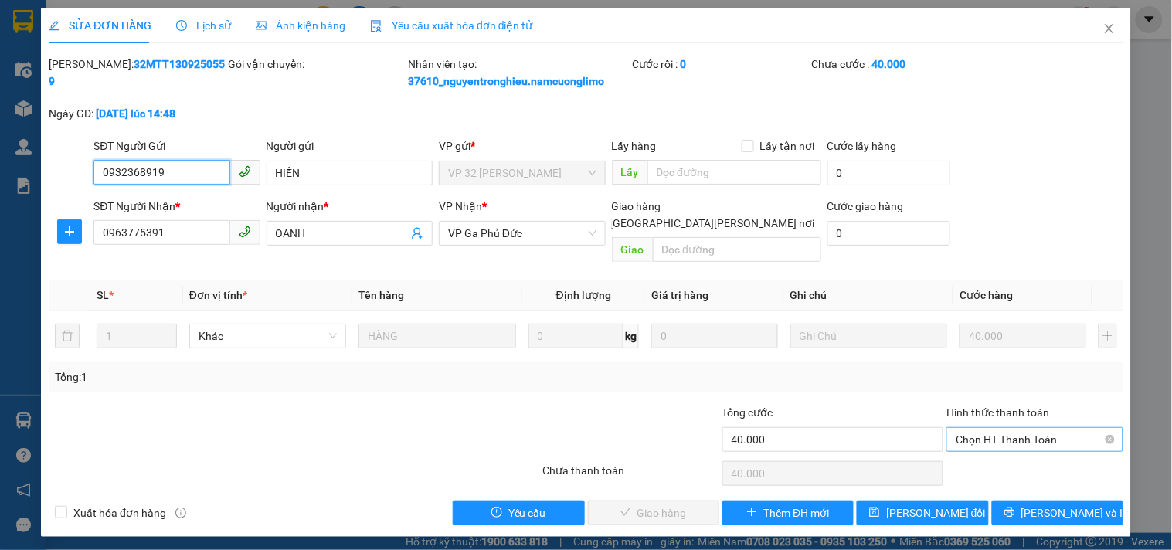
click at [995, 428] on span "Chọn HT Thanh Toán" at bounding box center [1035, 439] width 158 height 23
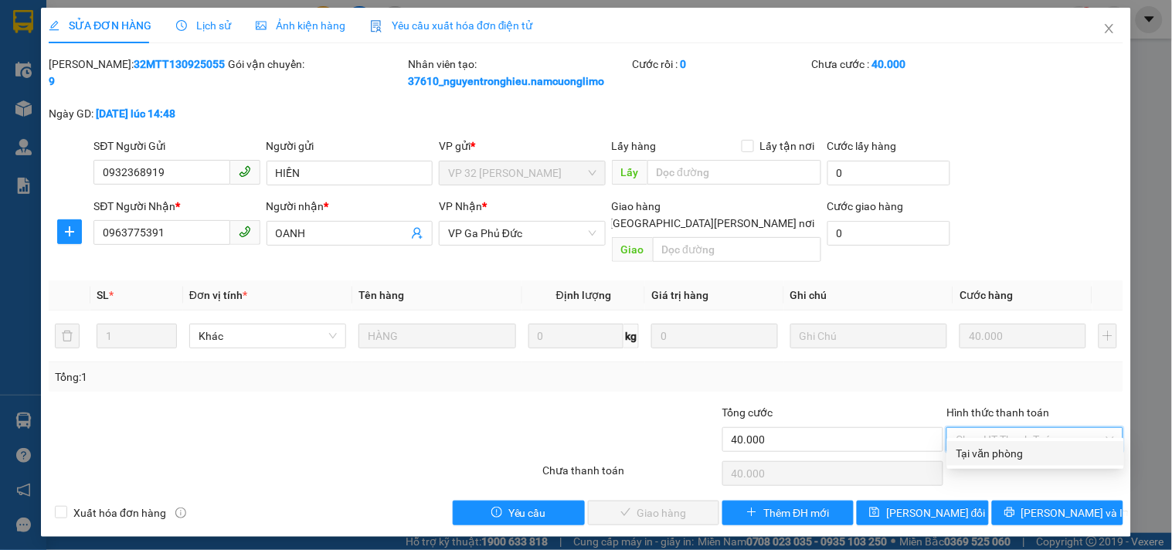
click at [993, 457] on div "Tại văn phòng" at bounding box center [1036, 453] width 158 height 17
type input "0"
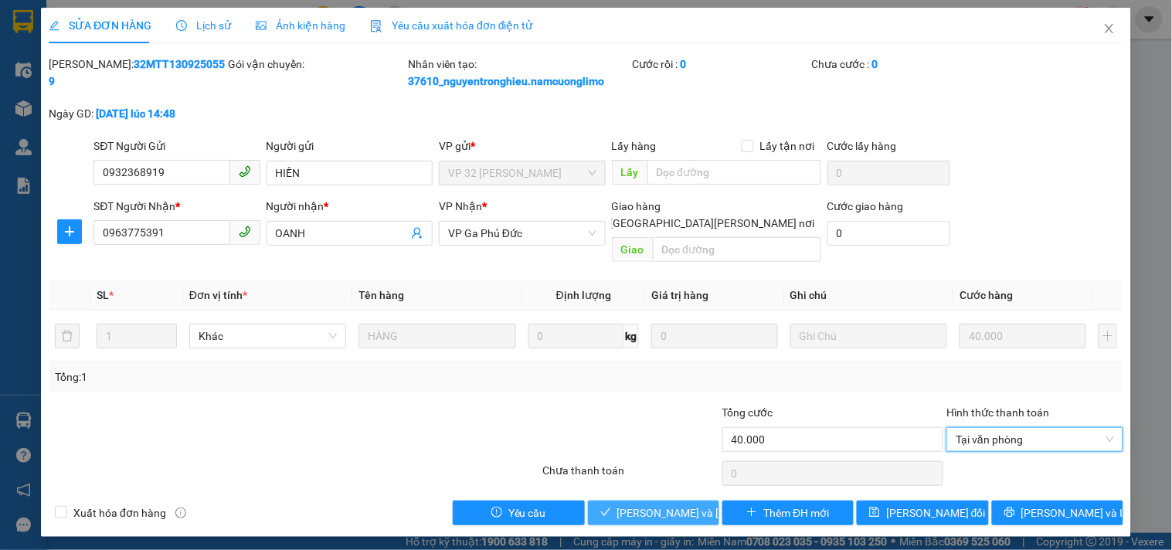
click at [668, 505] on span "[PERSON_NAME] và [PERSON_NAME] hàng" at bounding box center [721, 513] width 209 height 17
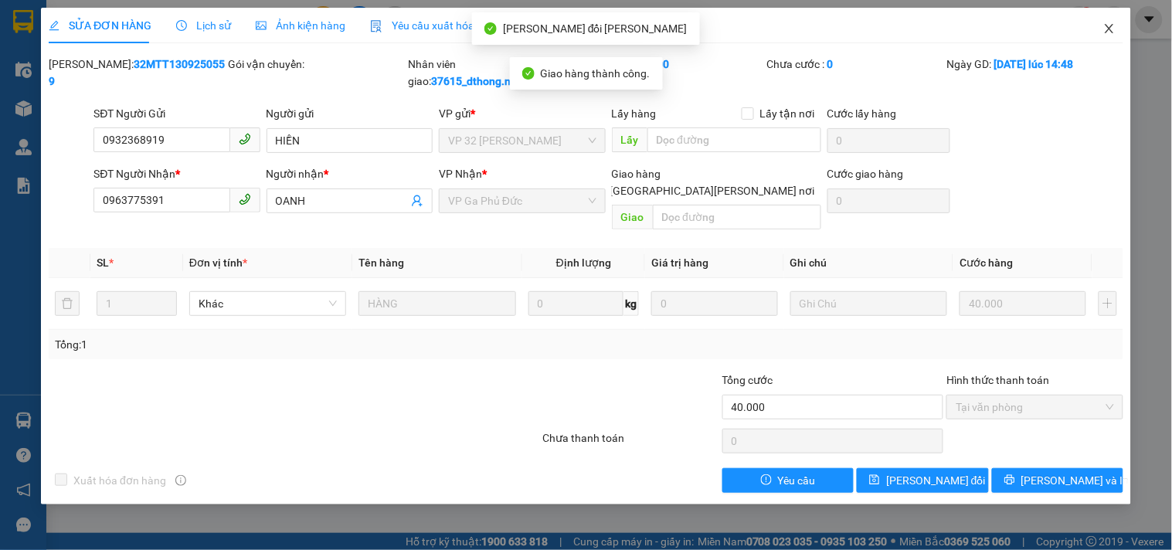
click at [1105, 31] on icon "close" at bounding box center [1109, 28] width 12 height 12
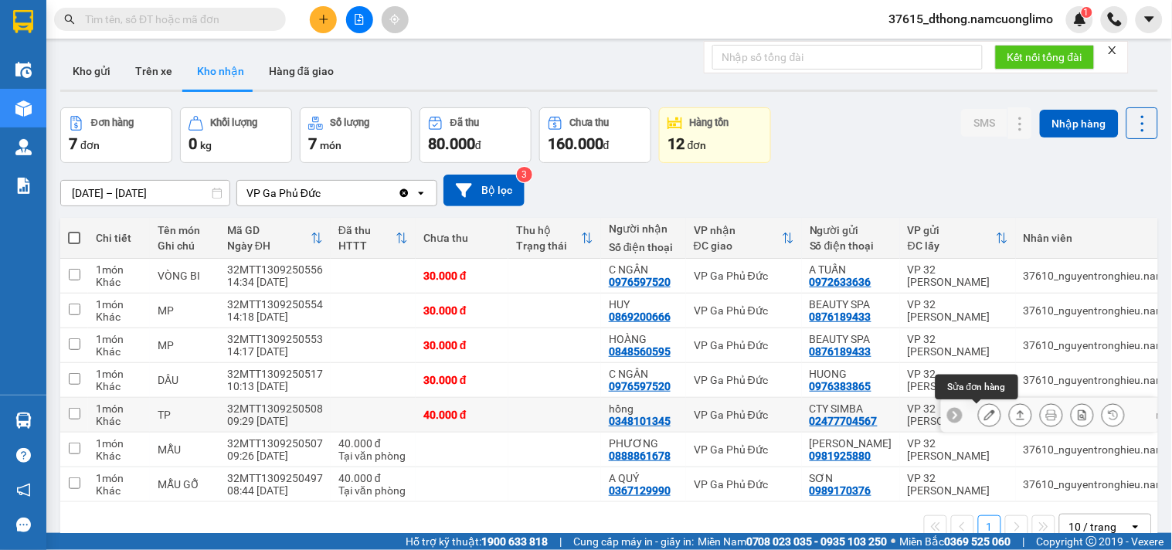
click at [984, 412] on icon at bounding box center [989, 414] width 11 height 11
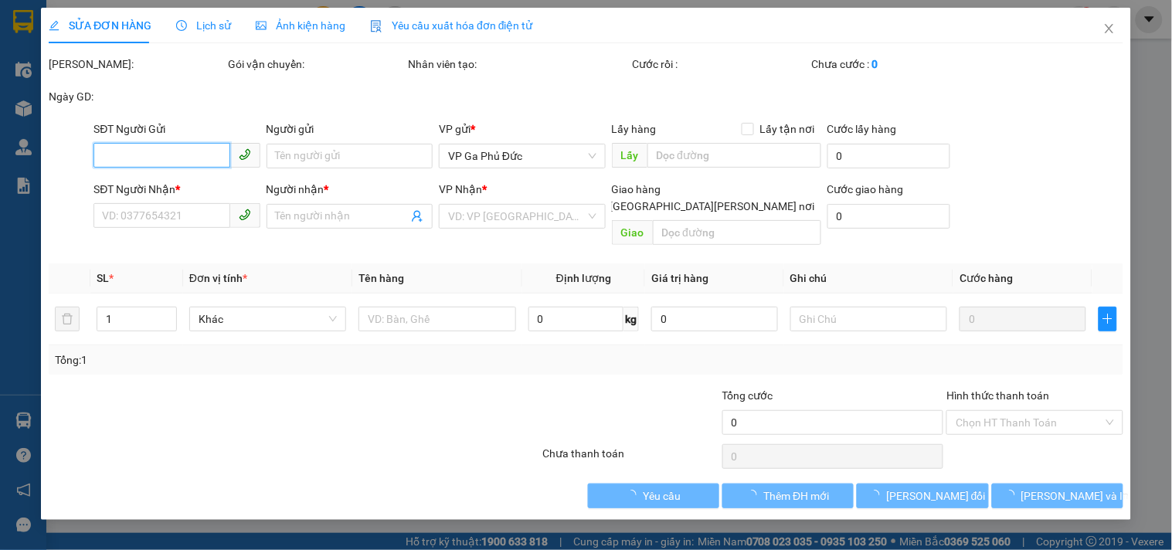
type input "02477704567"
type input "CTY SIMBA"
type input "0348101345"
type input "hồng"
type input "40.000"
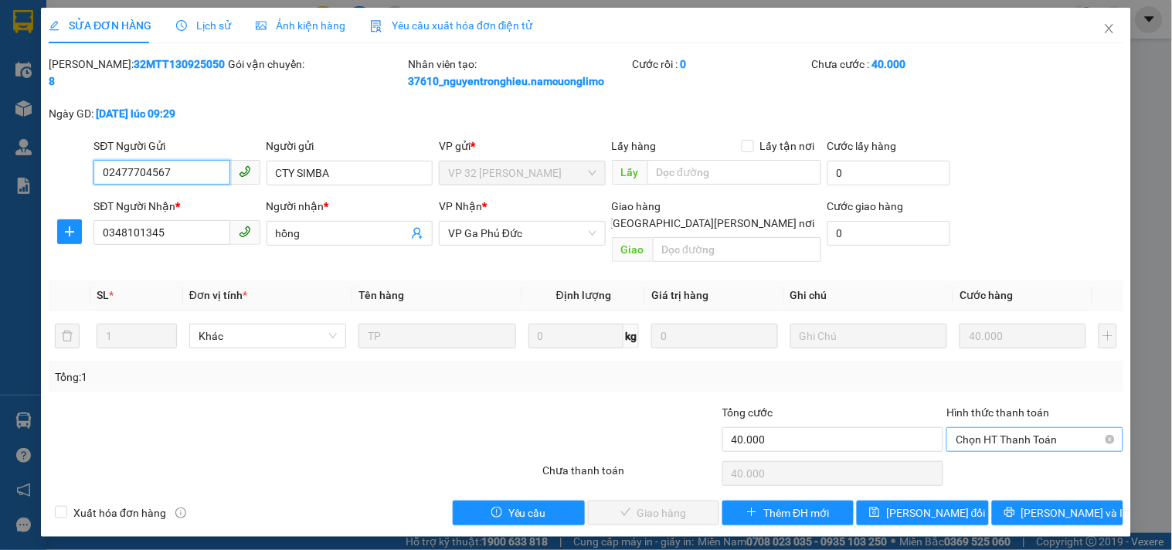
click at [1026, 428] on span "Chọn HT Thanh Toán" at bounding box center [1035, 439] width 158 height 23
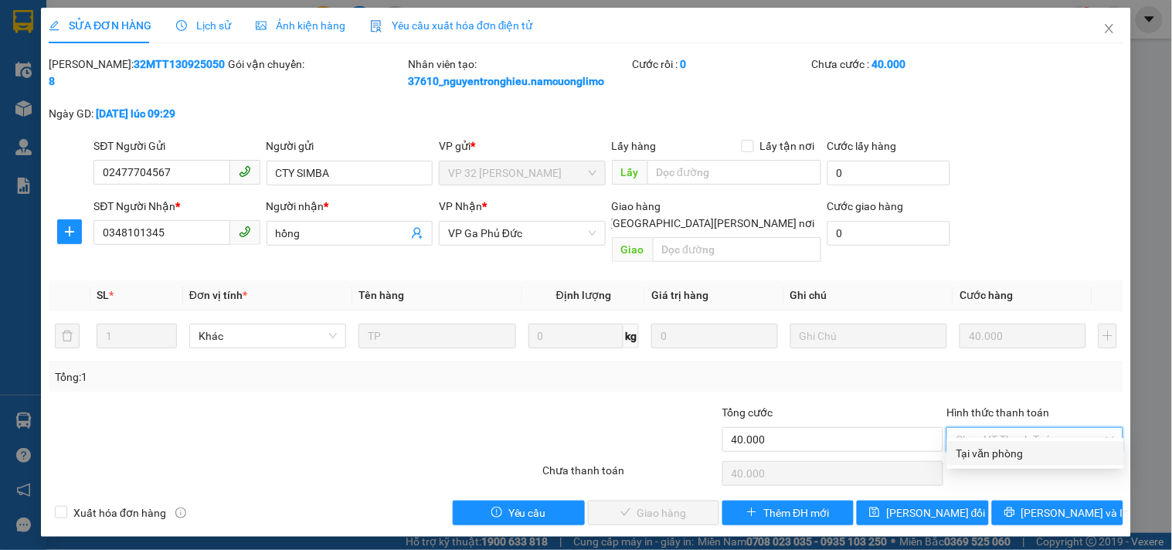
click at [1016, 453] on div "Tại văn phòng" at bounding box center [1036, 453] width 158 height 17
type input "0"
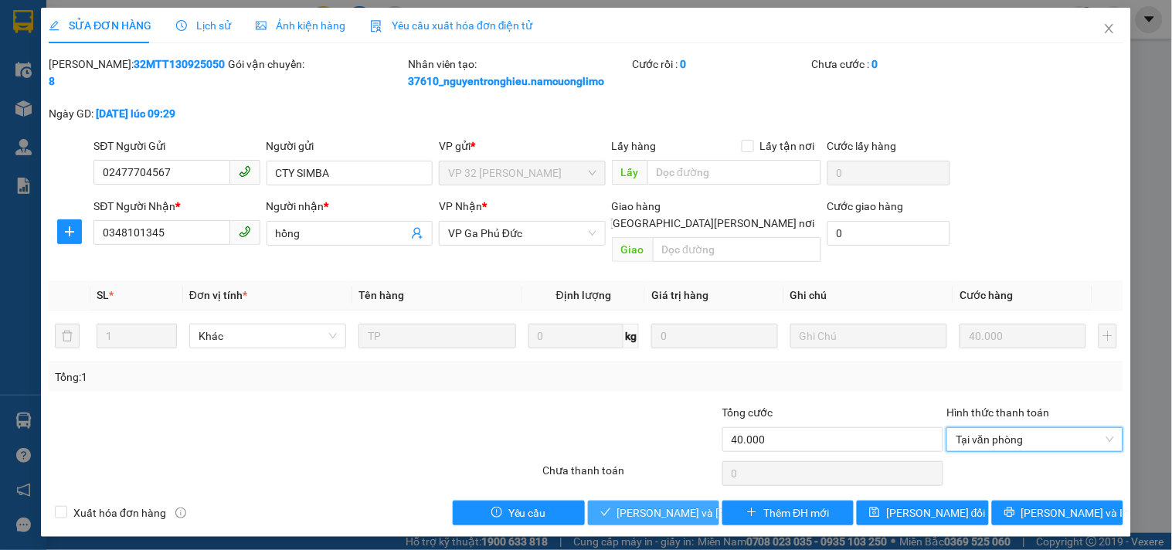
click at [654, 505] on span "[PERSON_NAME] và [PERSON_NAME] hàng" at bounding box center [721, 513] width 209 height 17
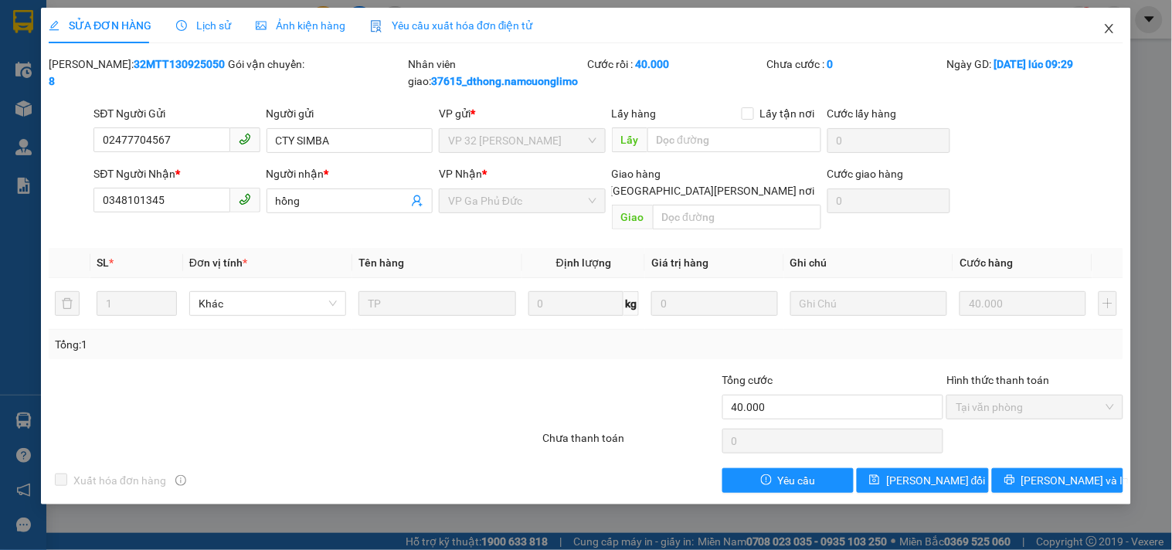
click at [1110, 28] on icon "close" at bounding box center [1109, 28] width 12 height 12
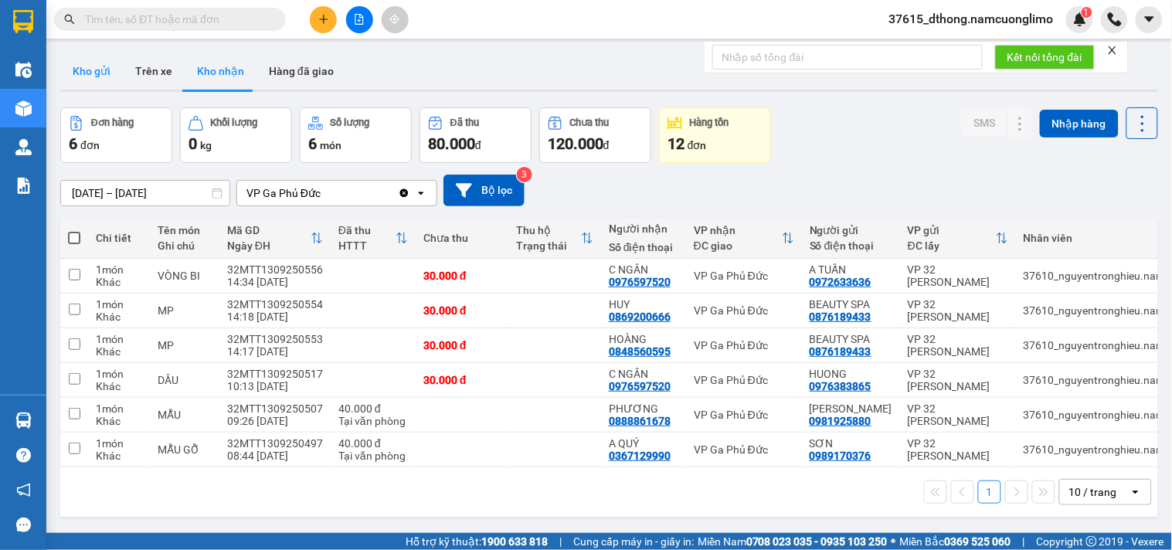
click at [80, 62] on button "Kho gửi" at bounding box center [91, 71] width 63 height 37
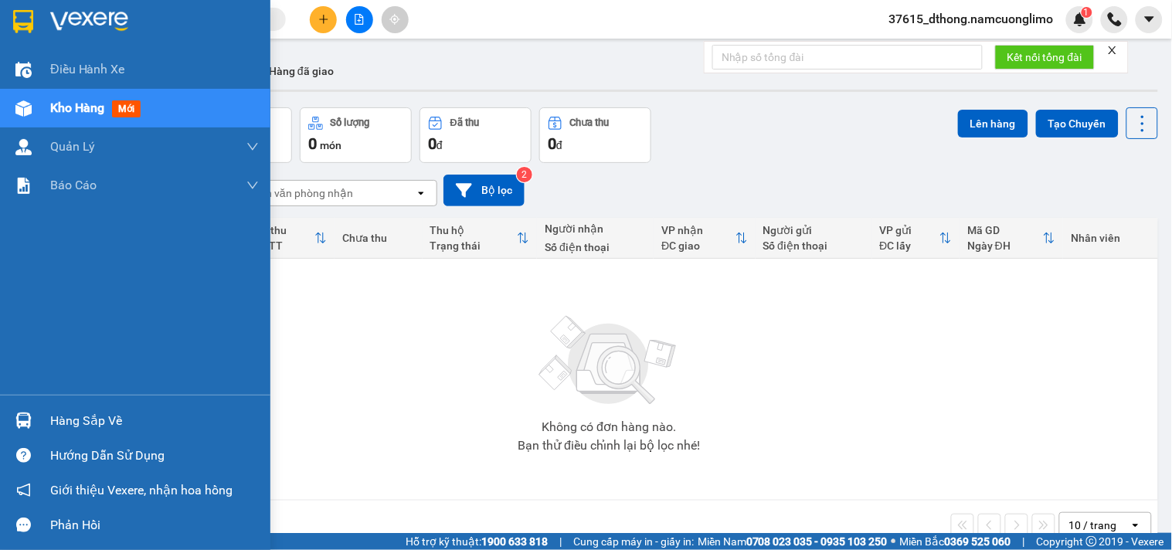
click at [26, 413] on img at bounding box center [23, 421] width 16 height 16
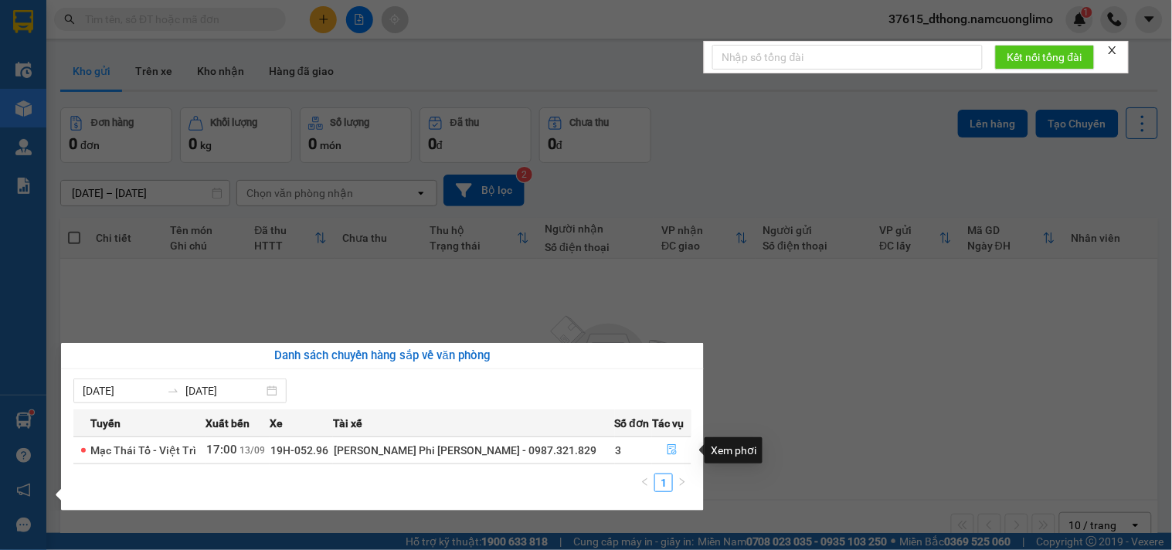
click at [668, 452] on icon "file-done" at bounding box center [672, 449] width 11 height 11
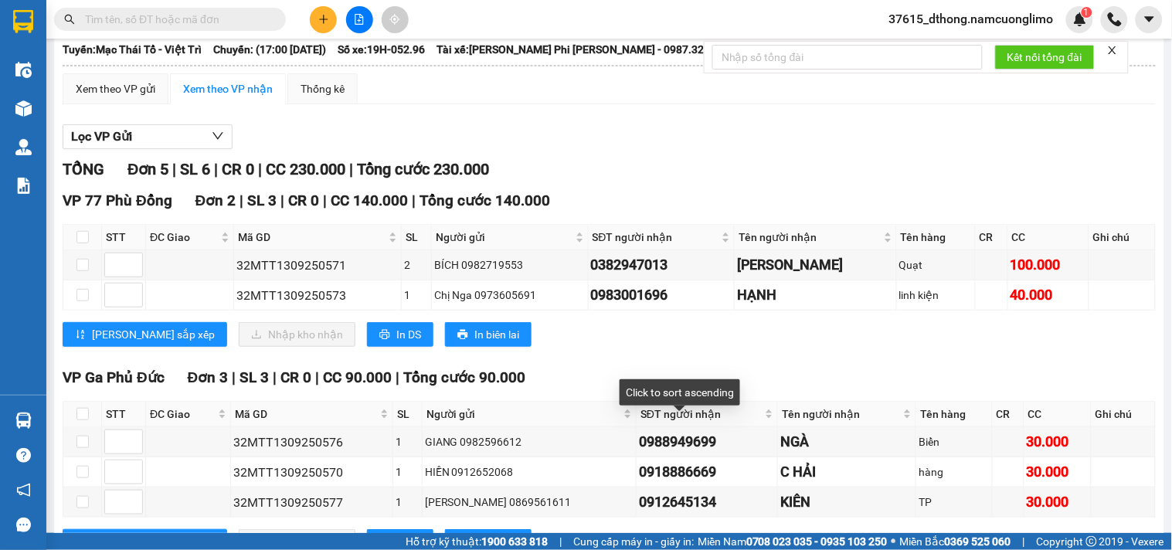
scroll to position [165, 0]
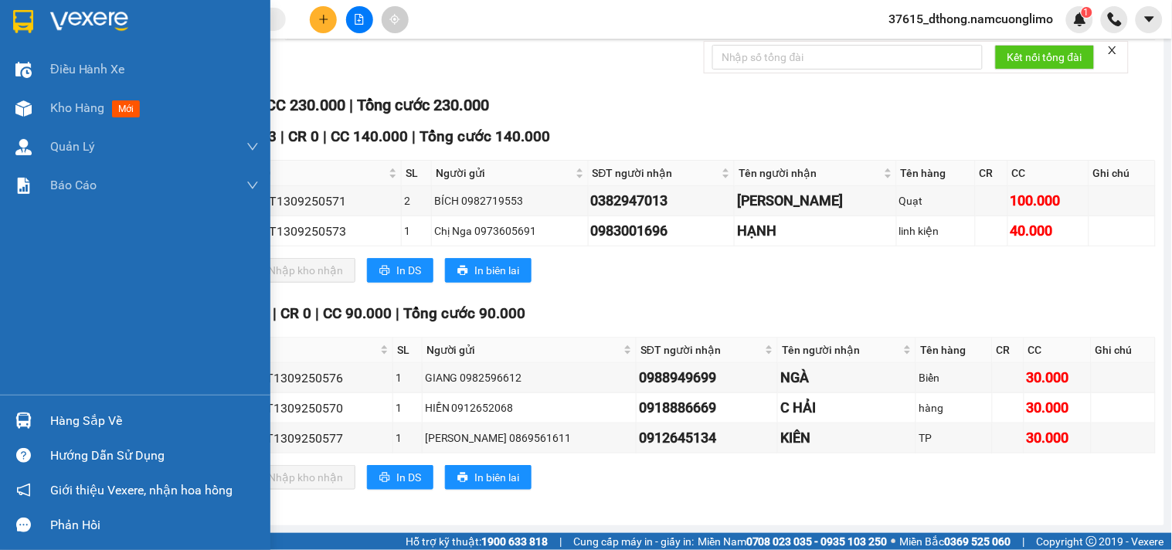
click at [34, 17] on div at bounding box center [23, 21] width 27 height 27
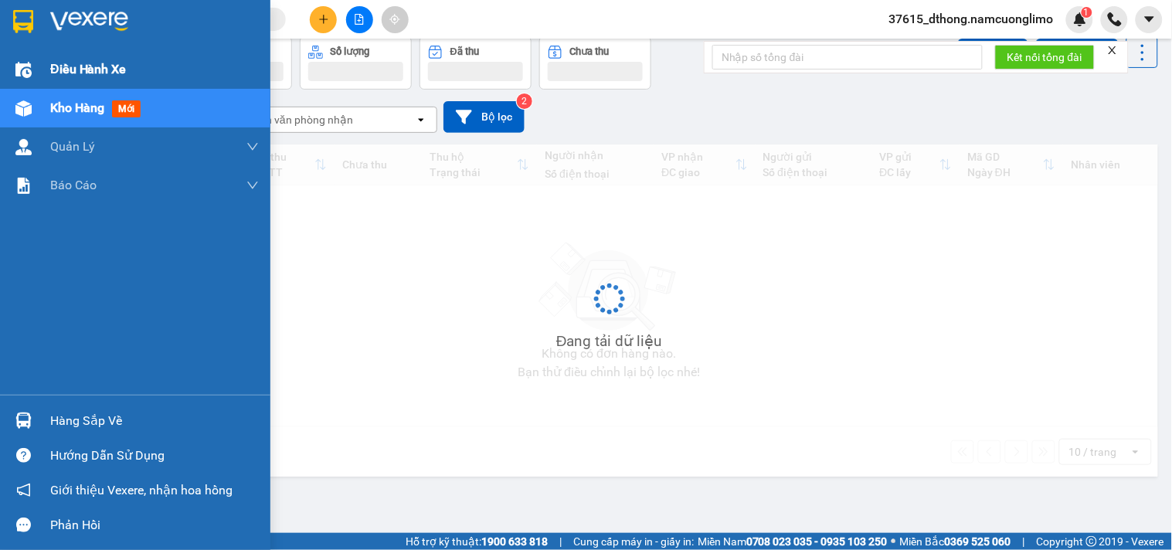
scroll to position [71, 0]
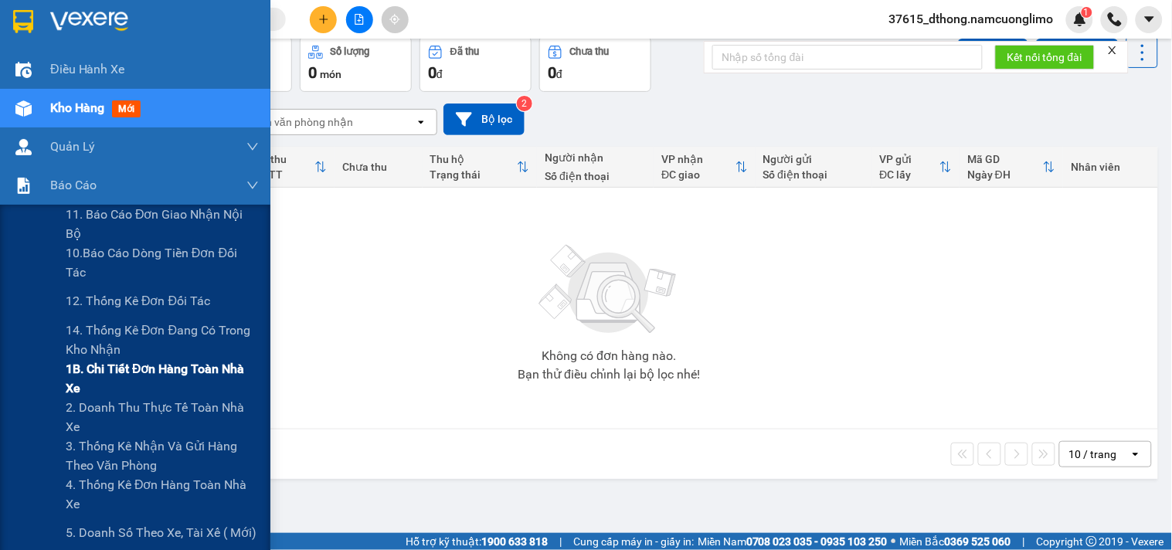
click at [91, 382] on span "1B. Chi tiết đơn hàng toàn nhà xe" at bounding box center [162, 378] width 193 height 39
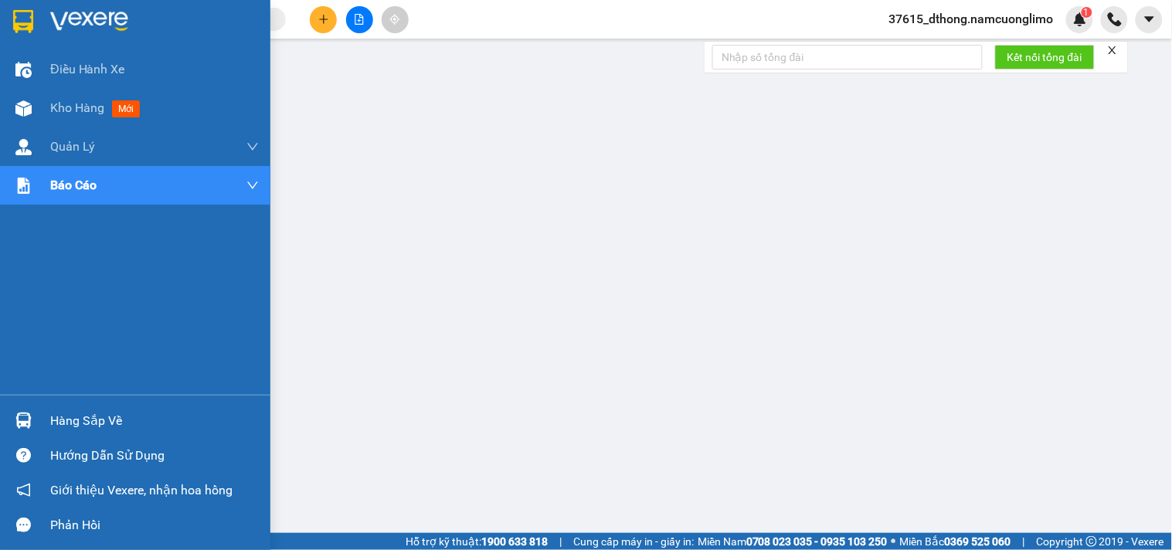
click at [25, 14] on img at bounding box center [23, 21] width 20 height 23
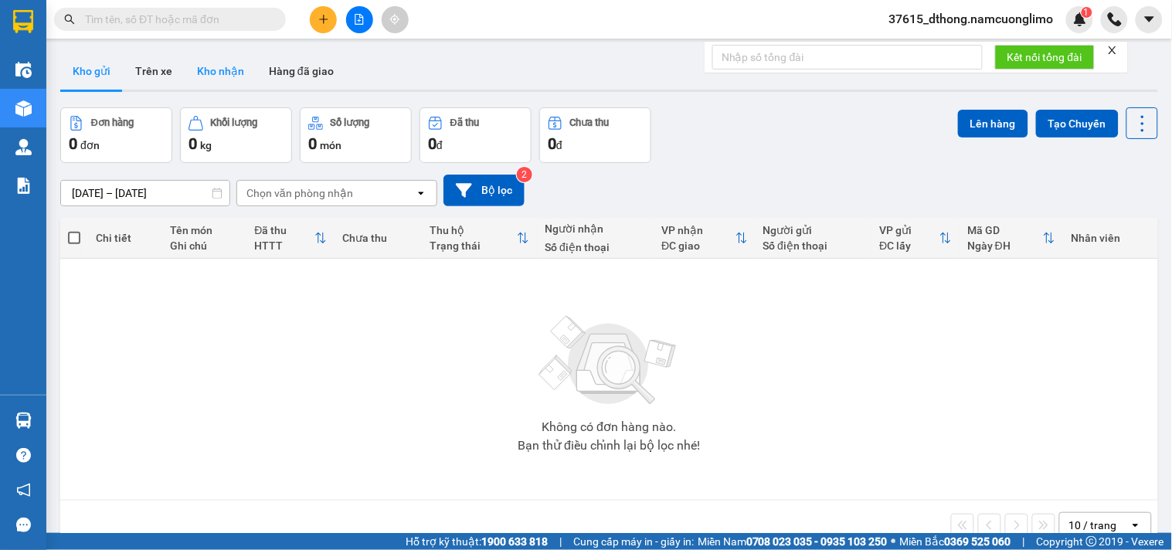
click at [223, 76] on button "Kho nhận" at bounding box center [221, 71] width 72 height 37
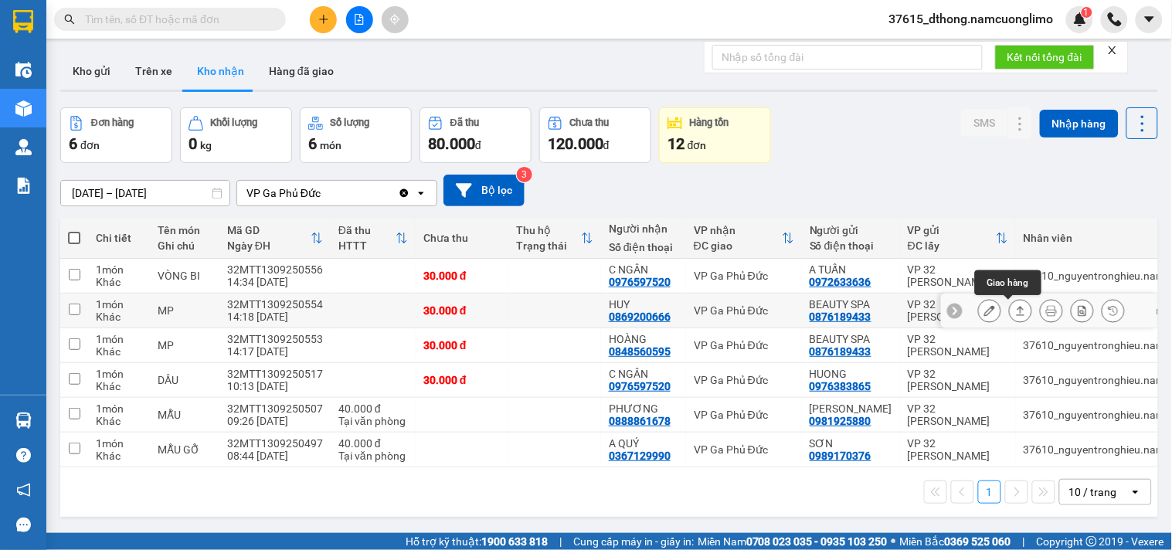
click at [979, 304] on button at bounding box center [990, 310] width 22 height 27
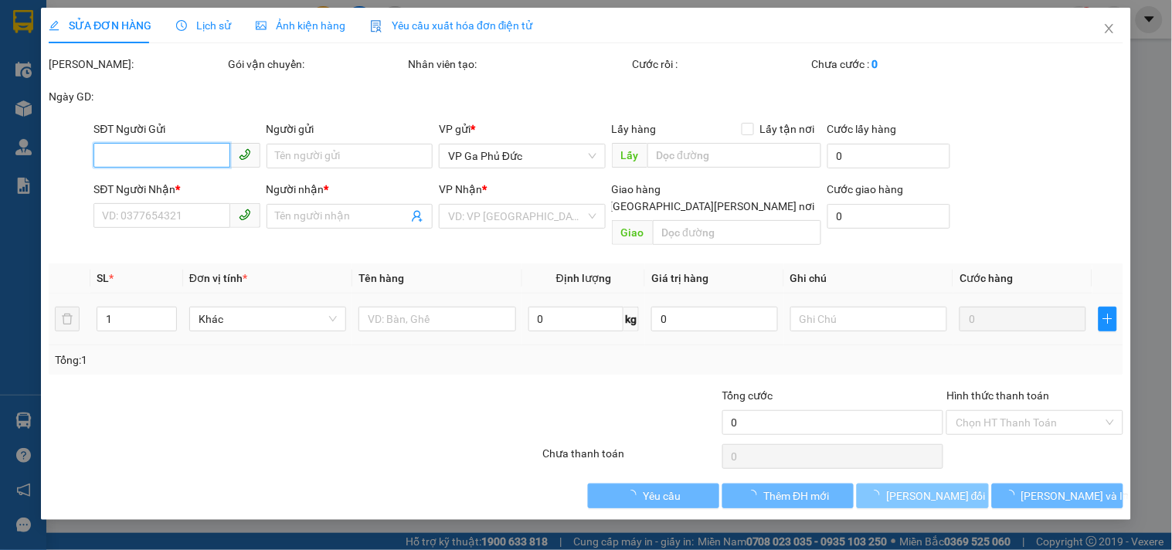
type input "0876189433"
type input "BEAUTY SPA"
type input "0869200666"
type input "HUY"
type input "30.000"
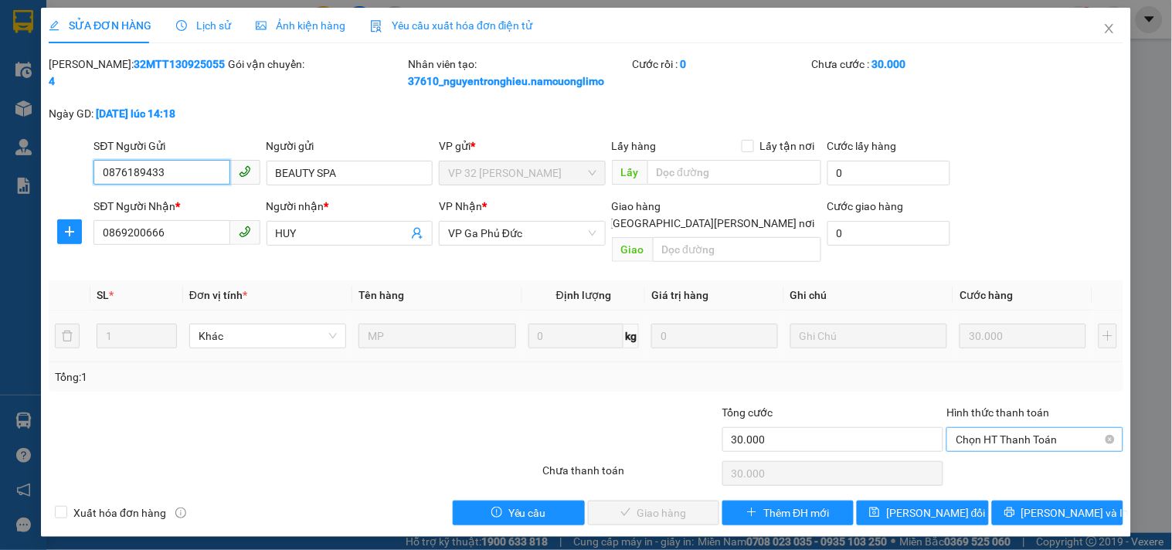
click at [1003, 428] on span "Chọn HT Thanh Toán" at bounding box center [1035, 439] width 158 height 23
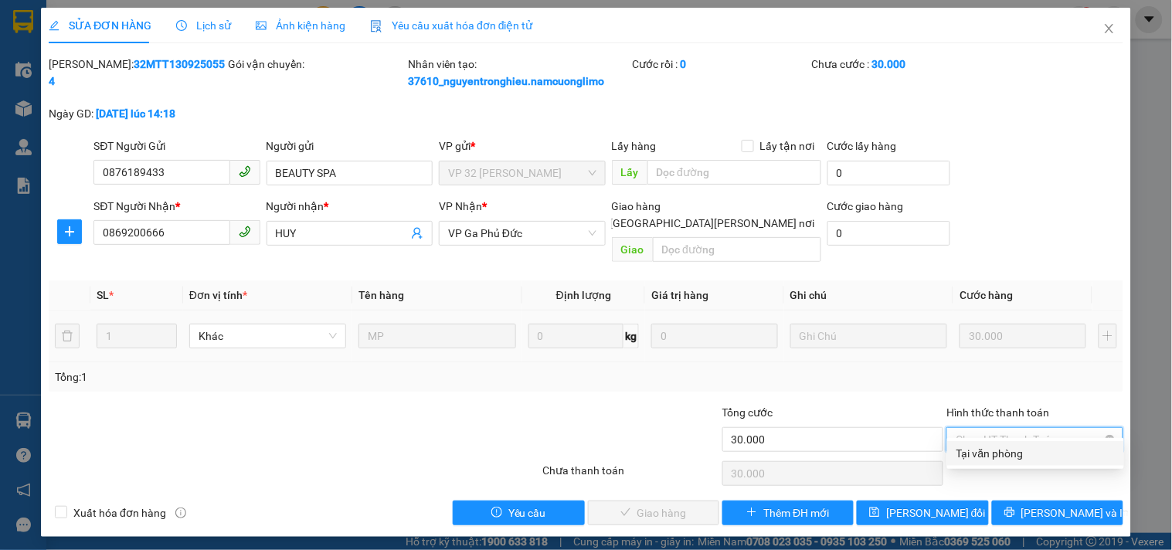
click at [992, 447] on div "Tại văn phòng" at bounding box center [1036, 453] width 158 height 17
type input "0"
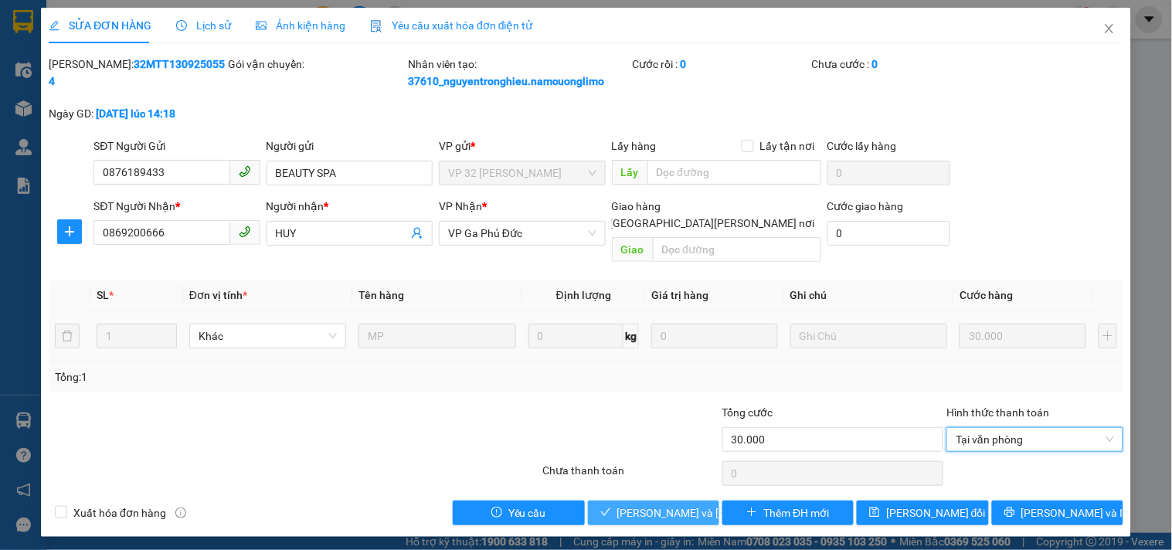
click at [650, 505] on span "[PERSON_NAME] và [PERSON_NAME] hàng" at bounding box center [721, 513] width 209 height 17
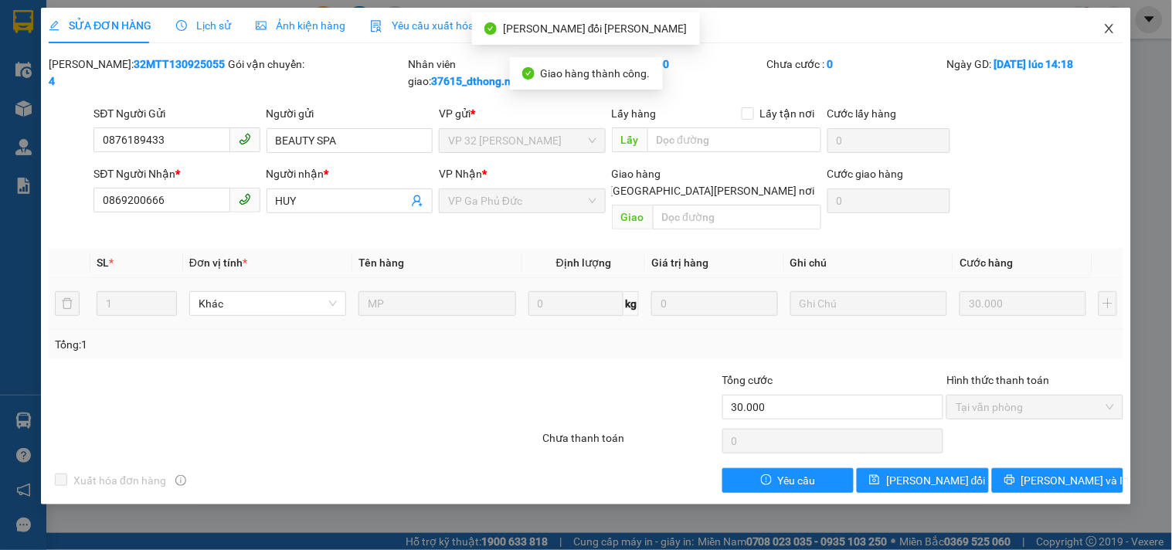
click at [1113, 33] on icon "close" at bounding box center [1109, 28] width 8 height 9
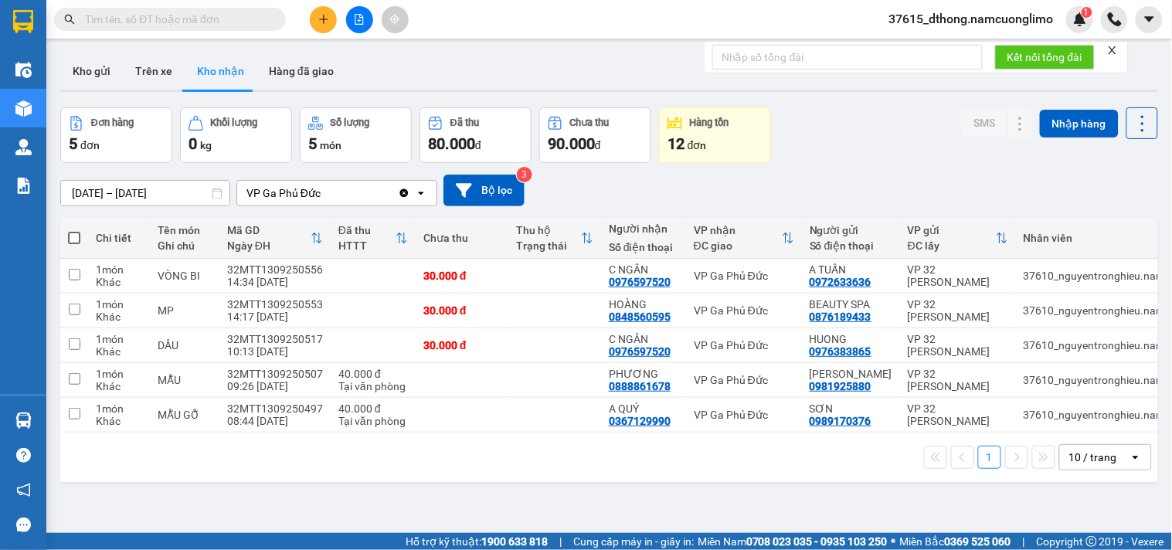
click at [220, 514] on div "ver 1.8.143 Kho gửi Trên xe [PERSON_NAME] Hàng đã [PERSON_NAME] hàng 5 đơn [PER…" at bounding box center [609, 321] width 1110 height 550
click at [984, 376] on button at bounding box center [990, 380] width 22 height 27
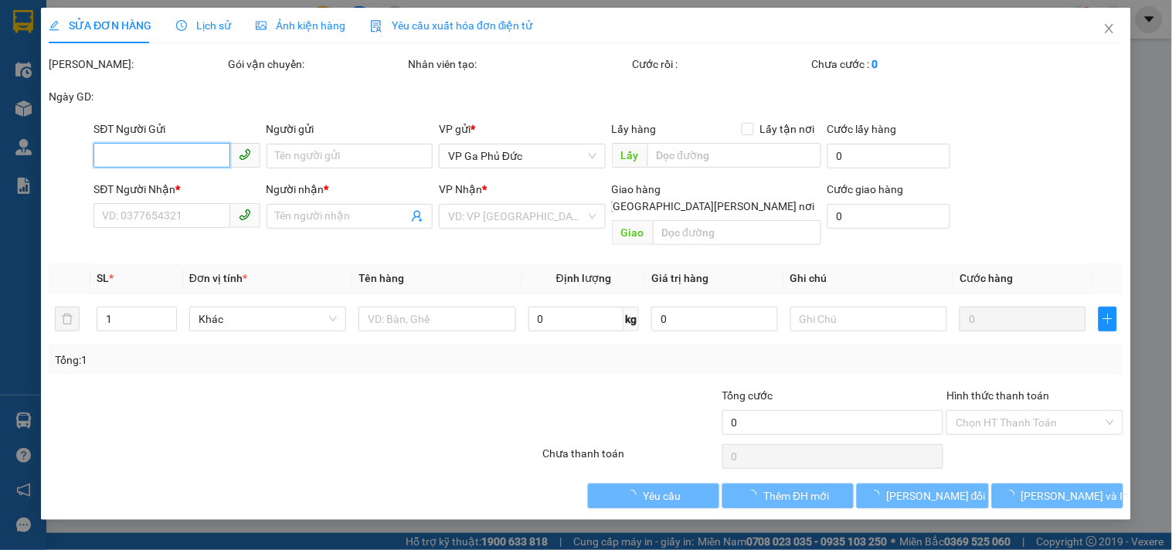
type input "0981925880"
type input "[PERSON_NAME]"
type input "0888861678"
type input "PHƯƠNG"
type input "40.000"
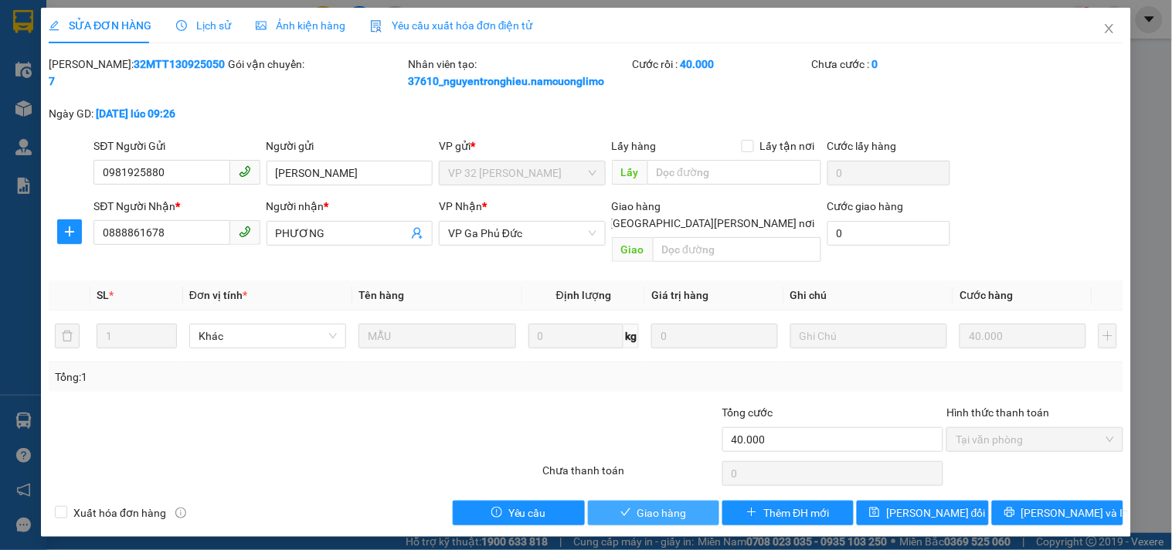
click at [643, 505] on span "Giao hàng" at bounding box center [661, 513] width 49 height 17
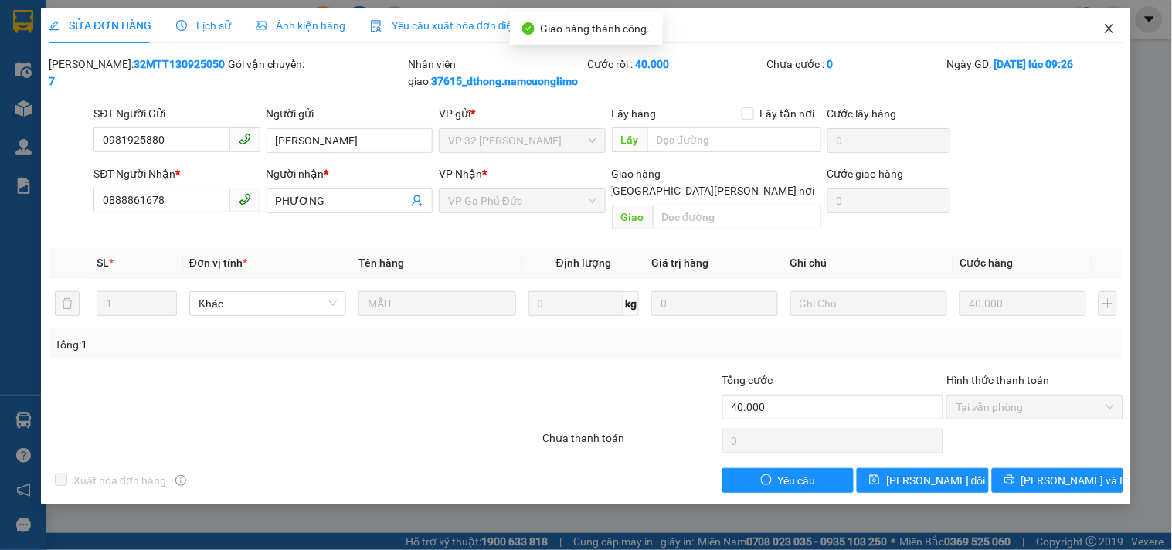
click at [1109, 29] on icon "close" at bounding box center [1109, 28] width 8 height 9
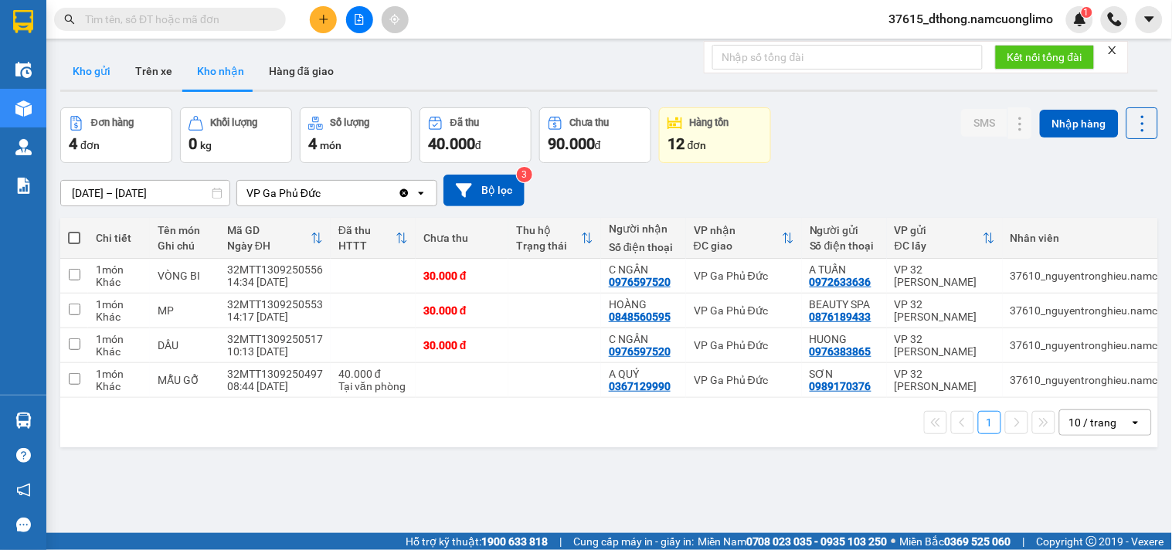
click at [86, 65] on button "Kho gửi" at bounding box center [91, 71] width 63 height 37
